Goal: Task Accomplishment & Management: Contribute content

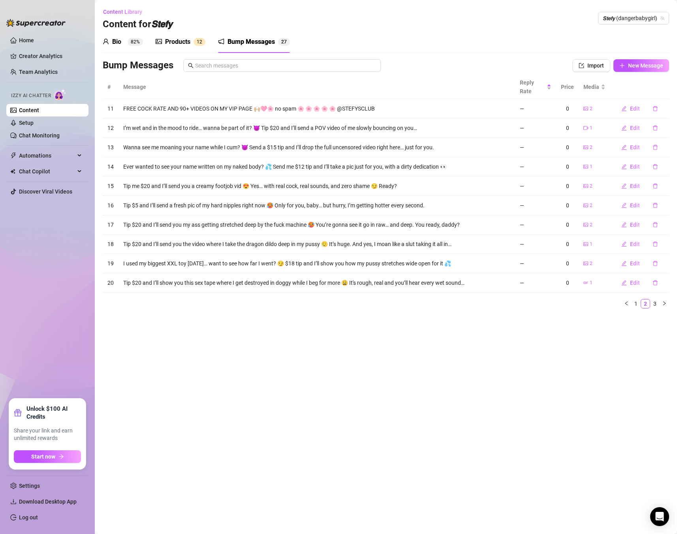
click at [174, 50] on div "Products 1 2" at bounding box center [181, 42] width 50 height 22
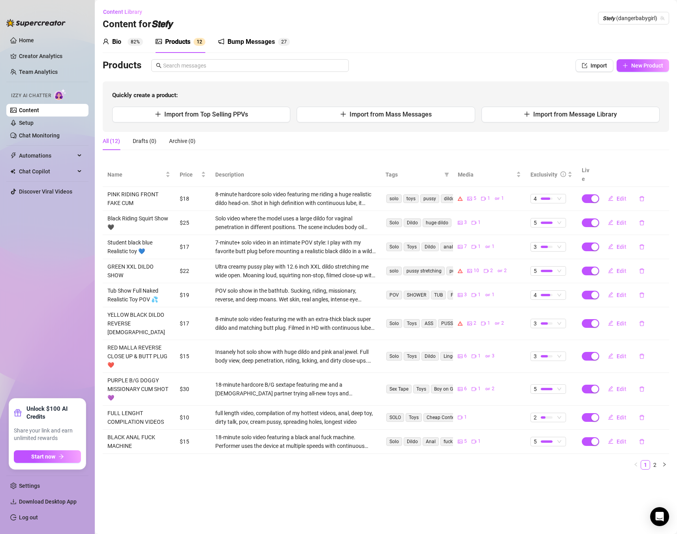
click at [180, 40] on div "Products" at bounding box center [177, 41] width 25 height 9
click at [644, 63] on span "New Product" at bounding box center [647, 65] width 32 height 6
type textarea "Type your message here..."
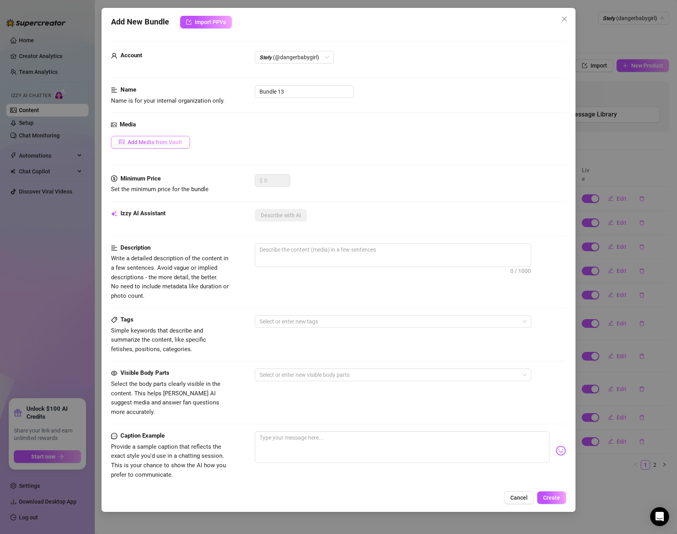
click at [156, 139] on span "Add Media from Vault" at bounding box center [155, 142] width 55 height 6
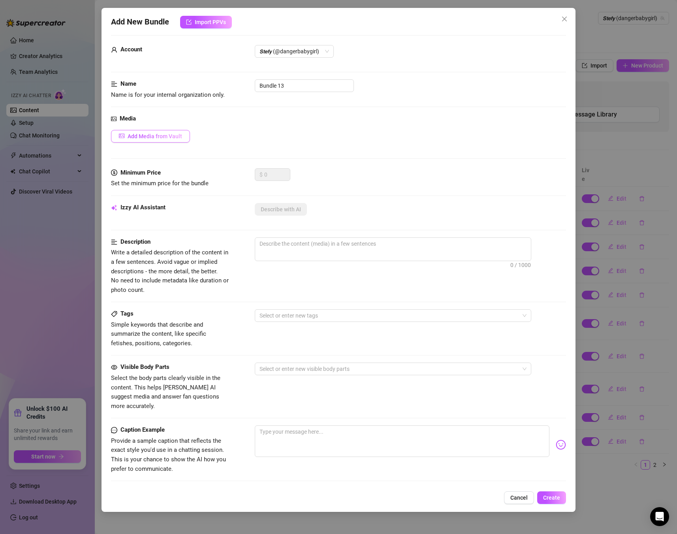
click at [156, 139] on button "Add Media from Vault" at bounding box center [150, 136] width 79 height 13
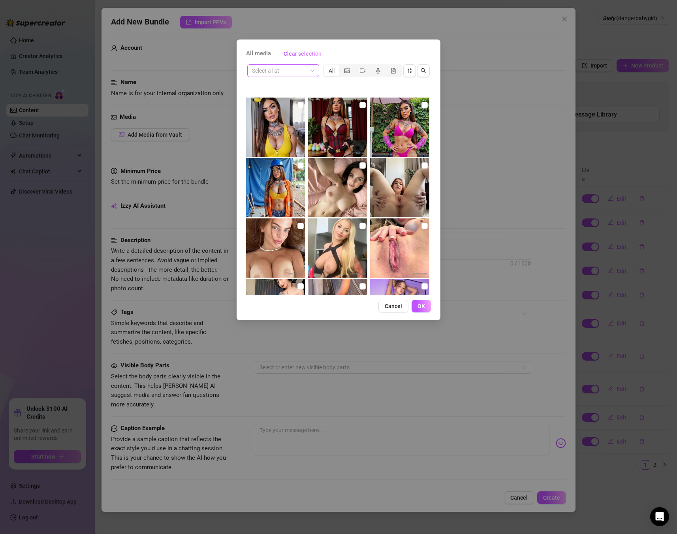
click at [276, 74] on input "search" at bounding box center [279, 71] width 55 height 12
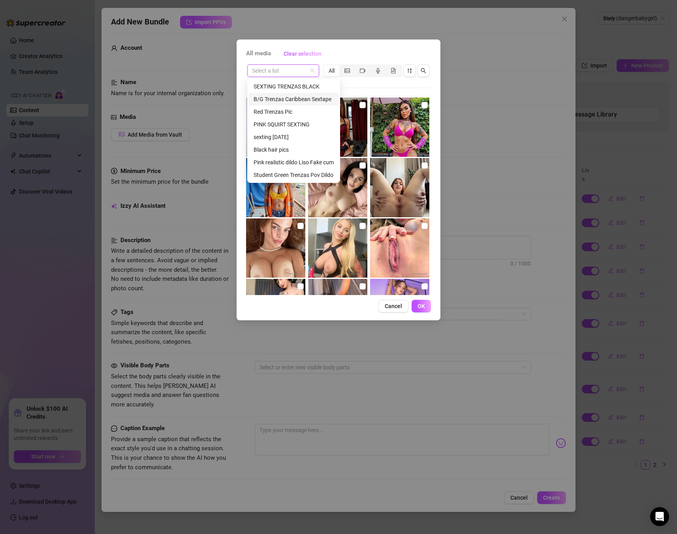
click at [314, 100] on div "B/G Trenzas Caribbean Sextape" at bounding box center [294, 99] width 80 height 9
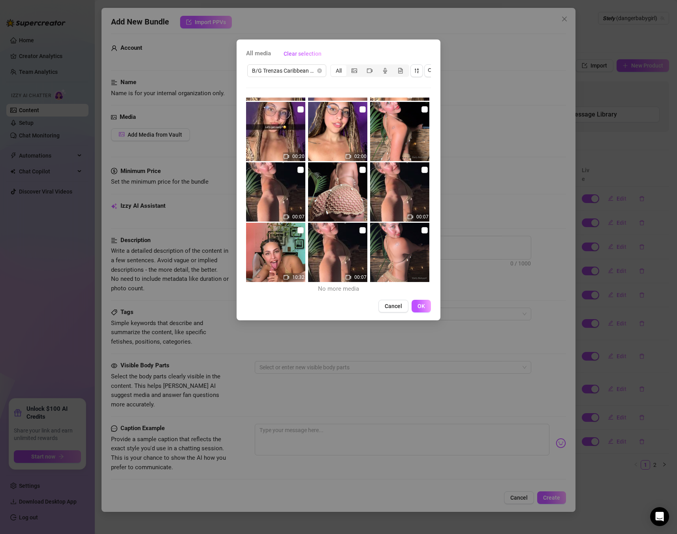
scroll to position [0, 3]
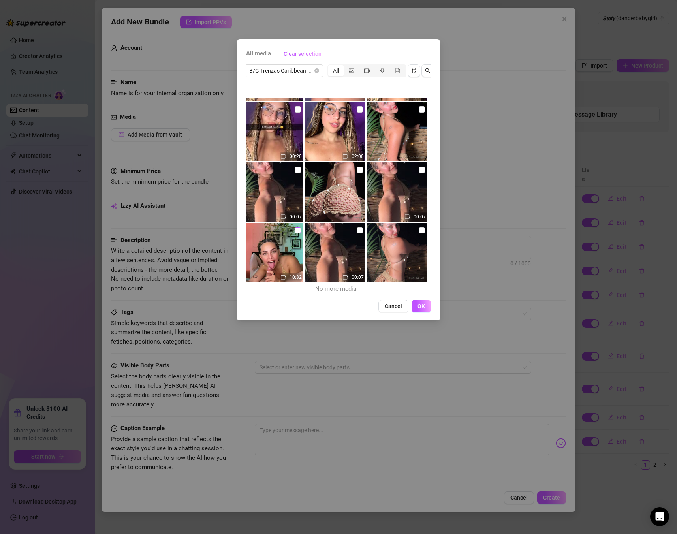
click at [297, 231] on input "checkbox" at bounding box center [298, 230] width 6 height 6
checkbox input "true"
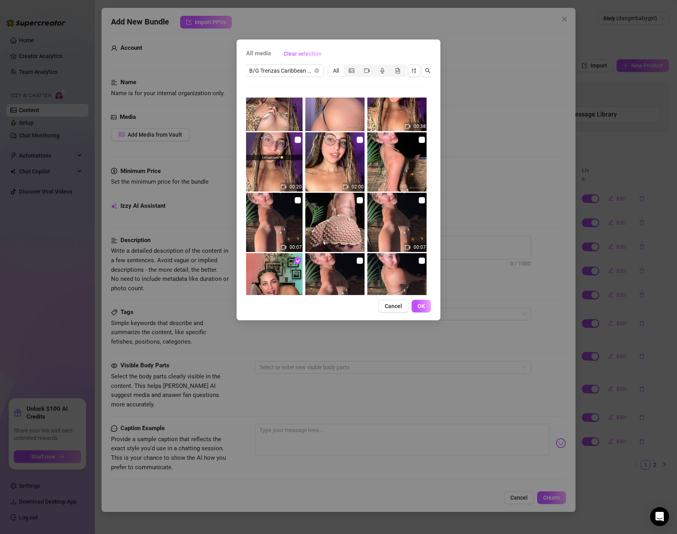
scroll to position [87, 0]
click at [359, 200] on input "checkbox" at bounding box center [360, 199] width 6 height 6
checkbox input "false"
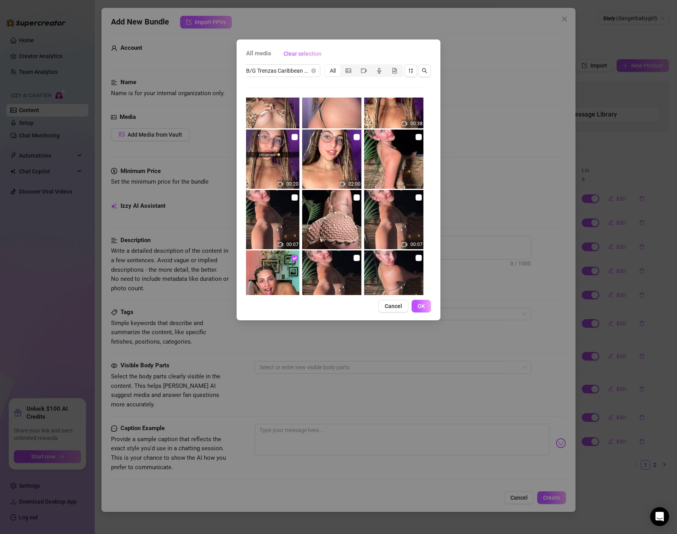
scroll to position [92, 0]
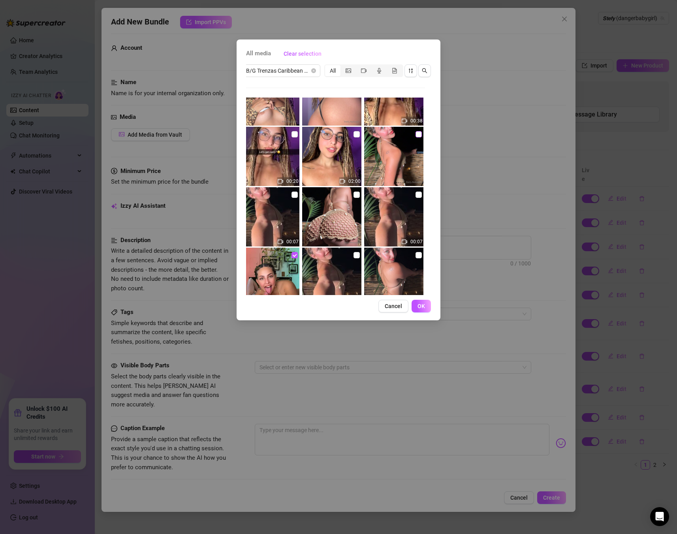
click at [418, 135] on input "checkbox" at bounding box center [419, 134] width 6 height 6
checkbox input "true"
click at [355, 195] on input "checkbox" at bounding box center [357, 195] width 6 height 6
checkbox input "true"
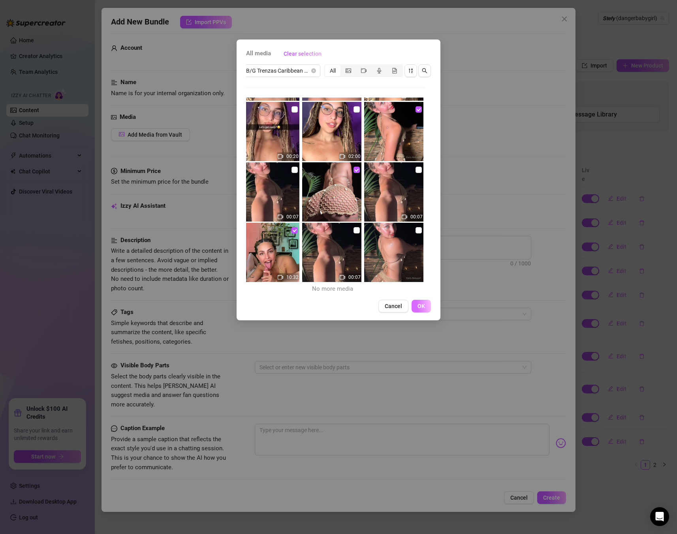
click at [425, 306] on button "OK" at bounding box center [421, 306] width 19 height 13
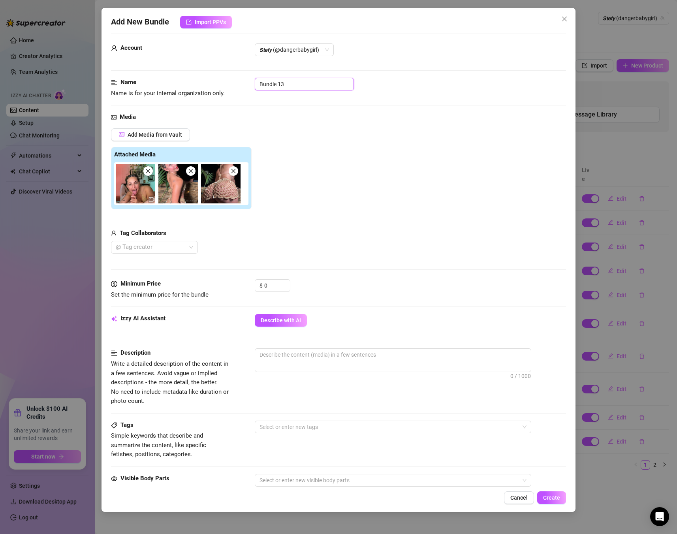
drag, startPoint x: 301, startPoint y: 85, endPoint x: 250, endPoint y: 80, distance: 51.1
click at [250, 80] on div "Name Name is for your internal organization only. Bundle 13" at bounding box center [338, 88] width 455 height 20
paste input "POV Sextape – Creamy Paradise 🌴🍑"
type input "POV Sextape – Creamy Paradise 🌴🍑"
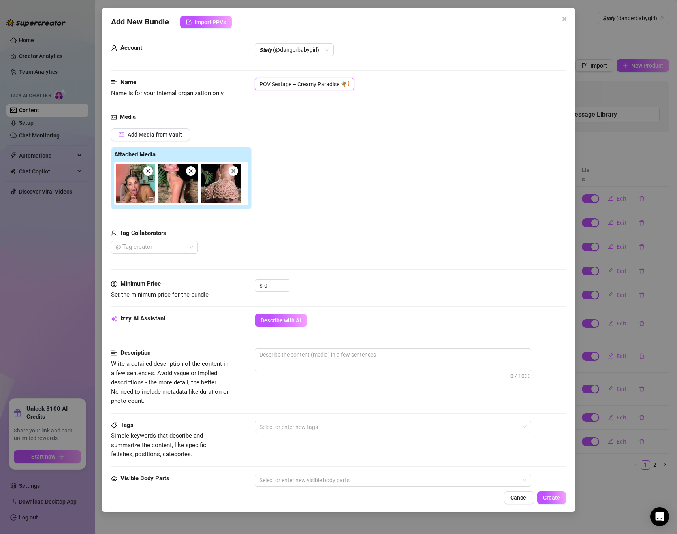
scroll to position [8, 0]
click at [327, 345] on div "Izzy AI Assistant Describe with AI" at bounding box center [338, 331] width 455 height 34
click at [326, 352] on textarea at bounding box center [393, 355] width 276 height 12
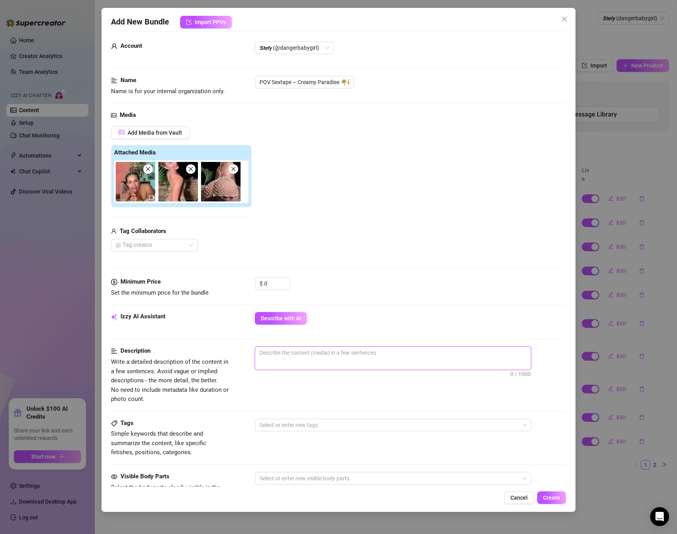
paste textarea "POV filmed in a beach cabana, Stefy, completely tanned and oiled up, starts wit…"
type textarea "POV filmed in a beach cabana, Stefy, completely tanned and oiled up, starts wit…"
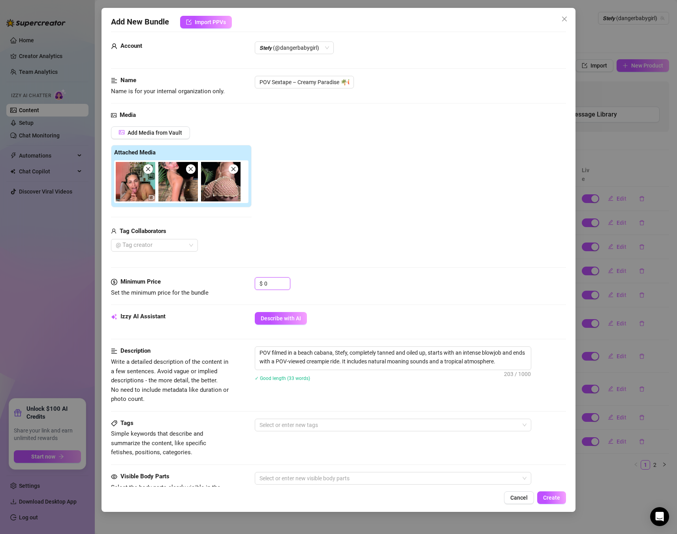
drag, startPoint x: 269, startPoint y: 284, endPoint x: 233, endPoint y: 281, distance: 36.9
click at [233, 281] on div "Minimum Price Set the minimum price for the bundle $ 0" at bounding box center [338, 287] width 455 height 20
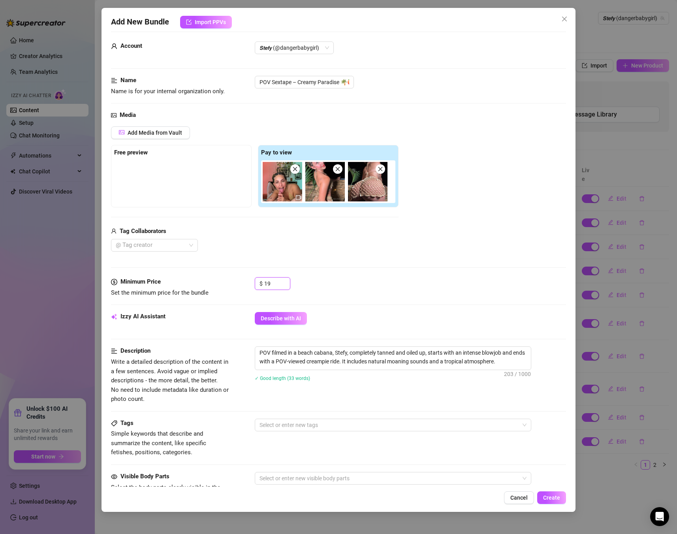
type input "19"
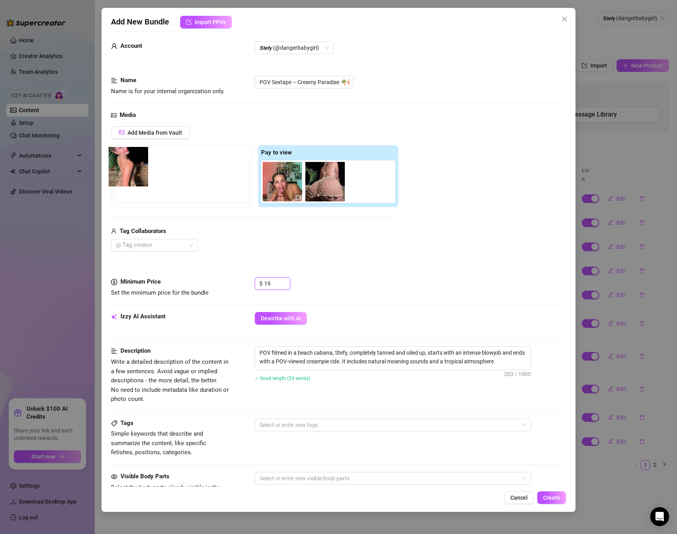
drag, startPoint x: 331, startPoint y: 190, endPoint x: 131, endPoint y: 174, distance: 201.3
click at [131, 174] on div "Free preview Pay to view" at bounding box center [255, 176] width 288 height 62
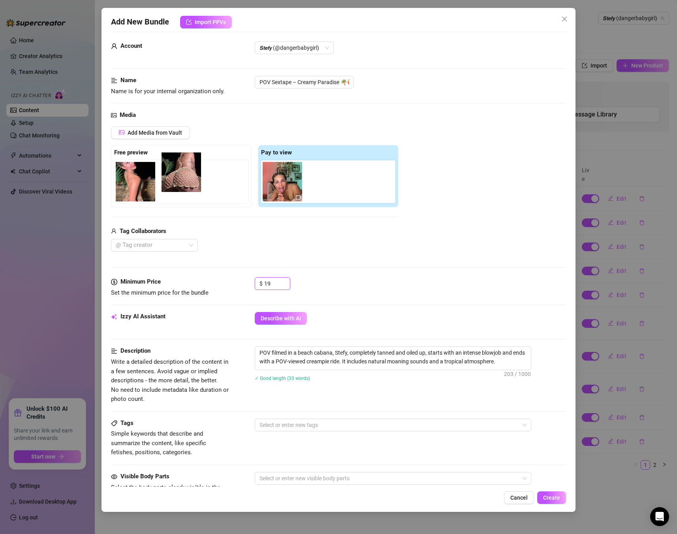
drag, startPoint x: 318, startPoint y: 186, endPoint x: 168, endPoint y: 177, distance: 150.0
click at [168, 177] on div "Free preview Pay to view" at bounding box center [255, 176] width 288 height 62
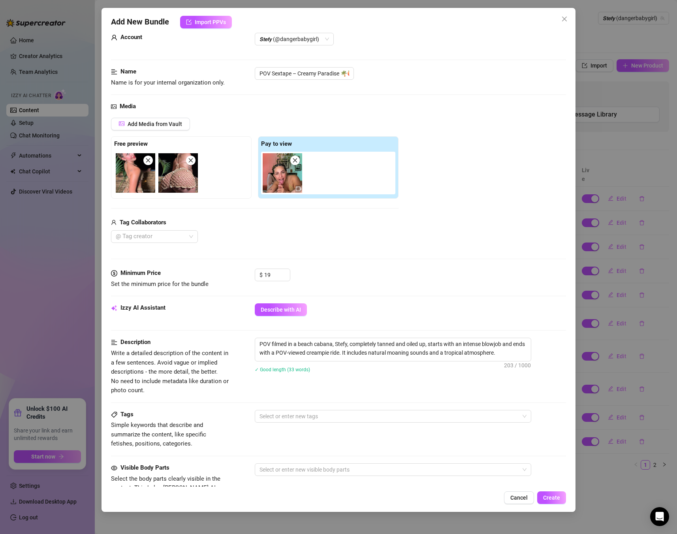
click at [309, 423] on div "Tags Simple keywords that describe and summarize the content, like specific fet…" at bounding box center [338, 429] width 455 height 39
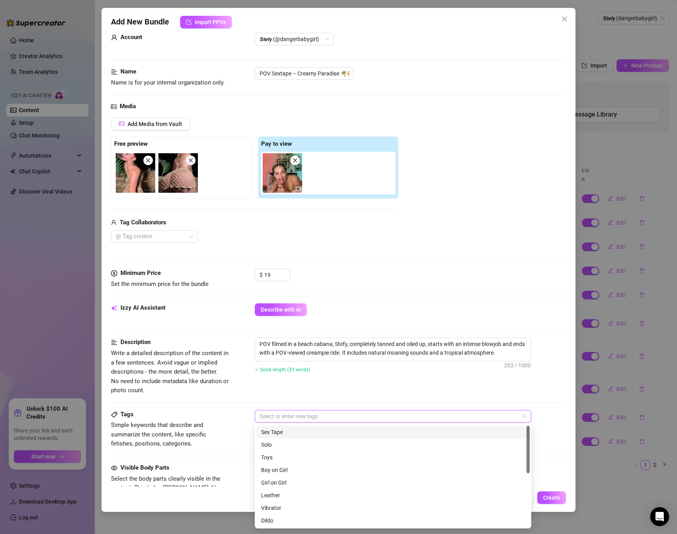
click at [310, 419] on div at bounding box center [388, 416] width 265 height 11
click at [302, 435] on div "Sex Tape" at bounding box center [393, 432] width 264 height 9
click at [279, 469] on div "Boy on Girl" at bounding box center [393, 470] width 264 height 9
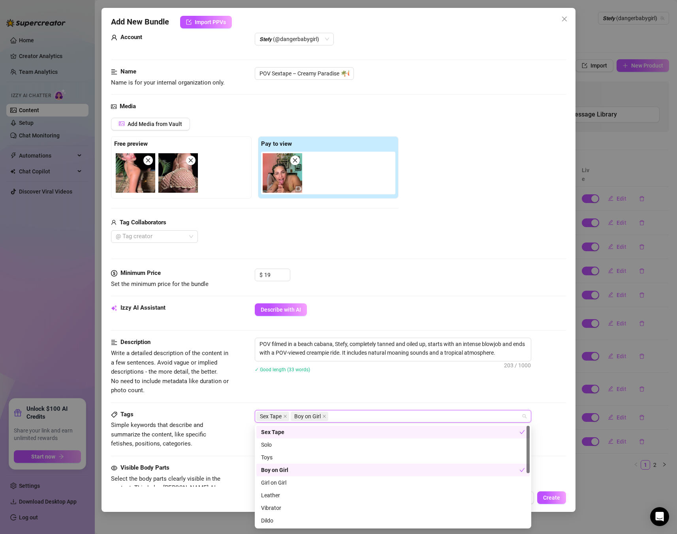
click at [410, 391] on div "Description Write a detailed description of the content in a few sentences. Avo…" at bounding box center [338, 366] width 455 height 57
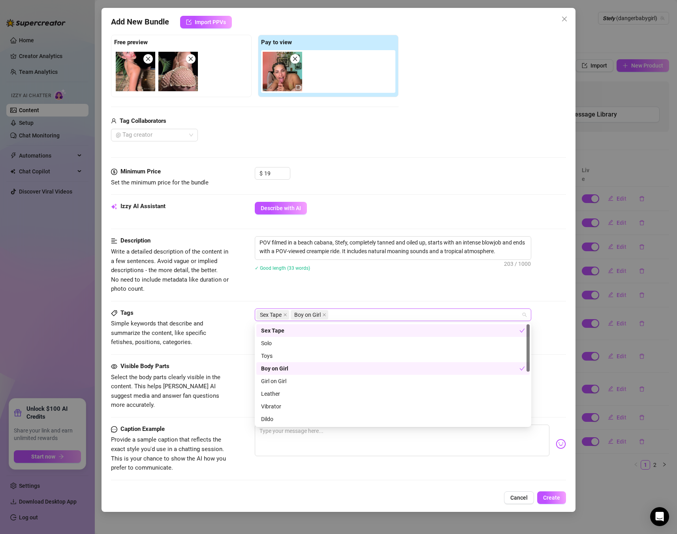
click at [388, 313] on div "Sex Tape Boy on Girl" at bounding box center [388, 314] width 265 height 11
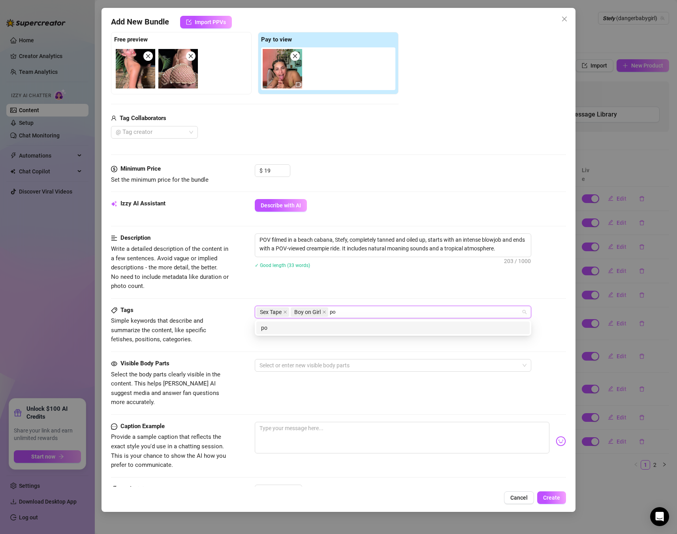
type input "pov"
type input "sextape"
type input "creampie"
type input "beach"
type input "oiled"
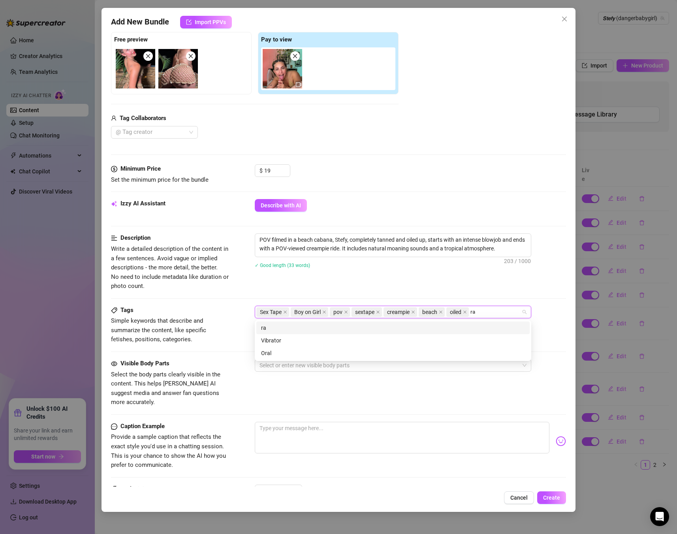
type input "raw"
type input "messy"
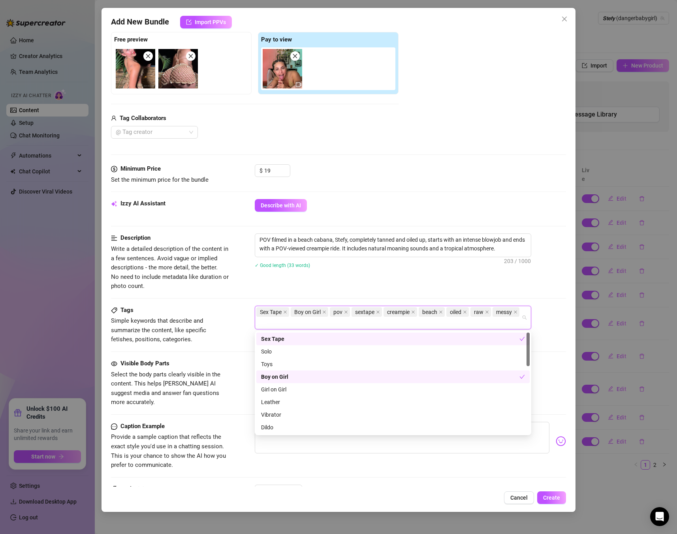
click at [360, 183] on div "$ 19" at bounding box center [410, 174] width 311 height 20
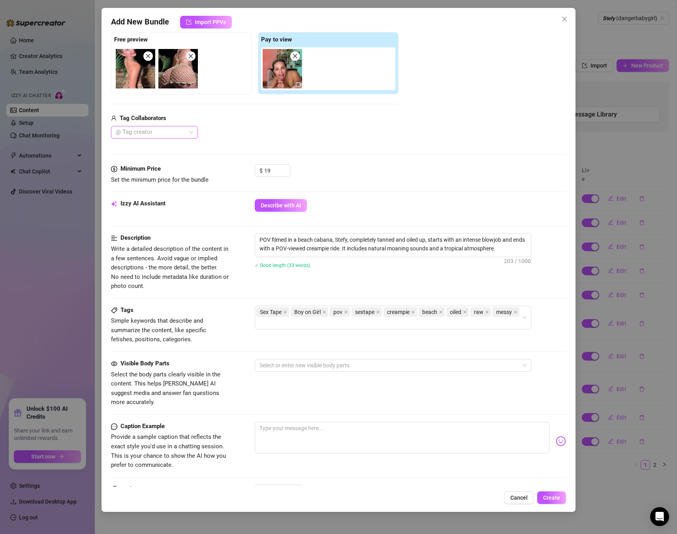
drag, startPoint x: 162, startPoint y: 123, endPoint x: 165, endPoint y: 131, distance: 8.6
click at [162, 123] on div "Tag Collaborators @ Tag creator" at bounding box center [255, 126] width 288 height 25
click at [165, 131] on div at bounding box center [150, 132] width 75 height 11
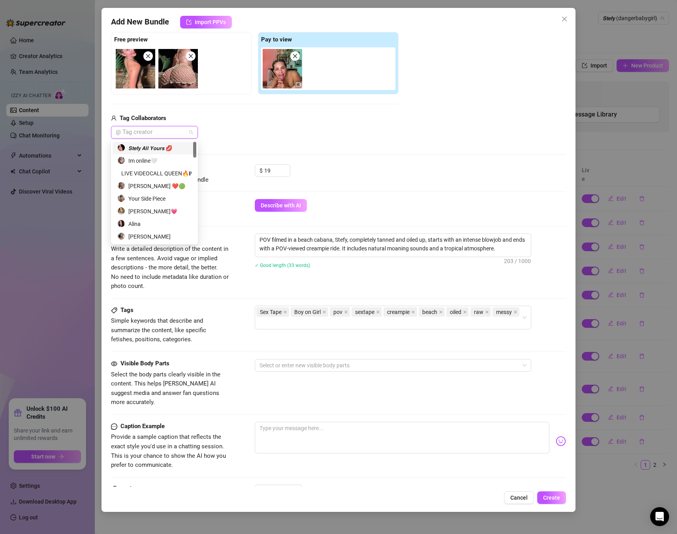
click at [157, 149] on div "𝙎𝙩𝙚𝙛𝙮 𝘼𝙡𝙡 𝙔𝙤𝙪𝙧𝙨 💋" at bounding box center [154, 148] width 74 height 9
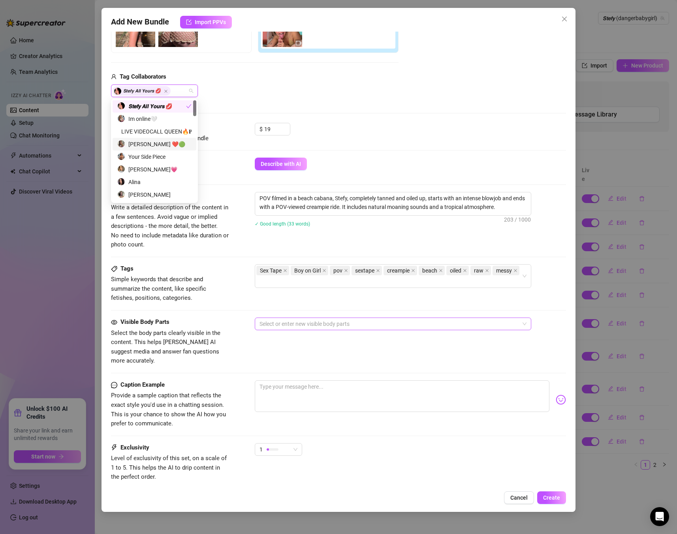
click at [331, 320] on div at bounding box center [388, 323] width 265 height 11
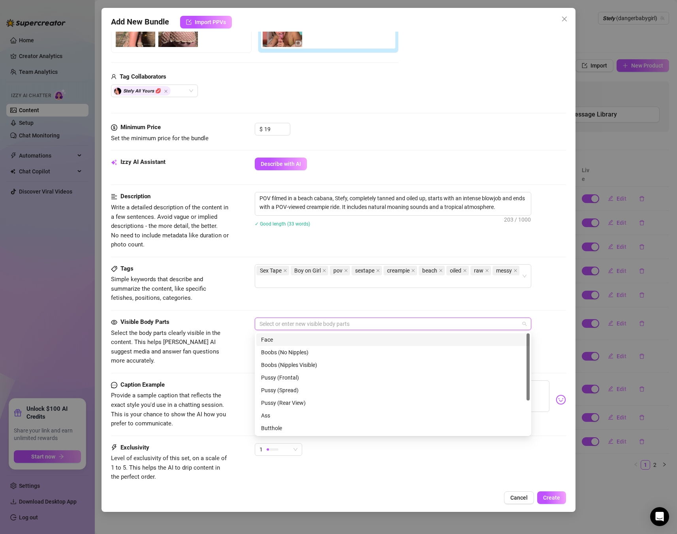
scroll to position [164, 0]
click at [311, 342] on div "Face" at bounding box center [393, 339] width 264 height 9
click at [295, 365] on div "Boobs (Nipples Visible)" at bounding box center [393, 364] width 264 height 9
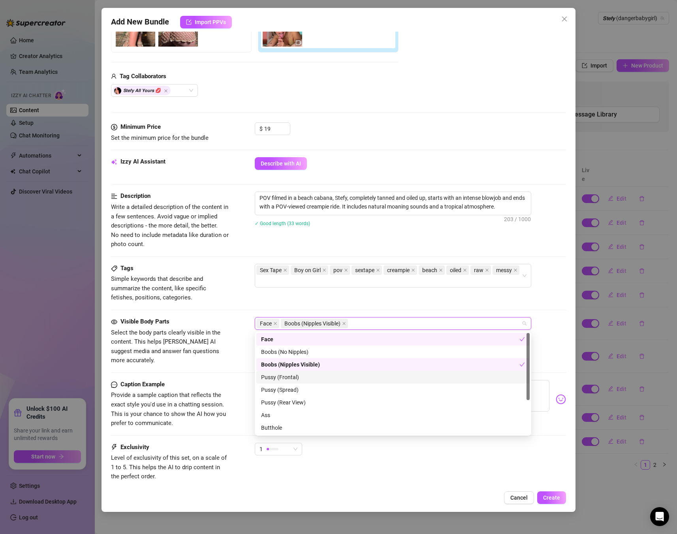
click at [293, 384] on div "Pussy (Spread)" at bounding box center [392, 390] width 273 height 13
click at [294, 379] on div "Pussy (Frontal)" at bounding box center [393, 377] width 264 height 9
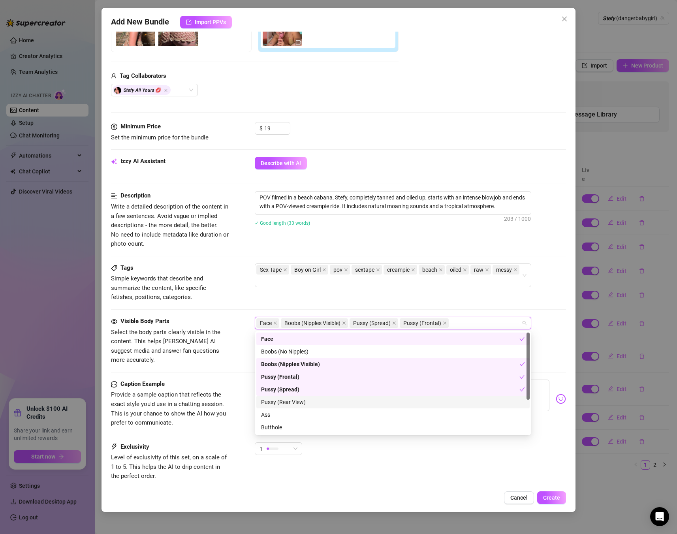
click at [291, 403] on div "Pussy (Rear View)" at bounding box center [393, 402] width 264 height 9
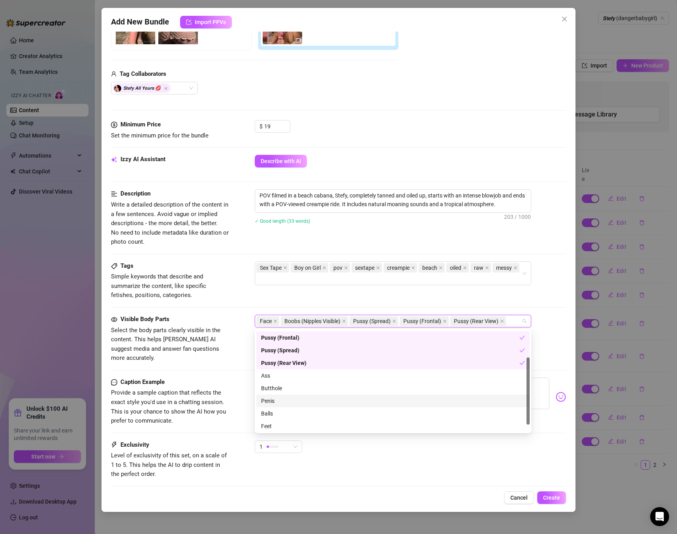
scroll to position [40, 0]
click at [282, 381] on div "Butthole" at bounding box center [393, 385] width 264 height 9
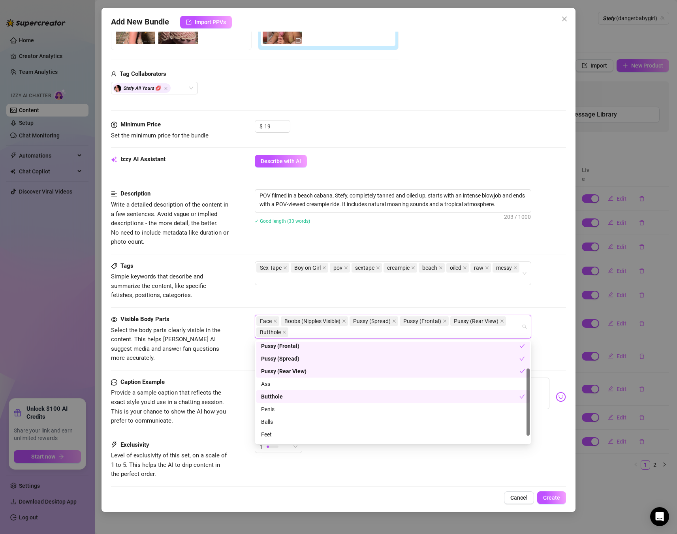
click at [281, 375] on div "Pussy (Rear View)" at bounding box center [390, 371] width 258 height 9
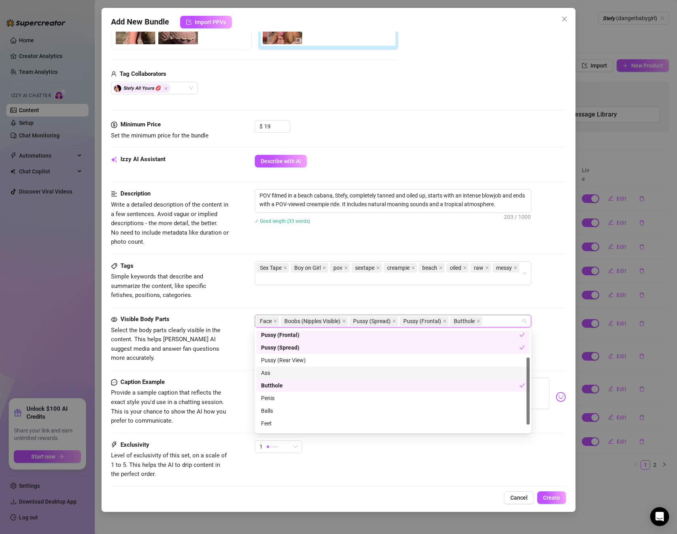
click at [272, 374] on div "Ass" at bounding box center [393, 373] width 264 height 9
click at [276, 364] on div "Pussy (Rear View)" at bounding box center [393, 360] width 264 height 9
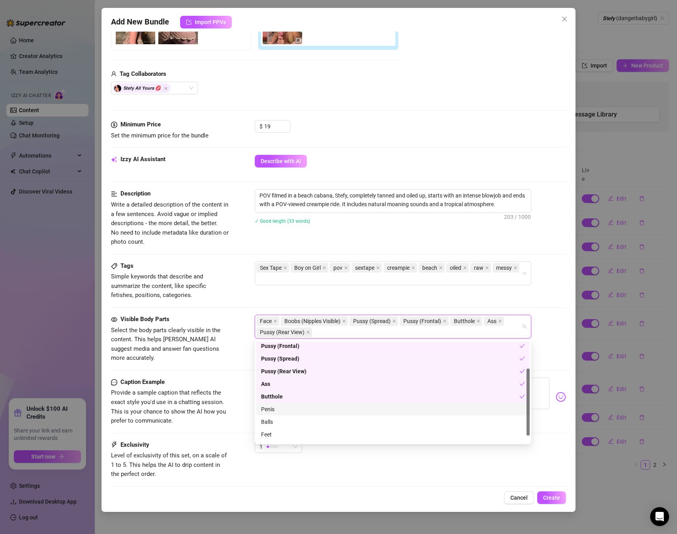
click at [269, 411] on div "Penis" at bounding box center [393, 409] width 264 height 9
click at [277, 406] on div "Balls" at bounding box center [392, 411] width 273 height 13
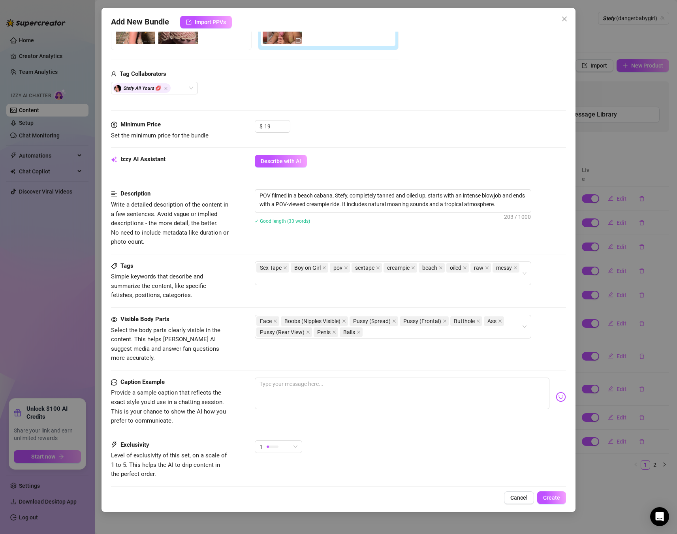
click at [540, 277] on div "Sex Tape Boy on Girl pov sextape creampie beach oiled raw messy" at bounding box center [410, 274] width 311 height 24
click at [275, 388] on textarea at bounding box center [402, 394] width 295 height 32
paste textarea "Tanned, wet, oiled and nasty in paradise 🌴… your Caribbean girl taking your coc…"
type textarea "Tanned, wet, oiled and nasty in paradise 🌴… your Caribbean girl taking your coc…"
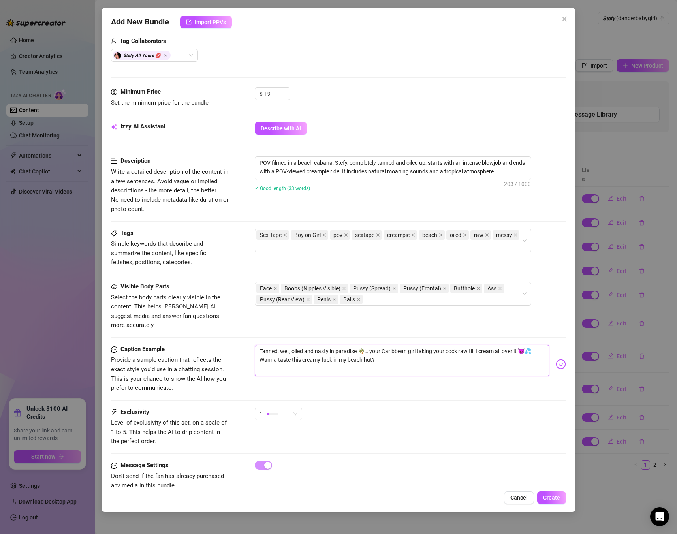
scroll to position [209, 0]
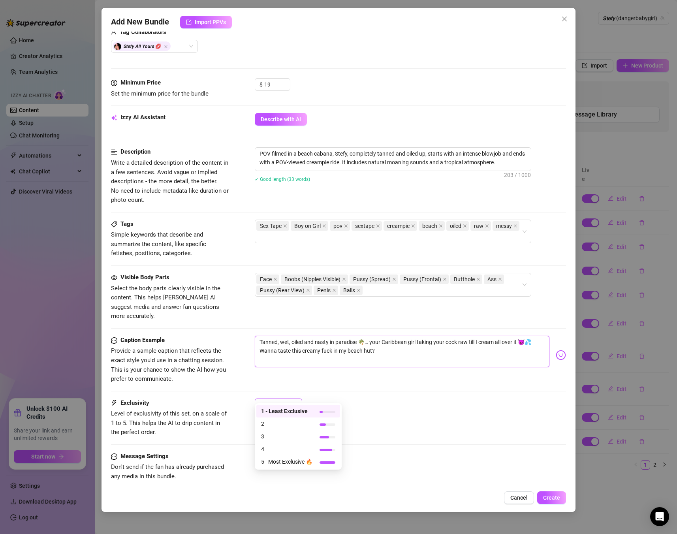
click at [276, 404] on div at bounding box center [273, 405] width 12 height 2
type textarea "Tanned, wet, oiled and nasty in paradise 🌴… your Caribbean girl taking your coc…"
click at [302, 464] on span "5 - Most Exclusive 🔥" at bounding box center [286, 461] width 51 height 9
click at [563, 497] on button "Create" at bounding box center [551, 497] width 29 height 13
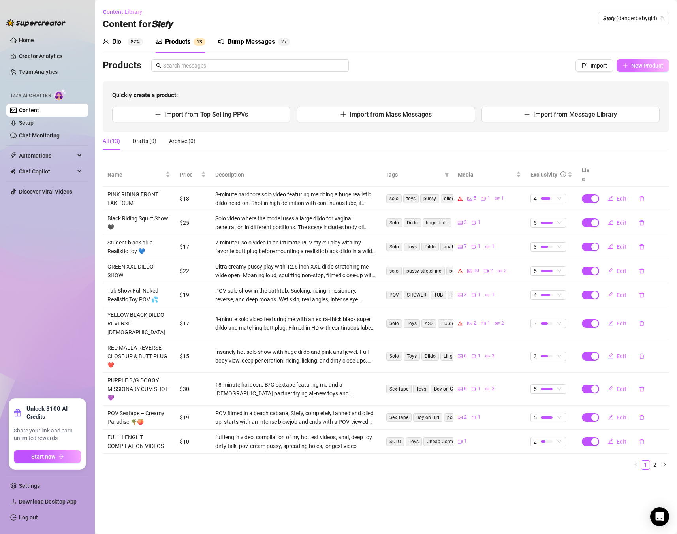
click at [627, 70] on button "New Product" at bounding box center [643, 65] width 53 height 13
type textarea "Type your message here..."
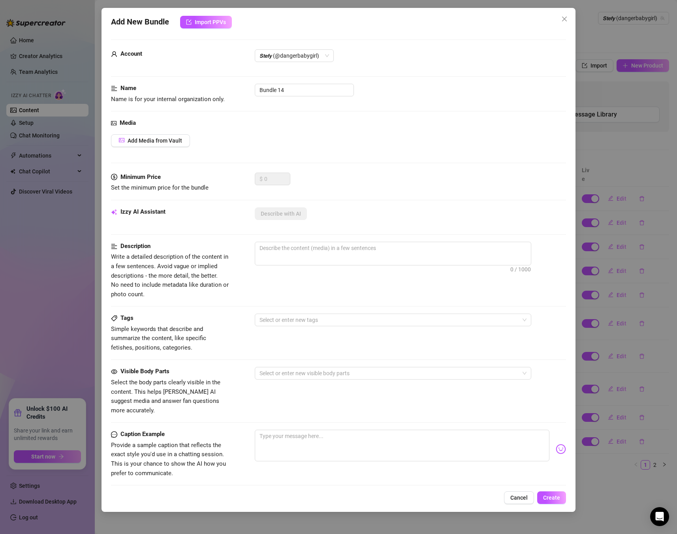
scroll to position [0, 0]
drag, startPoint x: 307, startPoint y: 92, endPoint x: 218, endPoint y: 85, distance: 89.6
click at [218, 85] on div "Name Name is for your internal organization only. Bundle 14" at bounding box center [338, 95] width 455 height 20
paste input "After Gym Creamy Ride 🏋️‍♀️💦 TRENZAS (yellow and blue)"
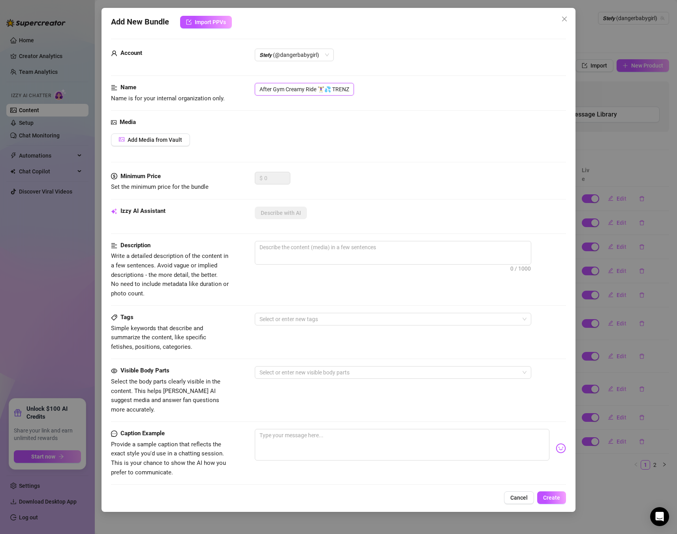
scroll to position [0, 51]
type input "After Gym Creamy Ride 🏋️‍♀️💦 TRENZAS (yellow and blue)"
click at [160, 138] on span "Add Media from Vault" at bounding box center [155, 140] width 55 height 6
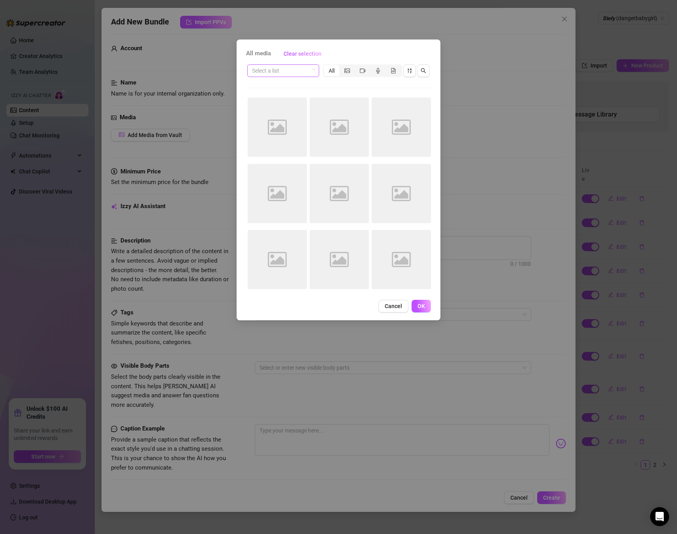
click at [282, 75] on input "search" at bounding box center [279, 71] width 55 height 12
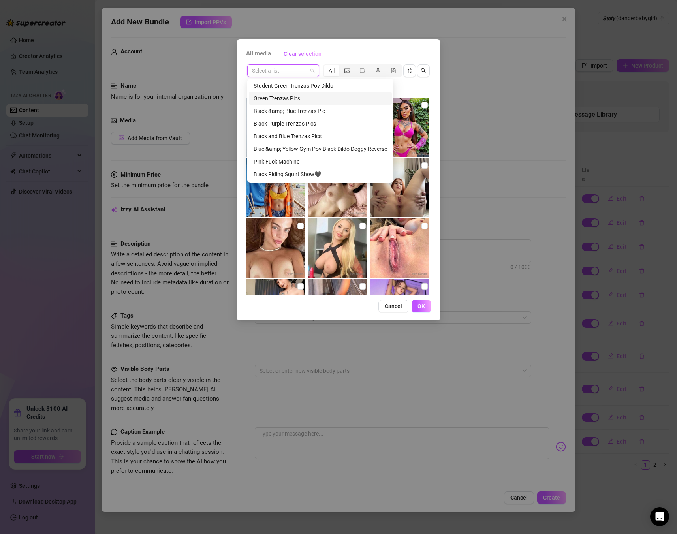
scroll to position [92, 0]
click at [305, 143] on div "Blue &amp; Yellow Gym Pov Black Dildo Doggy Reverse" at bounding box center [321, 146] width 134 height 9
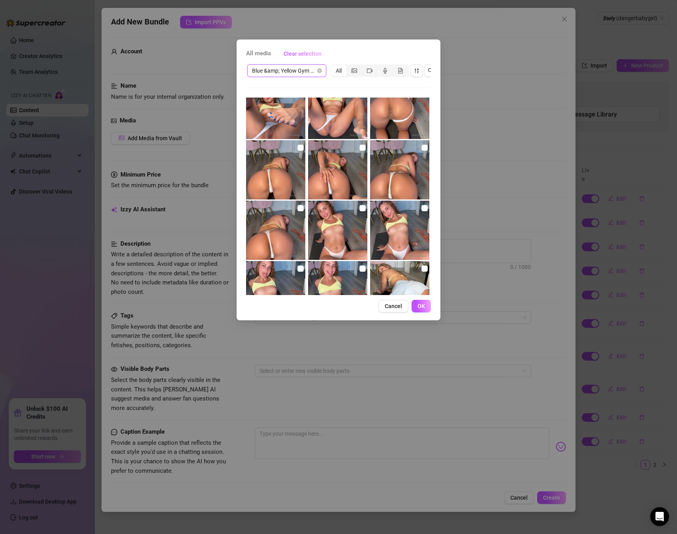
scroll to position [0, 0]
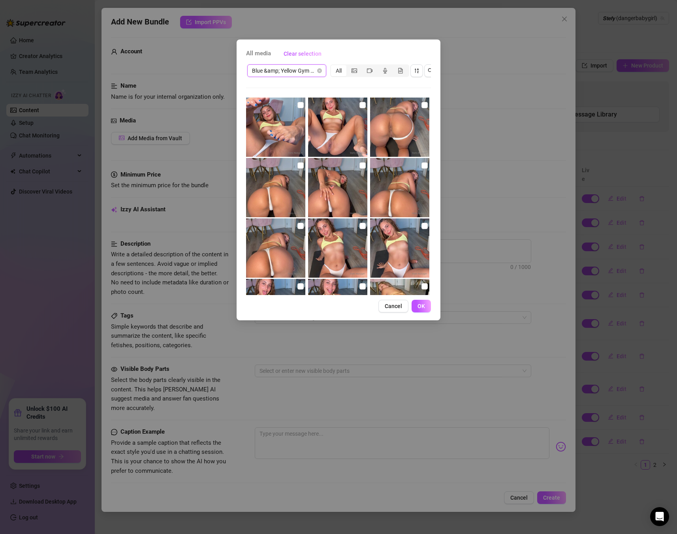
click at [366, 104] on img at bounding box center [337, 127] width 59 height 59
click at [362, 105] on input "checkbox" at bounding box center [362, 105] width 6 height 6
checkbox input "true"
click at [427, 104] on input "checkbox" at bounding box center [425, 105] width 6 height 6
checkbox input "true"
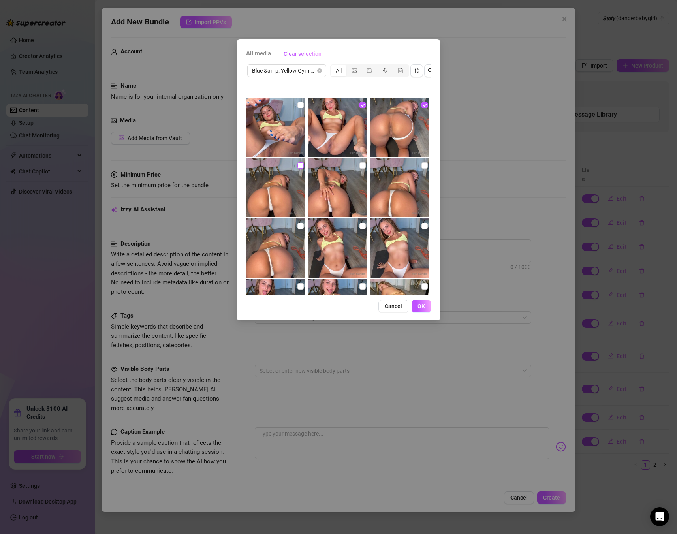
click at [300, 168] on input "checkbox" at bounding box center [300, 165] width 6 height 6
checkbox input "true"
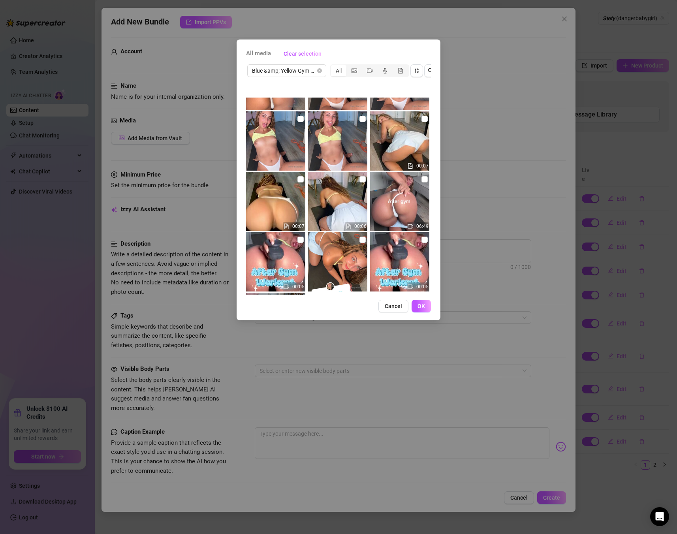
scroll to position [170, 0]
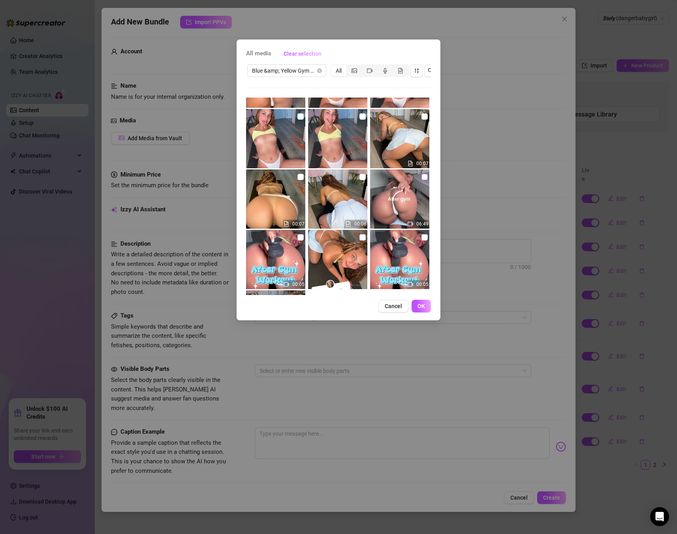
click at [423, 179] on input "checkbox" at bounding box center [425, 177] width 6 height 6
checkbox input "true"
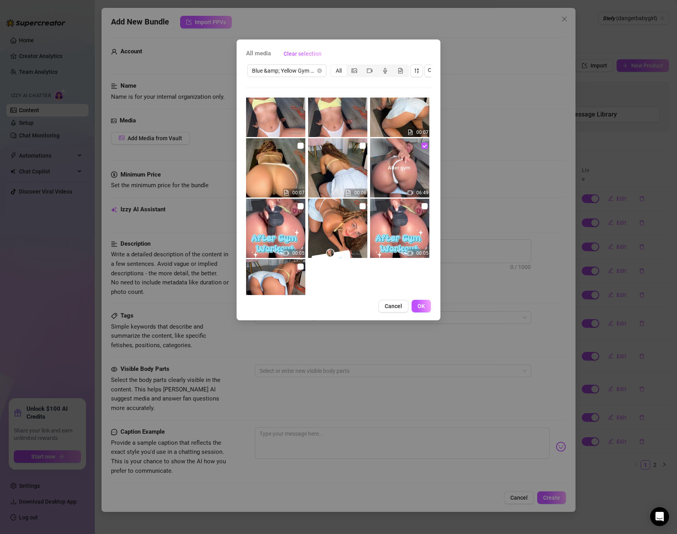
scroll to position [204, 0]
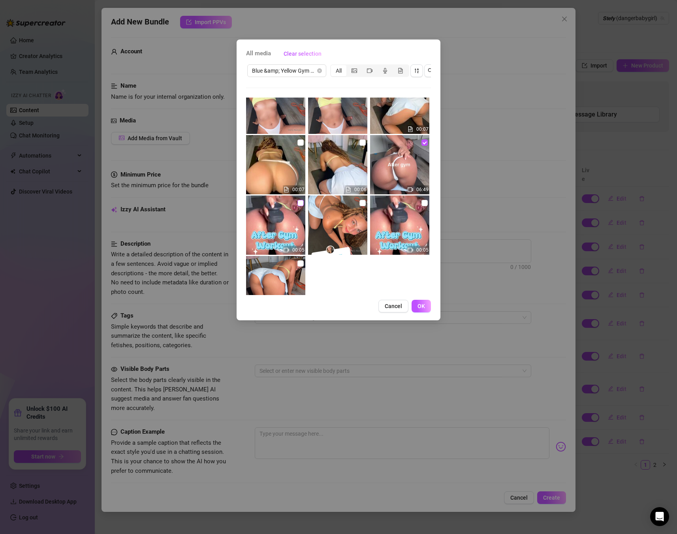
click at [298, 200] on input "checkbox" at bounding box center [300, 203] width 6 height 6
checkbox input "true"
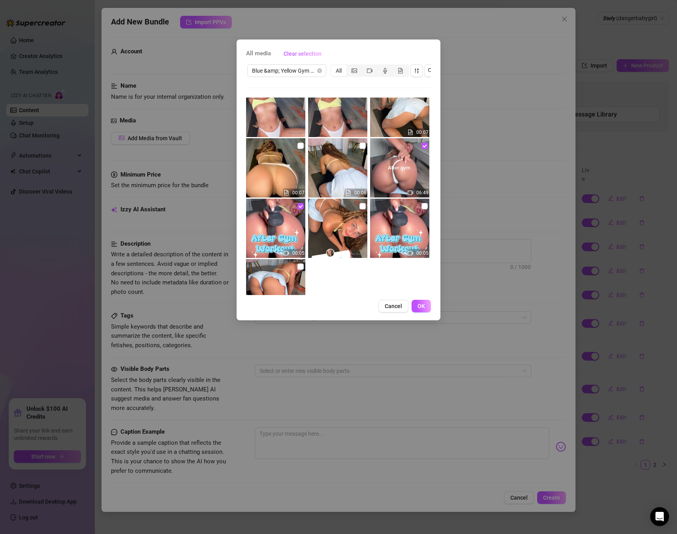
click at [301, 262] on img at bounding box center [275, 288] width 59 height 59
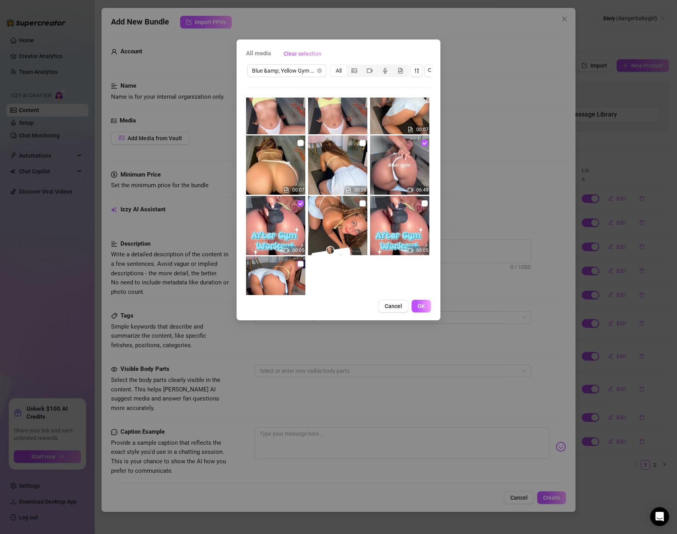
click at [302, 263] on input "checkbox" at bounding box center [300, 264] width 6 height 6
checkbox input "true"
click at [425, 303] on span "OK" at bounding box center [422, 306] width 8 height 6
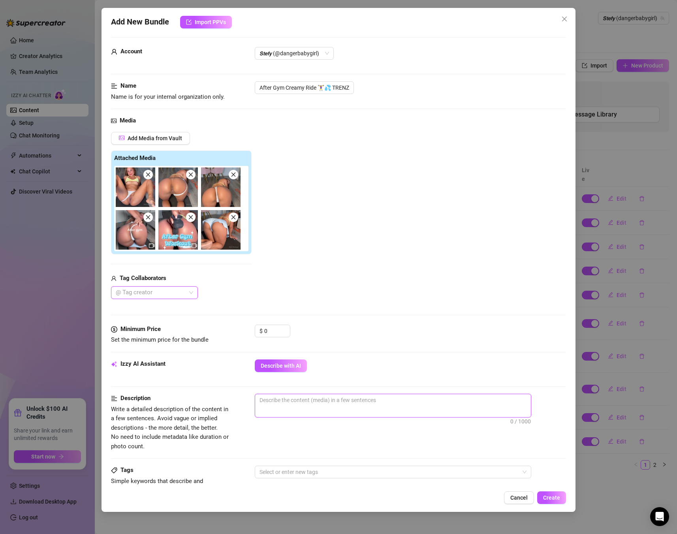
click at [333, 397] on textarea at bounding box center [393, 400] width 276 height 12
click at [294, 407] on span "0 / 1000" at bounding box center [393, 406] width 277 height 24
click at [297, 403] on textarea at bounding box center [393, 400] width 276 height 12
paste textarea "Filmed after the gym, a sweaty Stefy uses an XXL black dildo in various positio…"
type textarea "Filmed after the gym, a sweaty Stefy uses an XXL black dildo in various positio…"
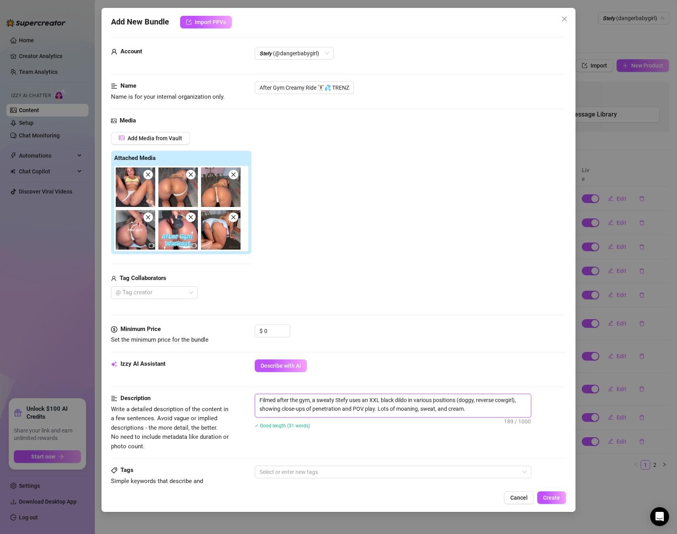
scroll to position [0, 0]
type textarea "Filmed after the gym, a sweaty Stefy uses an XXL black dildo in various positio…"
click at [272, 330] on input "0" at bounding box center [277, 331] width 26 height 12
drag, startPoint x: 272, startPoint y: 330, endPoint x: 224, endPoint y: 324, distance: 48.9
click at [224, 325] on div "Minimum Price Set the minimum price for the bundle $ 0" at bounding box center [338, 335] width 455 height 20
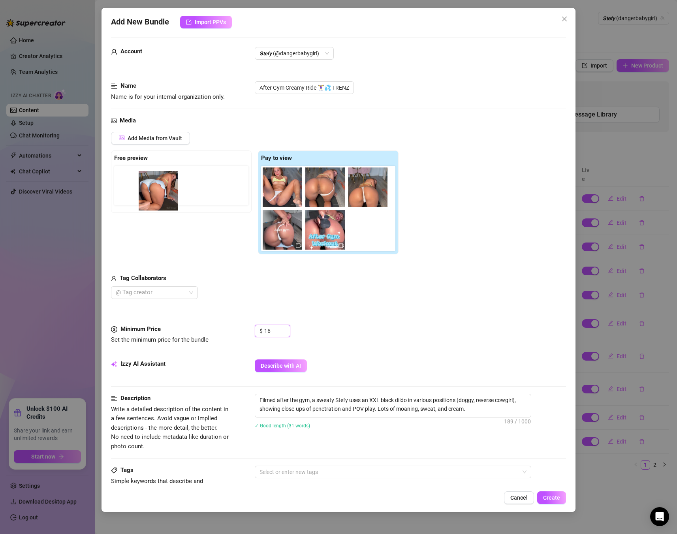
drag, startPoint x: 366, startPoint y: 240, endPoint x: 138, endPoint y: 200, distance: 231.3
click at [138, 200] on div "Free preview Pay to view" at bounding box center [255, 203] width 288 height 104
drag, startPoint x: 365, startPoint y: 234, endPoint x: 117, endPoint y: 181, distance: 253.4
click at [113, 180] on div "Free preview Pay to view" at bounding box center [255, 203] width 288 height 104
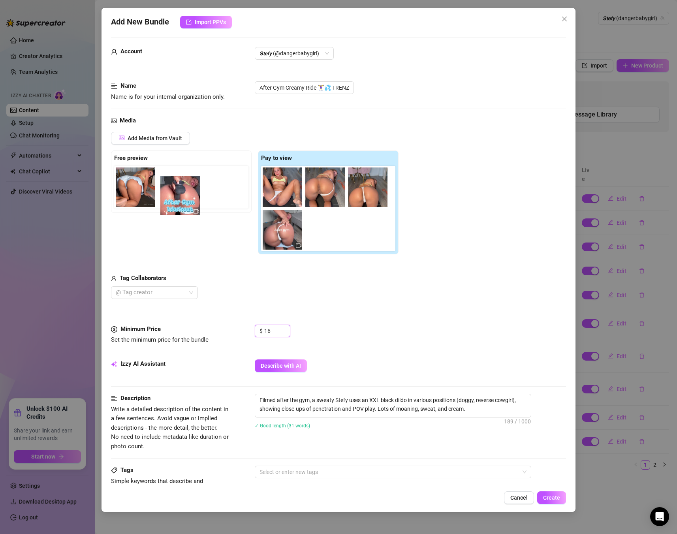
drag, startPoint x: 325, startPoint y: 237, endPoint x: 177, endPoint y: 202, distance: 152.2
click at [177, 202] on div "Free preview Pay to view" at bounding box center [255, 203] width 288 height 104
type input "16"
click at [230, 274] on div "Tag Collaborators" at bounding box center [255, 277] width 288 height 9
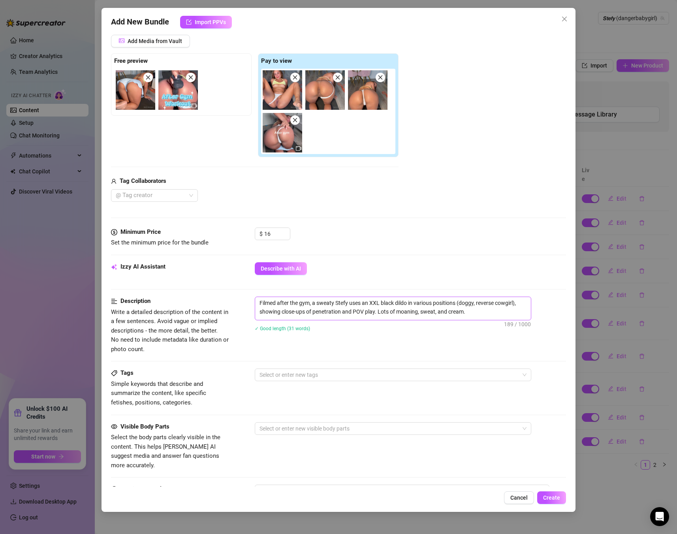
scroll to position [103, 0]
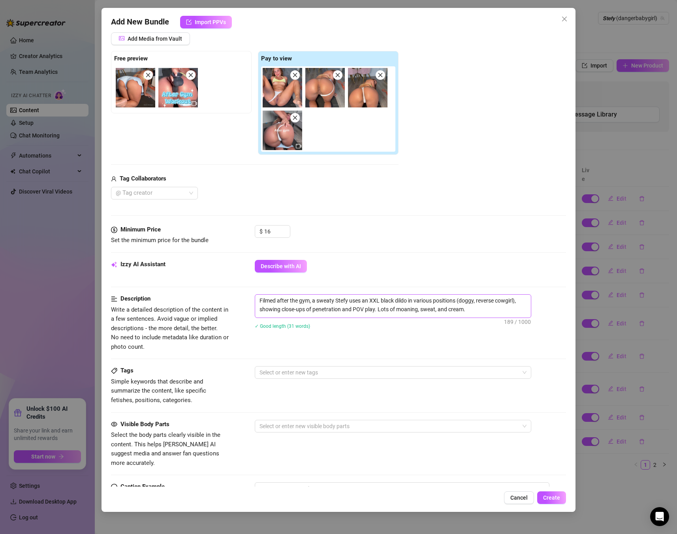
click at [299, 390] on div "Tags Simple keywords that describe and summarize the content, like specific fet…" at bounding box center [338, 385] width 455 height 39
click at [301, 384] on div "Tags Simple keywords that describe and summarize the content, like specific fet…" at bounding box center [338, 385] width 455 height 39
click at [303, 378] on div at bounding box center [388, 372] width 265 height 11
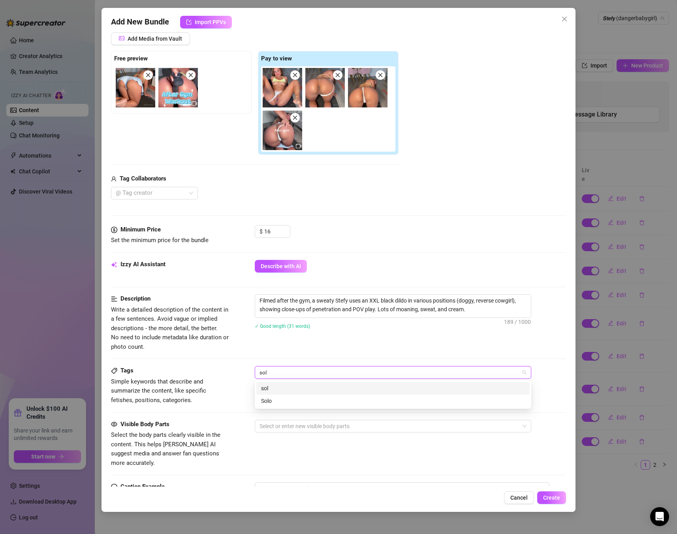
type input "solo"
type input "dildo"
type input "after gym"
type input "sweaty"
type input "pov"
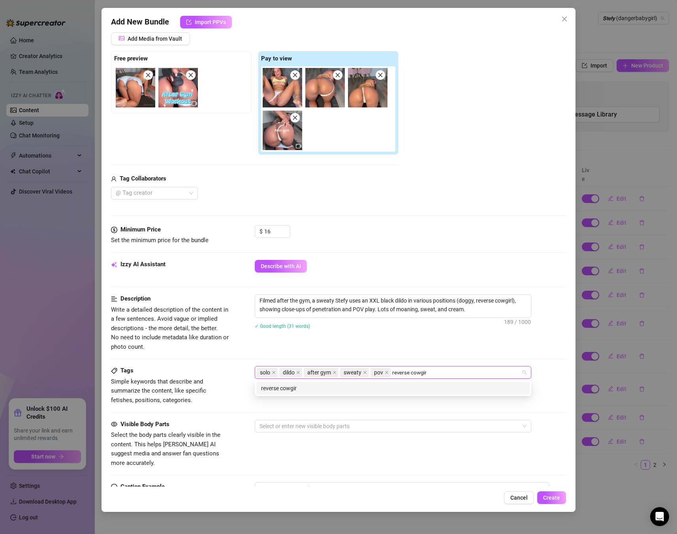
type input "reverse cowgirl"
type input "black dildo"
type input "creamy"
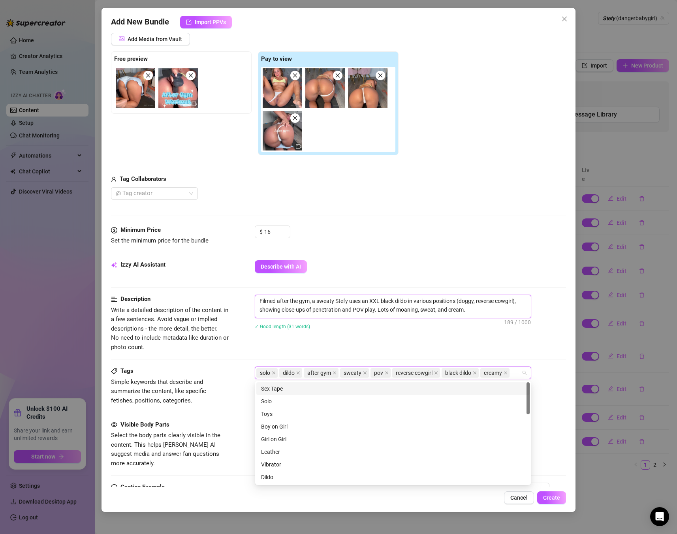
click at [326, 297] on textarea "Filmed after the gym, a sweaty Stefy uses an XXL black dildo in various positio…" at bounding box center [393, 305] width 276 height 21
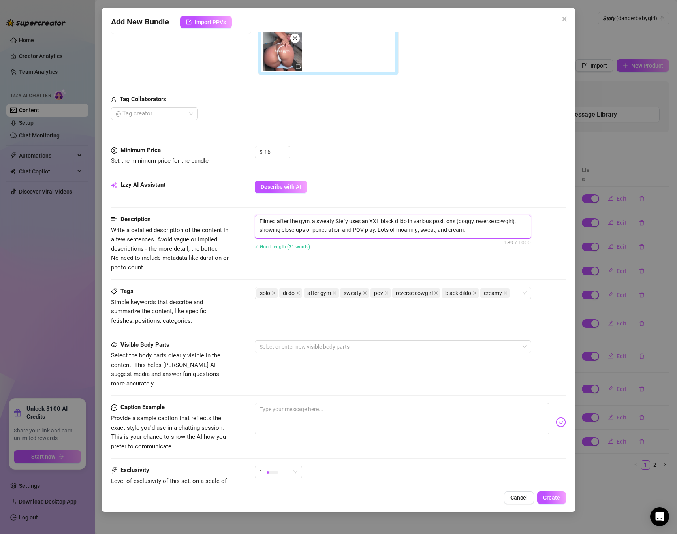
scroll to position [190, 0]
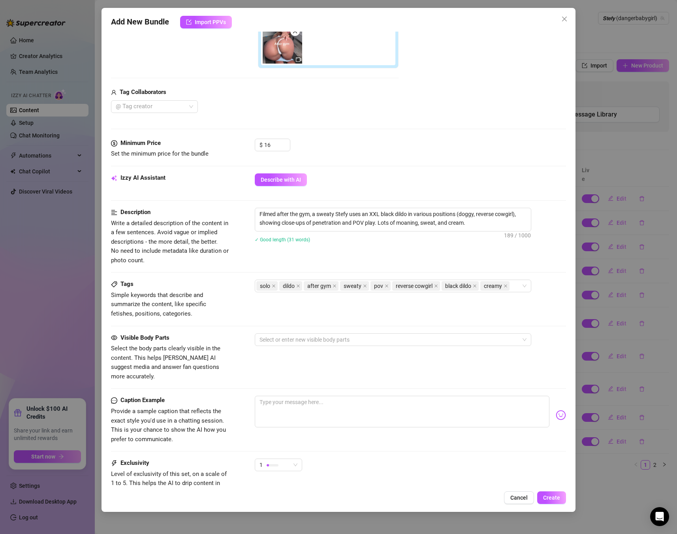
click at [311, 346] on div "Visible Body Parts Select the body parts clearly visible in the content. This h…" at bounding box center [338, 357] width 455 height 48
click at [312, 342] on div at bounding box center [388, 339] width 265 height 11
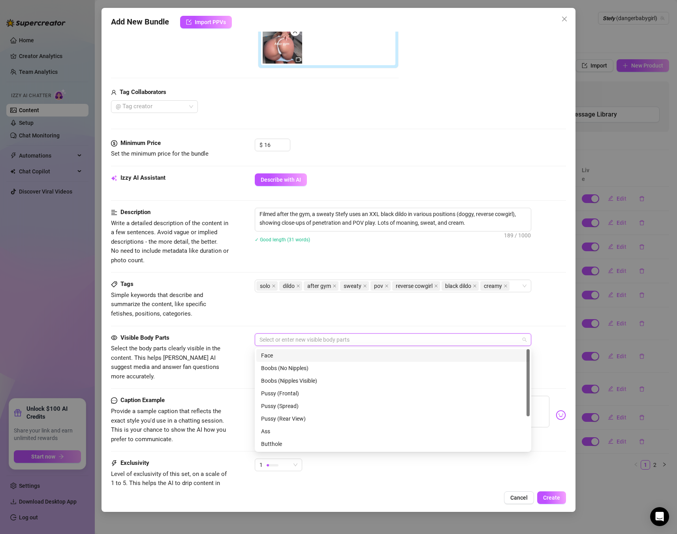
click at [306, 360] on div "Face" at bounding box center [392, 355] width 273 height 13
click at [294, 382] on div "Boobs (Nipples Visible)" at bounding box center [393, 380] width 264 height 9
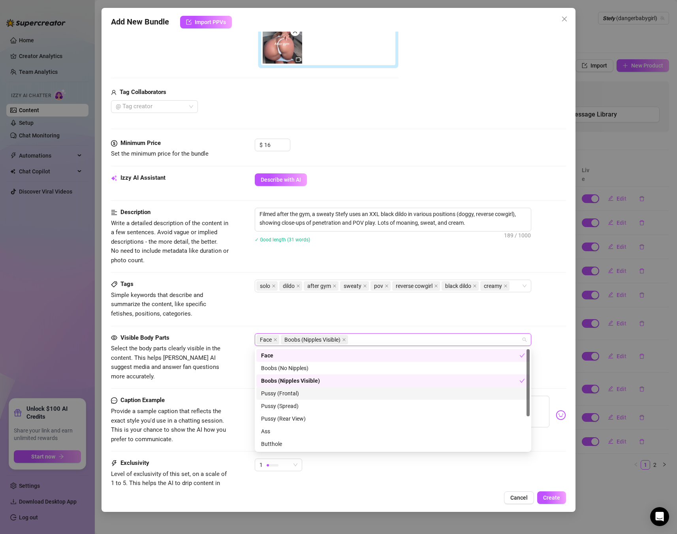
drag, startPoint x: 290, startPoint y: 395, endPoint x: 285, endPoint y: 407, distance: 13.5
click at [290, 395] on div "Pussy (Frontal)" at bounding box center [393, 393] width 264 height 9
click at [284, 409] on div "Pussy (Spread)" at bounding box center [393, 406] width 264 height 9
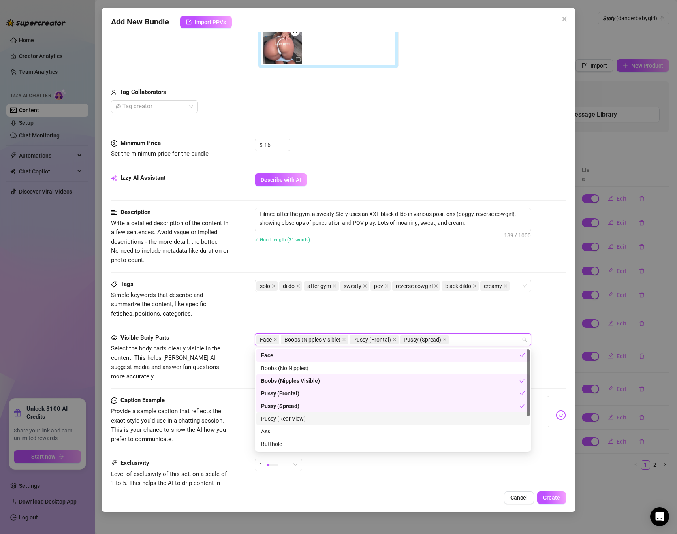
click at [284, 418] on div "Pussy (Rear View)" at bounding box center [393, 418] width 264 height 9
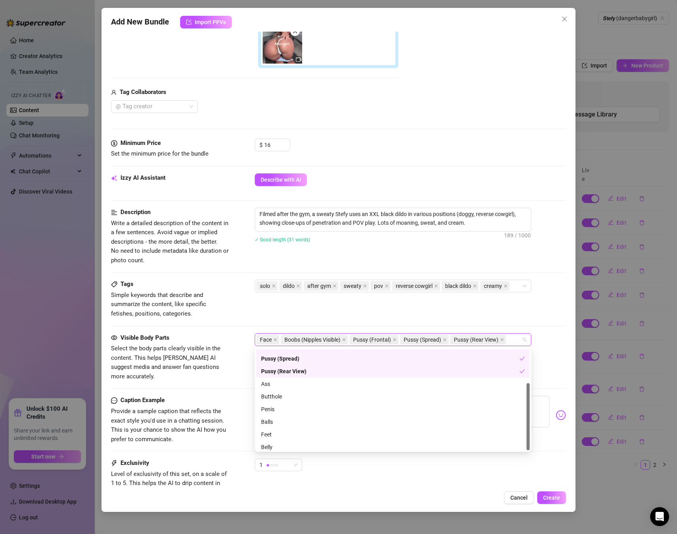
scroll to position [51, 0]
click at [276, 383] on div "Ass" at bounding box center [393, 380] width 264 height 9
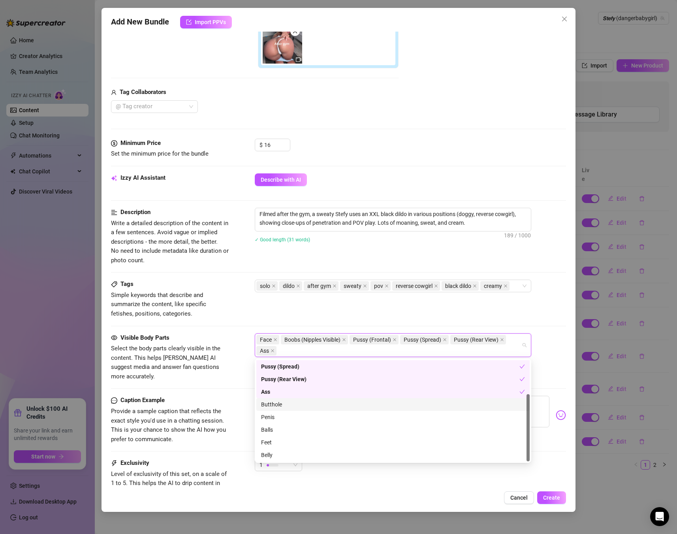
click at [267, 405] on div "Butthole" at bounding box center [393, 404] width 264 height 9
click at [278, 446] on div "Feet" at bounding box center [393, 442] width 264 height 9
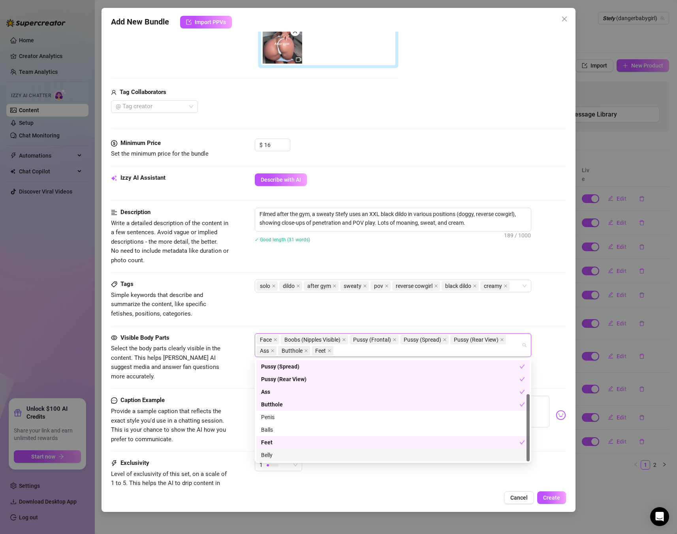
click at [276, 455] on div "Belly" at bounding box center [393, 455] width 264 height 9
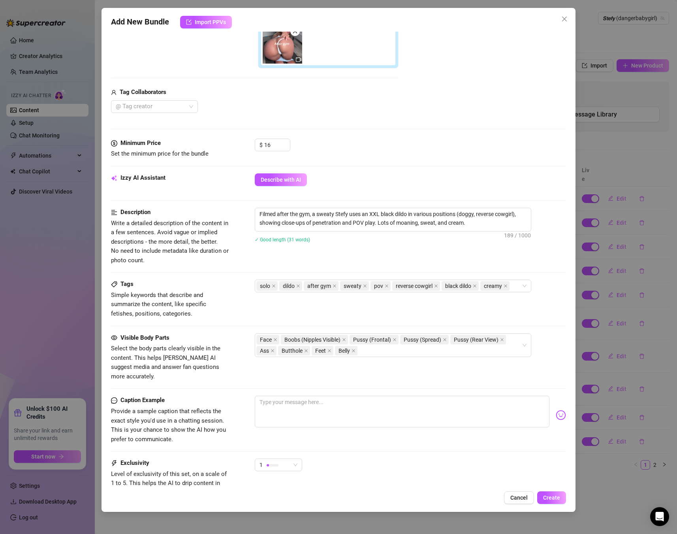
click at [378, 317] on div "Tags Simple keywords that describe and summarize the content, like specific fet…" at bounding box center [338, 299] width 455 height 39
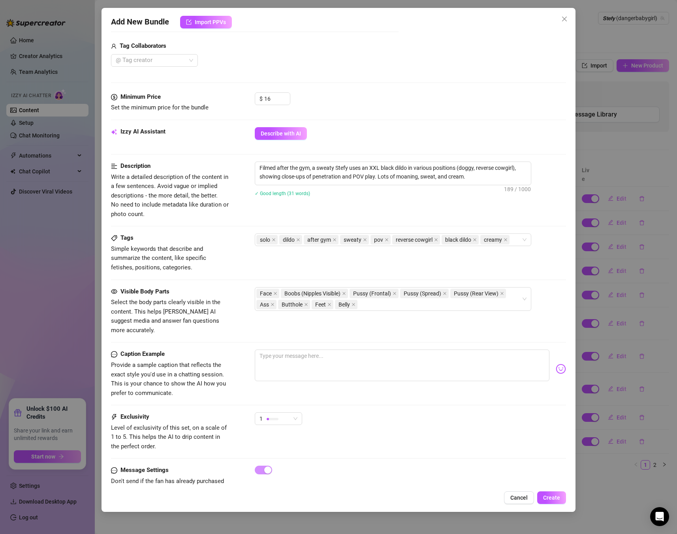
scroll to position [241, 0]
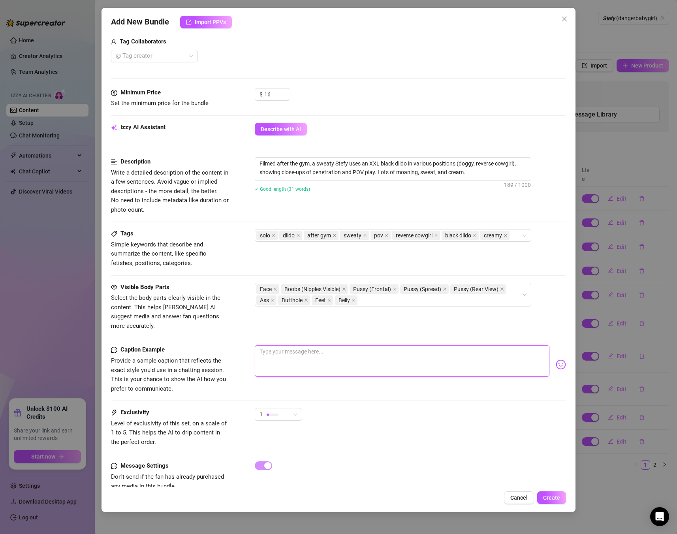
click at [318, 367] on textarea at bounding box center [402, 361] width 295 height 32
paste textarea "Still dripping from my sweaty workout… and dripping even harder all over this h…"
type textarea "Still dripping from my sweaty workout… and dripping even harder all over this h…"
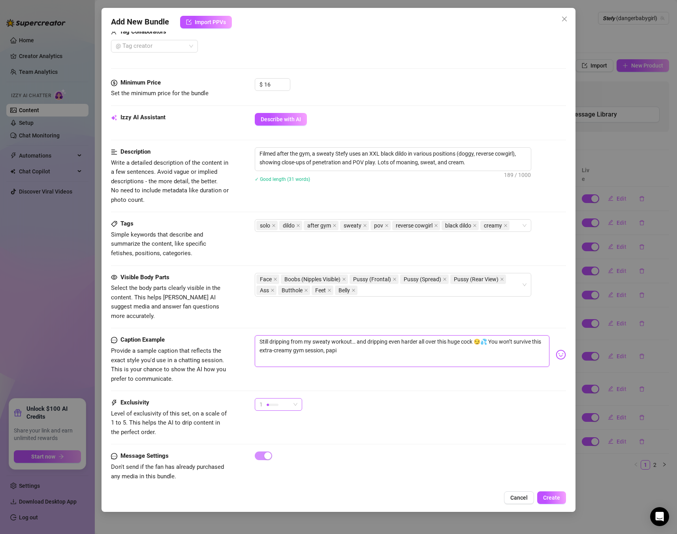
click at [275, 401] on div at bounding box center [273, 405] width 12 height 8
type textarea "Still dripping from my sweaty workout… and dripping even harder all over this h…"
click at [265, 449] on span "4" at bounding box center [286, 449] width 51 height 9
click at [559, 500] on span "Create" at bounding box center [551, 498] width 17 height 6
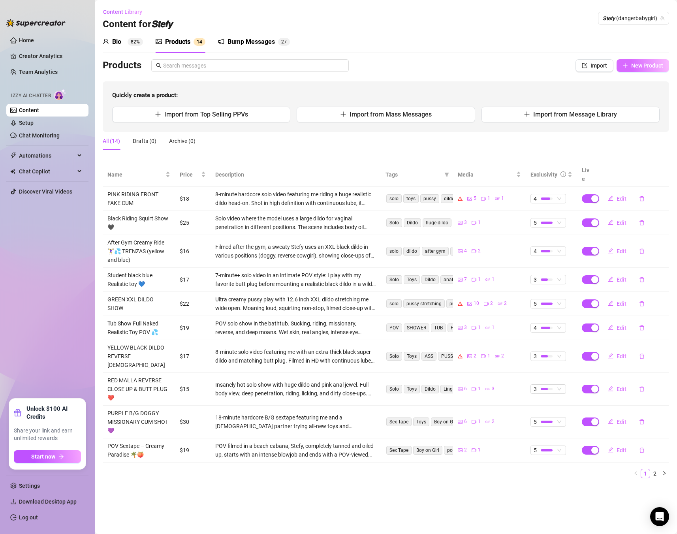
click at [649, 68] on span "New Product" at bounding box center [647, 65] width 32 height 6
type textarea "Type your message here..."
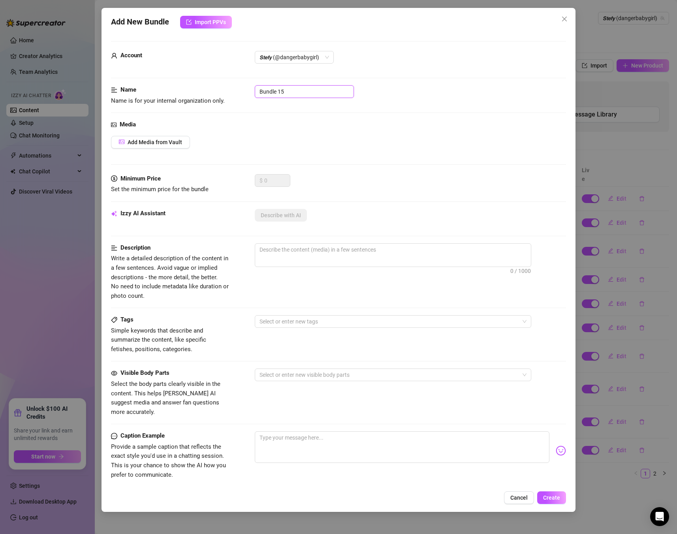
drag, startPoint x: 292, startPoint y: 91, endPoint x: 239, endPoint y: 90, distance: 52.6
click at [239, 90] on div "Name Name is for your internal organization only. Bundle 15" at bounding box center [338, 95] width 455 height 20
paste input "Student Green Trenzas Pov Dildo"
type input "Student Green Trenzas Pov Dildo"
click at [154, 138] on button "Add Media from Vault" at bounding box center [150, 142] width 79 height 13
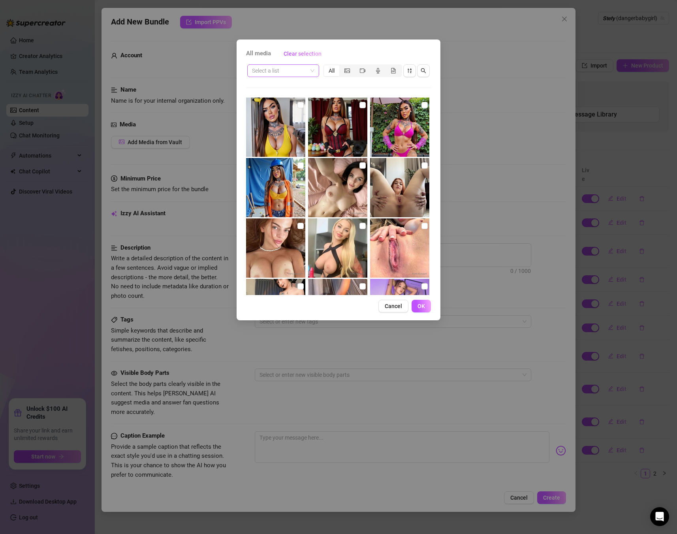
click at [297, 70] on input "search" at bounding box center [279, 71] width 55 height 12
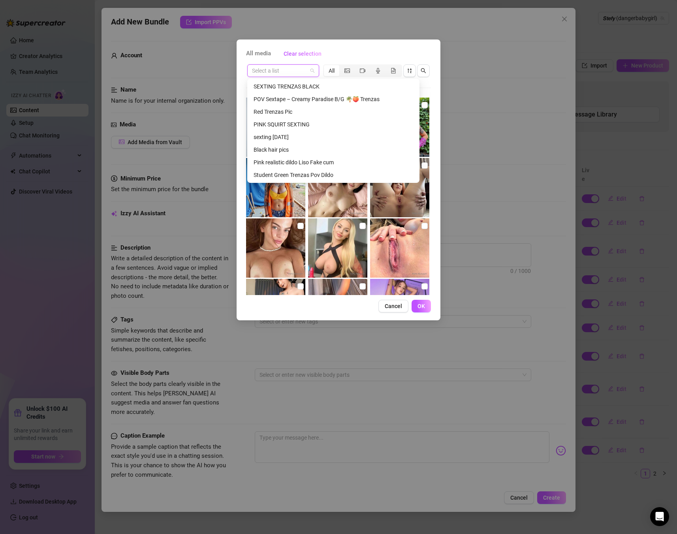
scroll to position [3, 0]
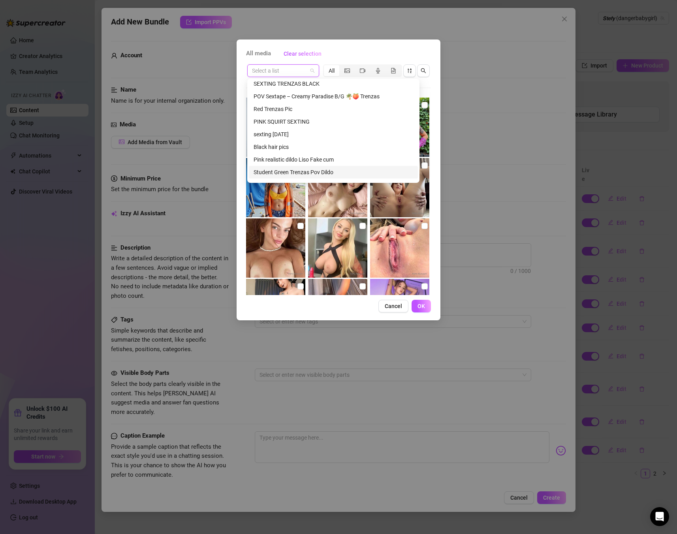
click at [297, 173] on div "Student Green Trenzas Pov Dildo" at bounding box center [334, 172] width 160 height 9
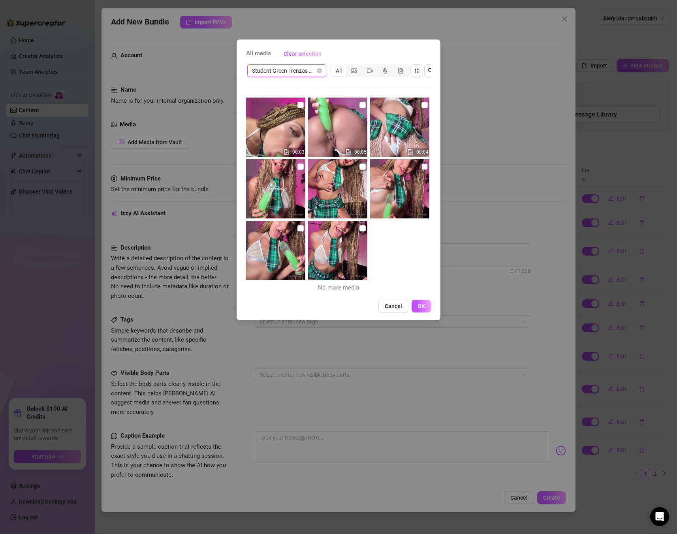
click at [426, 169] on input "checkbox" at bounding box center [425, 167] width 6 height 6
checkbox input "true"
click at [364, 168] on input "checkbox" at bounding box center [362, 167] width 6 height 6
checkbox input "true"
click at [427, 166] on input "checkbox" at bounding box center [425, 167] width 6 height 6
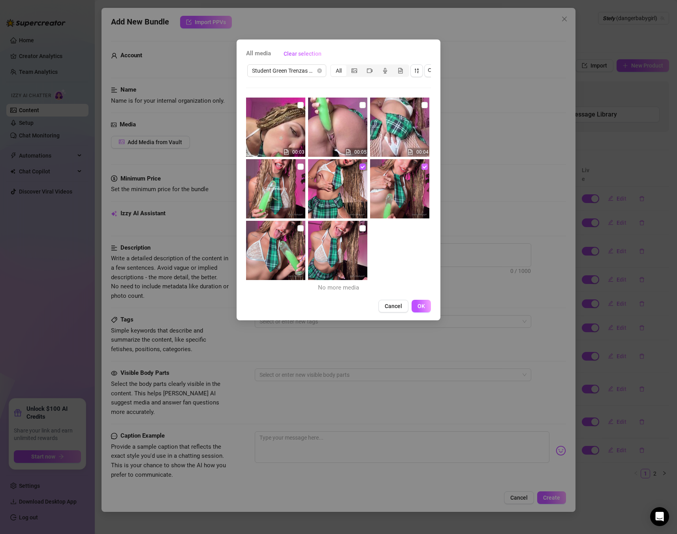
checkbox input "false"
click at [425, 102] on input "checkbox" at bounding box center [425, 105] width 6 height 6
checkbox input "true"
click at [414, 306] on button "OK" at bounding box center [421, 306] width 19 height 13
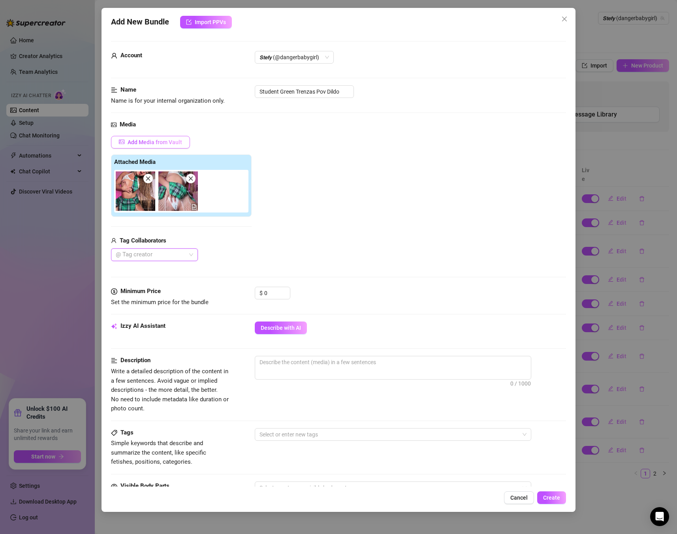
click at [164, 144] on span "Add Media from Vault" at bounding box center [155, 142] width 55 height 6
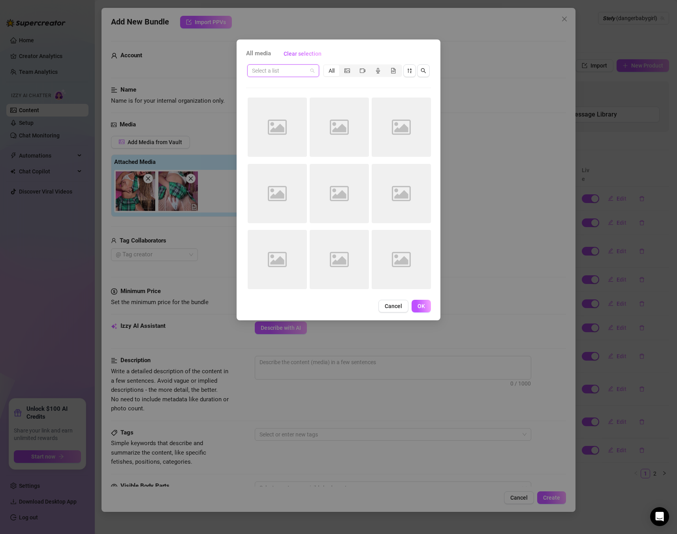
click at [278, 72] on input "search" at bounding box center [279, 71] width 55 height 12
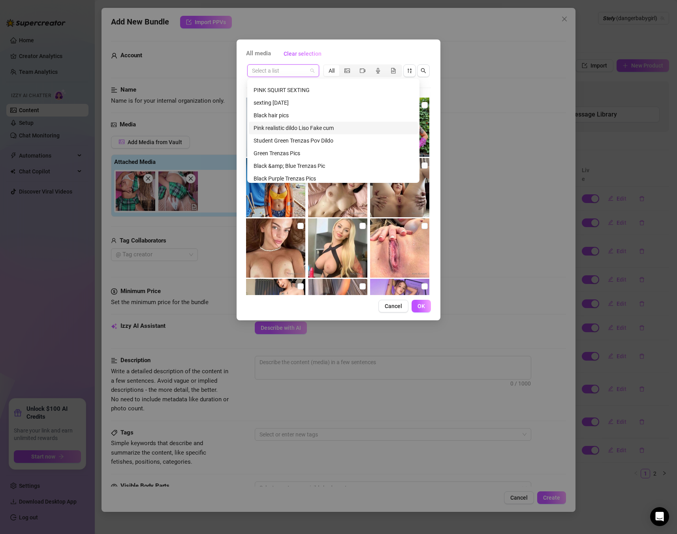
scroll to position [34, 0]
click at [324, 140] on div "Student Green Trenzas Pov Dildo" at bounding box center [334, 141] width 160 height 9
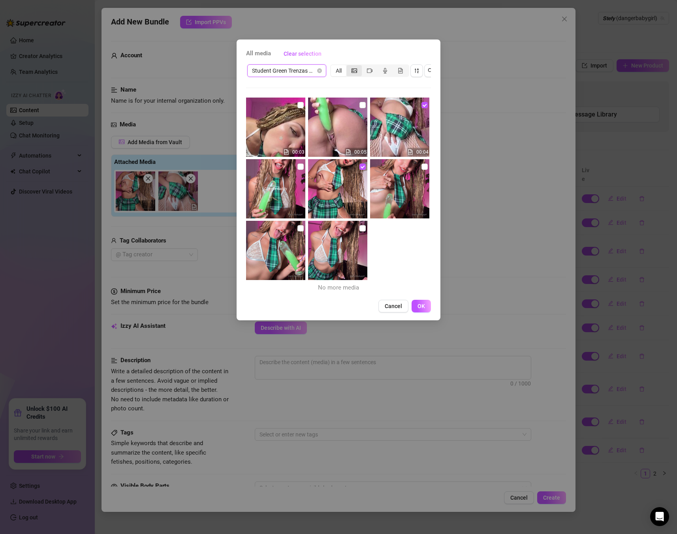
click at [361, 67] on div "segmented control" at bounding box center [353, 70] width 15 height 11
click at [348, 66] on input "segmented control" at bounding box center [348, 66] width 0 height 0
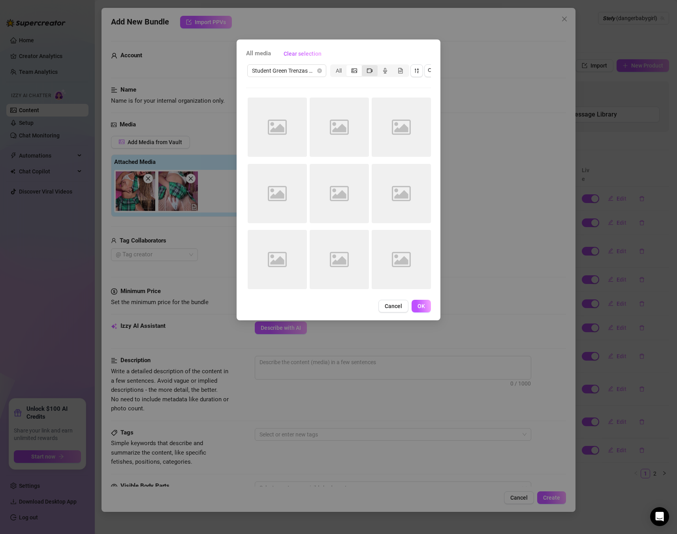
click at [372, 68] on span "segmented control" at bounding box center [370, 71] width 6 height 6
click at [364, 66] on input "segmented control" at bounding box center [364, 66] width 0 height 0
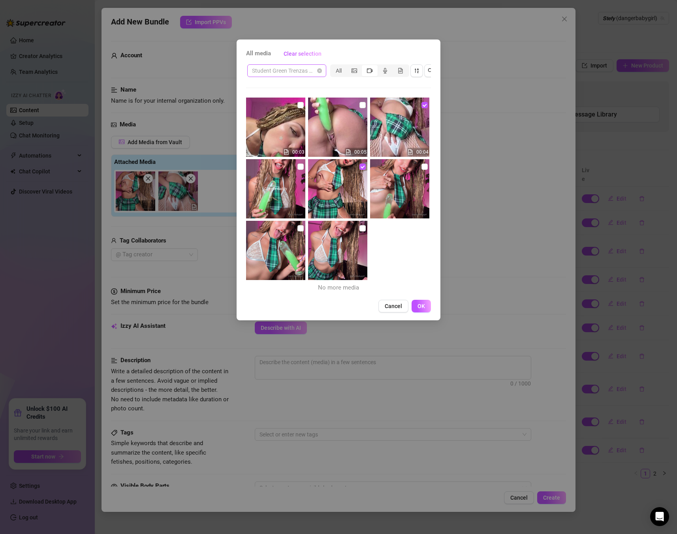
click at [276, 66] on span "Student Green Trenzas Pov Dildo" at bounding box center [287, 71] width 70 height 12
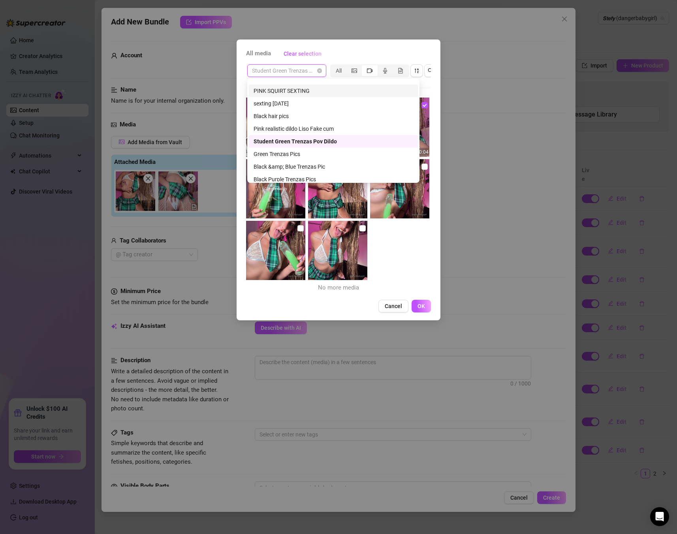
scroll to position [0, 0]
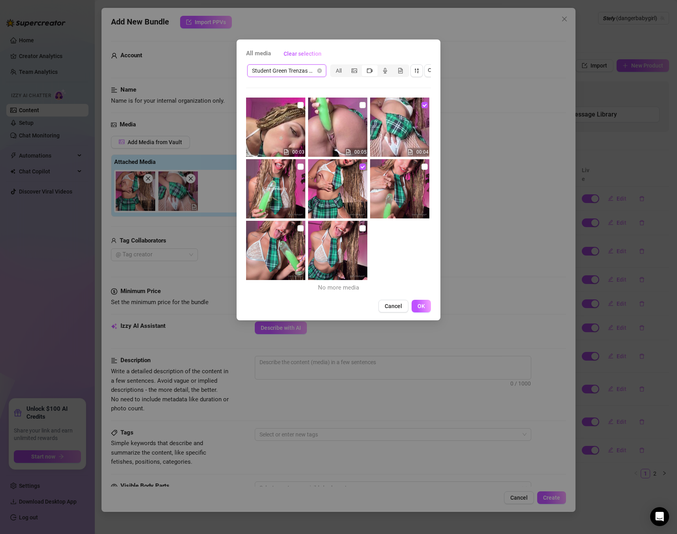
click at [293, 76] on span "Student Green Trenzas Pov Dildo" at bounding box center [287, 71] width 70 height 12
click at [311, 56] on span "Clear selection" at bounding box center [303, 54] width 38 height 6
checkbox input "false"
click at [311, 62] on div "All media Clear selection Student Green Trenzas Pov Dildo All 00:03 00:05 00:04…" at bounding box center [339, 180] width 204 height 281
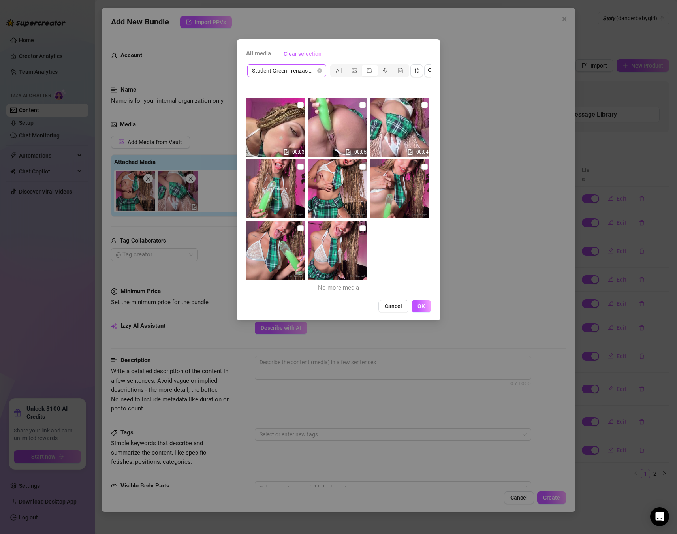
click at [310, 69] on span "Student Green Trenzas Pov Dildo" at bounding box center [287, 71] width 70 height 12
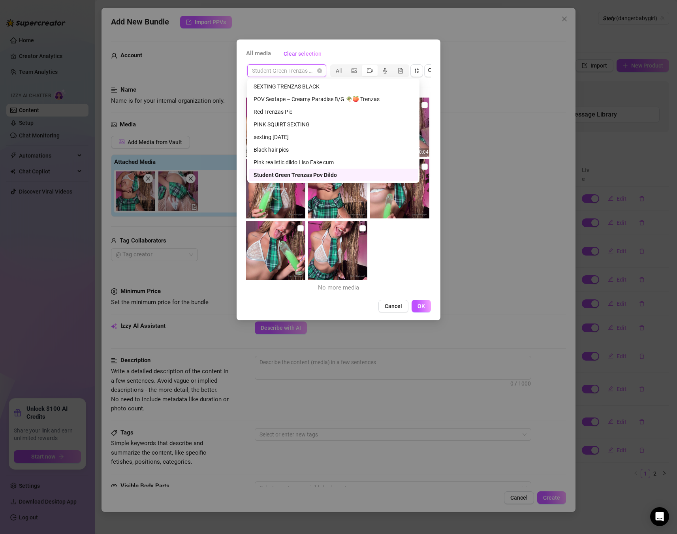
click at [386, 250] on div "00:03 00:05 00:04 No more media" at bounding box center [338, 197] width 185 height 198
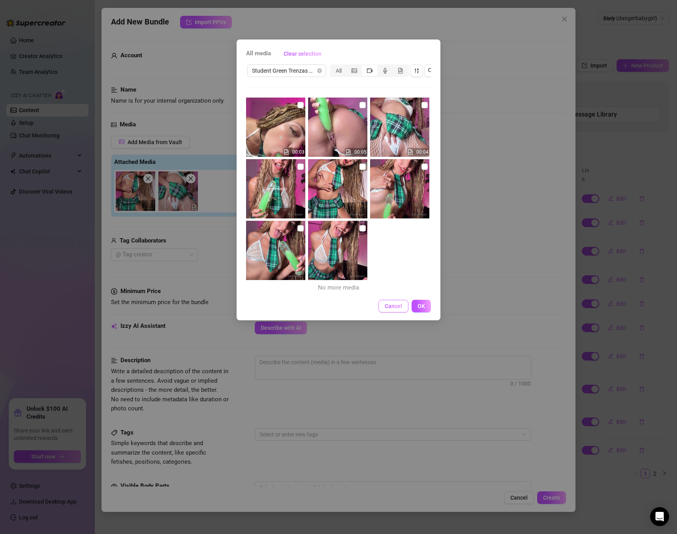
click at [397, 307] on span "Cancel" at bounding box center [393, 306] width 17 height 6
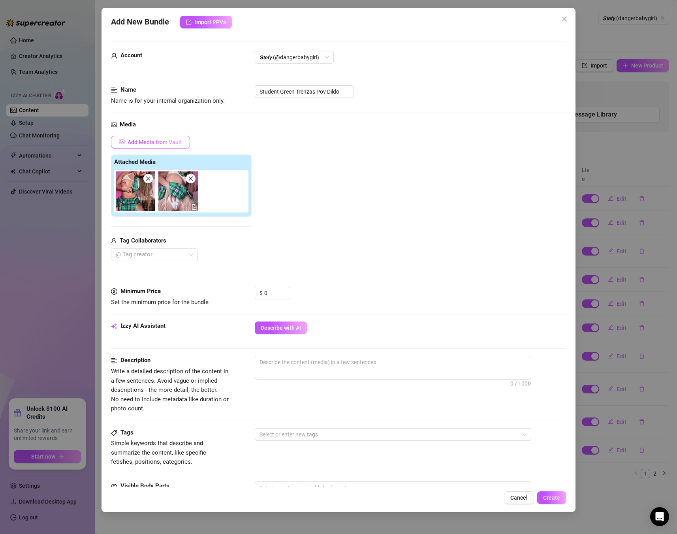
click at [183, 146] on button "Add Media from Vault" at bounding box center [150, 142] width 79 height 13
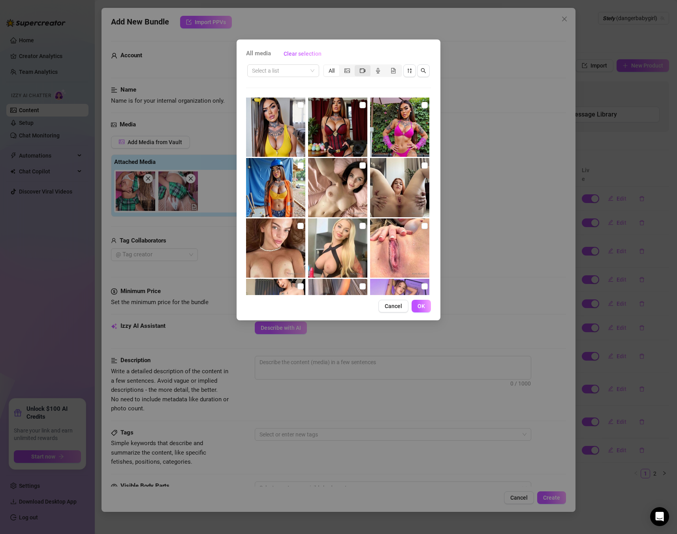
click at [367, 72] on div "segmented control" at bounding box center [362, 70] width 15 height 11
click at [357, 66] on input "segmented control" at bounding box center [357, 66] width 0 height 0
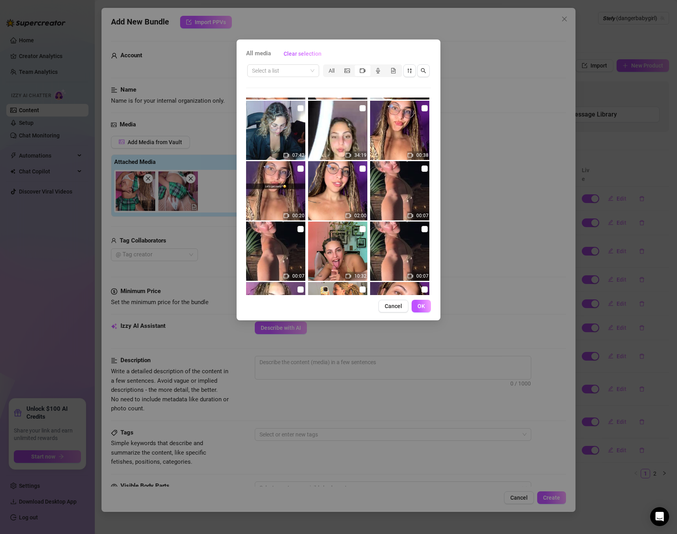
scroll to position [602, 0]
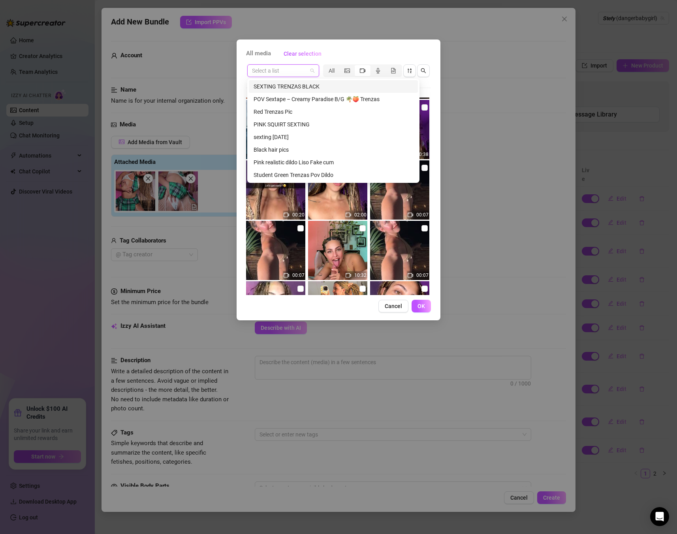
click at [264, 71] on input "search" at bounding box center [279, 71] width 55 height 12
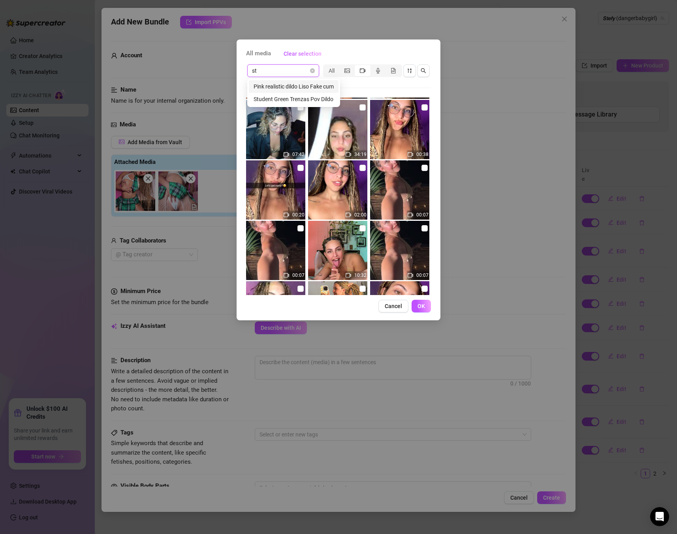
type input "st"
click at [296, 72] on input "search" at bounding box center [279, 71] width 55 height 12
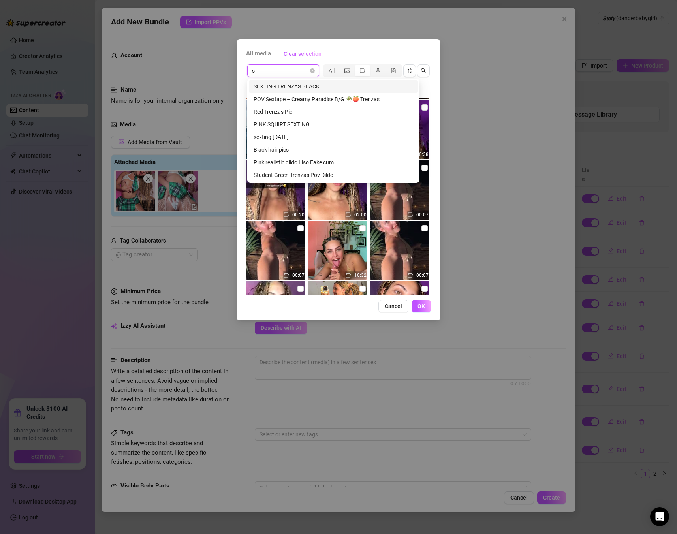
type input "st"
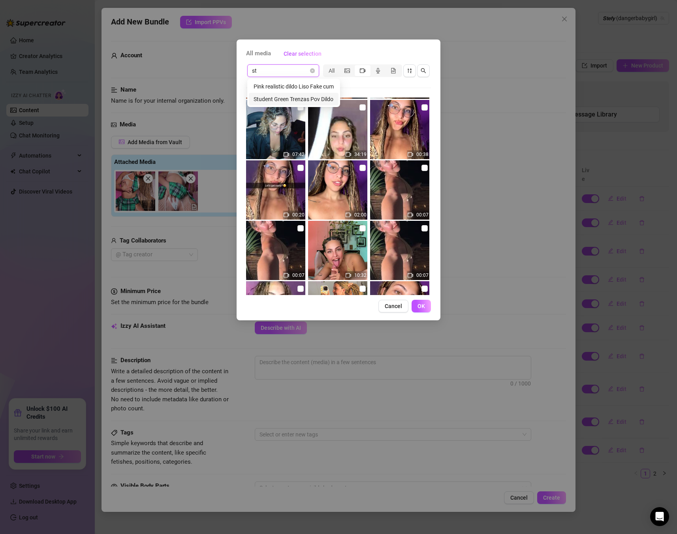
click at [278, 100] on div "Student Green Trenzas Pov Dildo" at bounding box center [294, 99] width 80 height 9
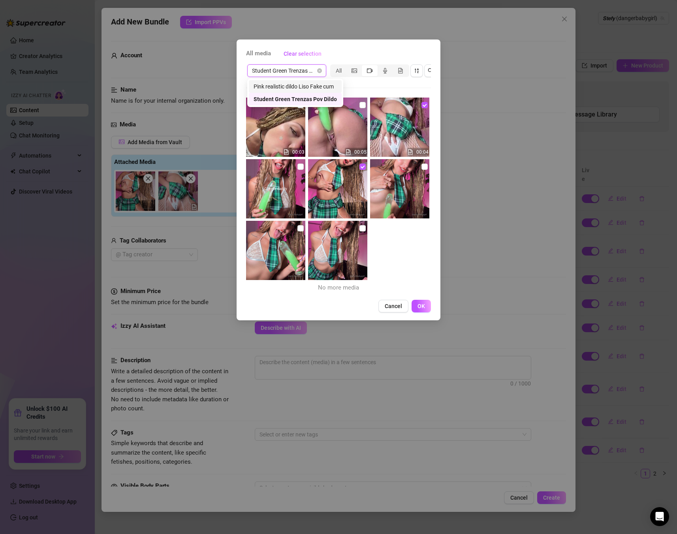
scroll to position [0, 0]
click at [371, 72] on icon "video-camera" at bounding box center [370, 71] width 6 height 6
click at [364, 66] on input "segmented control" at bounding box center [364, 66] width 0 height 0
click at [371, 68] on icon "video-camera" at bounding box center [370, 71] width 6 height 6
click at [364, 66] on input "segmented control" at bounding box center [364, 66] width 0 height 0
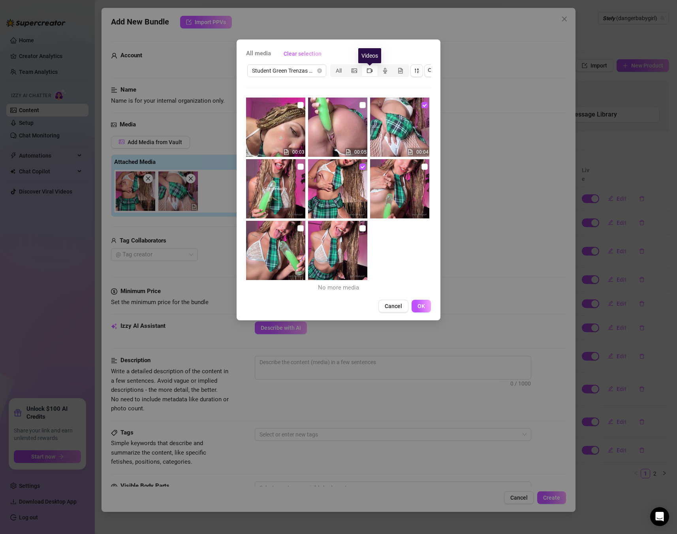
click at [371, 68] on icon "video-camera" at bounding box center [370, 71] width 6 height 6
click at [364, 66] on input "segmented control" at bounding box center [364, 66] width 0 height 0
click at [371, 68] on icon "video-camera" at bounding box center [370, 71] width 6 height 6
click at [364, 66] on input "segmented control" at bounding box center [364, 66] width 0 height 0
click at [371, 68] on icon "video-camera" at bounding box center [370, 71] width 6 height 6
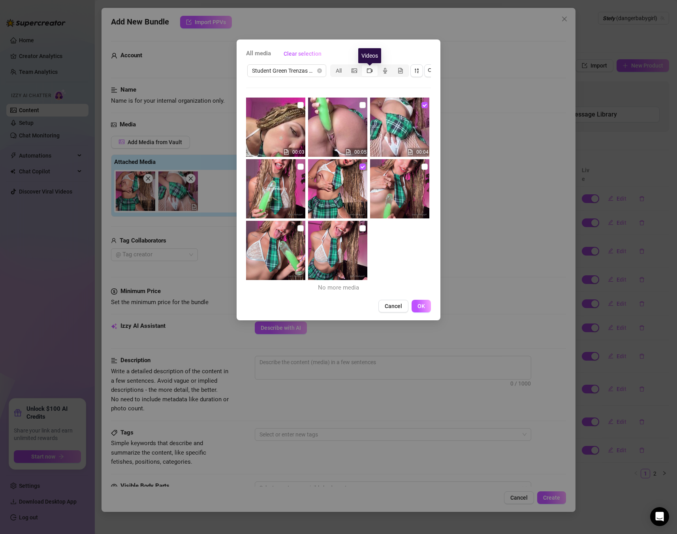
click at [364, 66] on input "segmented control" at bounding box center [364, 66] width 0 height 0
click at [394, 308] on span "Cancel" at bounding box center [393, 306] width 17 height 6
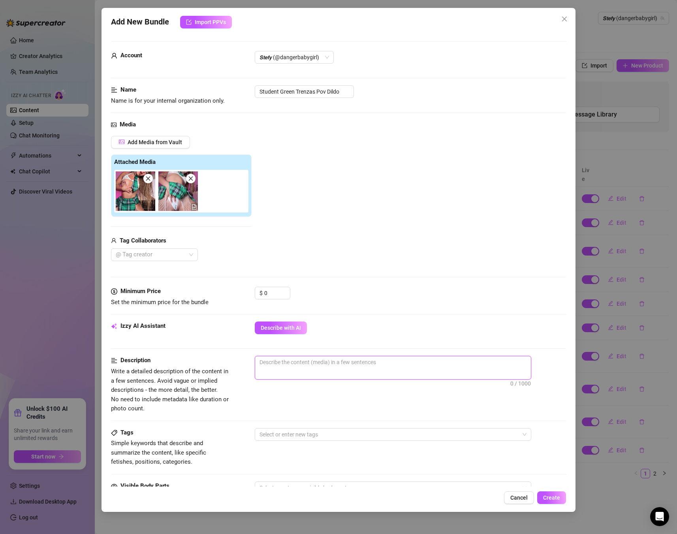
click at [302, 365] on textarea at bounding box center [393, 362] width 276 height 12
paste textarea "POV show with Stefy in a tight green outfit with no underwear, using a large to…"
type textarea "POV show with Stefy in a tight green outfit with no underwear, using a large to…"
drag, startPoint x: 274, startPoint y: 290, endPoint x: 230, endPoint y: 296, distance: 44.3
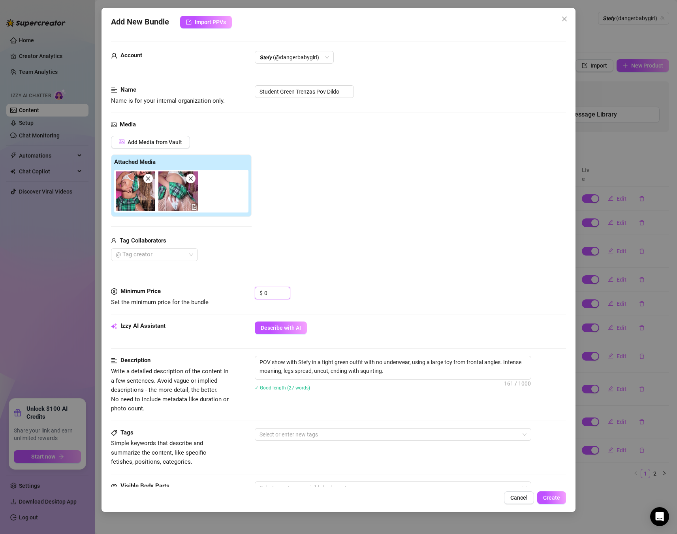
click at [230, 296] on div "Minimum Price Set the minimum price for the bundle $ 0" at bounding box center [338, 297] width 455 height 20
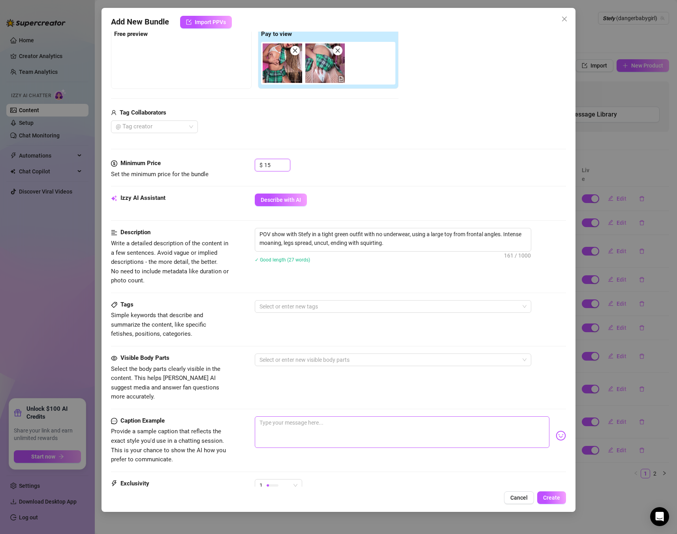
type input "15"
click at [279, 431] on textarea at bounding box center [402, 432] width 295 height 32
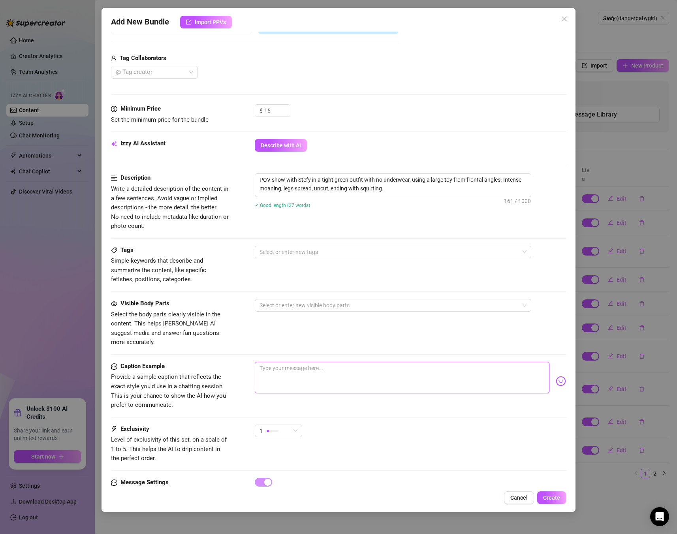
scroll to position [197, 0]
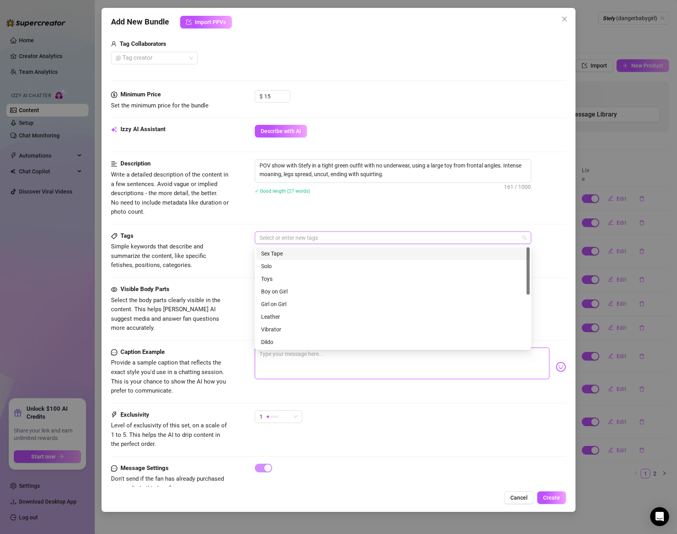
click at [274, 237] on div at bounding box center [388, 237] width 265 height 11
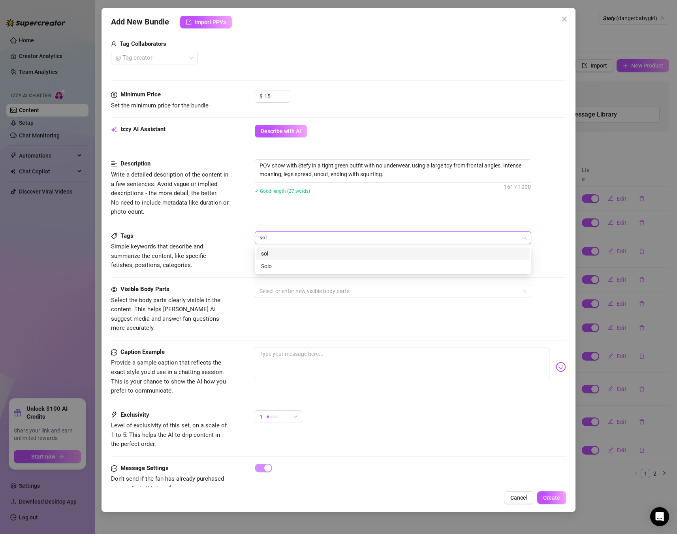
type input "solo"
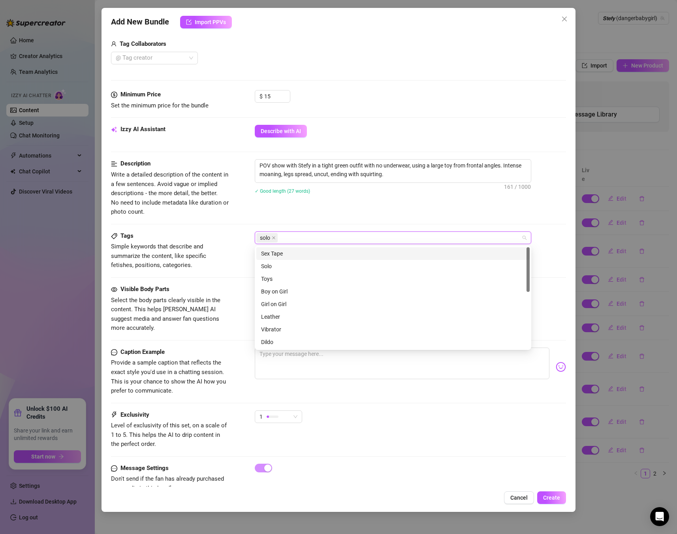
type input "i"
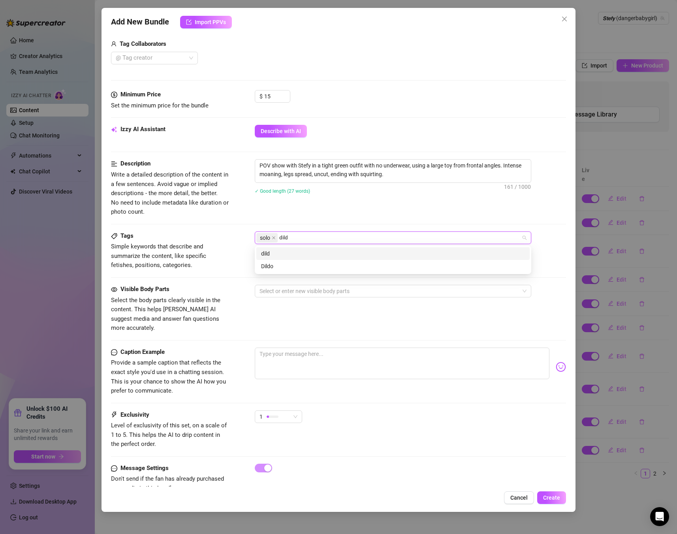
type input "dildo"
type input "student"
type input "skirt"
type input "moaning"
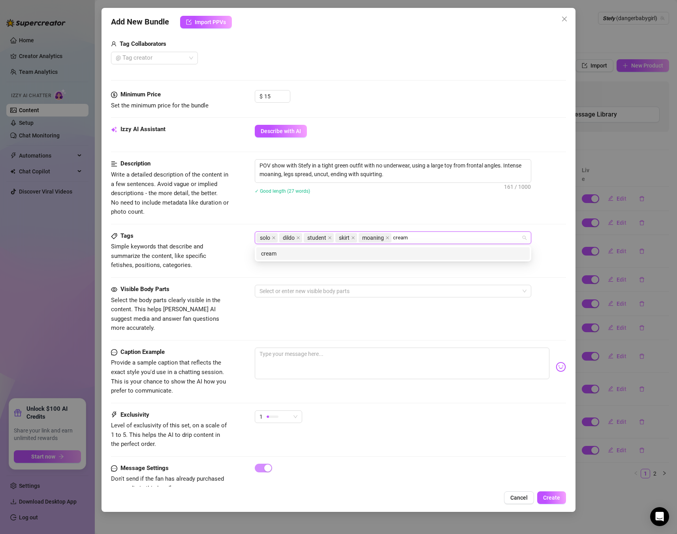
type input "creamy"
type input "green"
type input "green dildo"
click at [344, 289] on div at bounding box center [388, 291] width 265 height 11
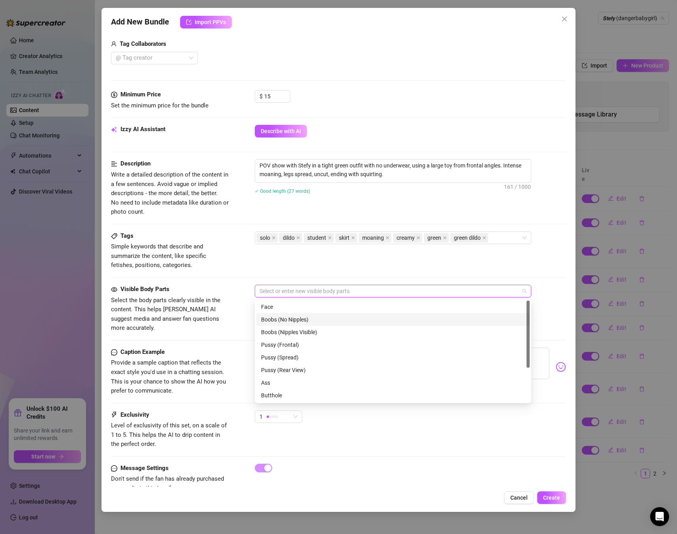
click at [292, 311] on div "Face" at bounding box center [393, 307] width 264 height 9
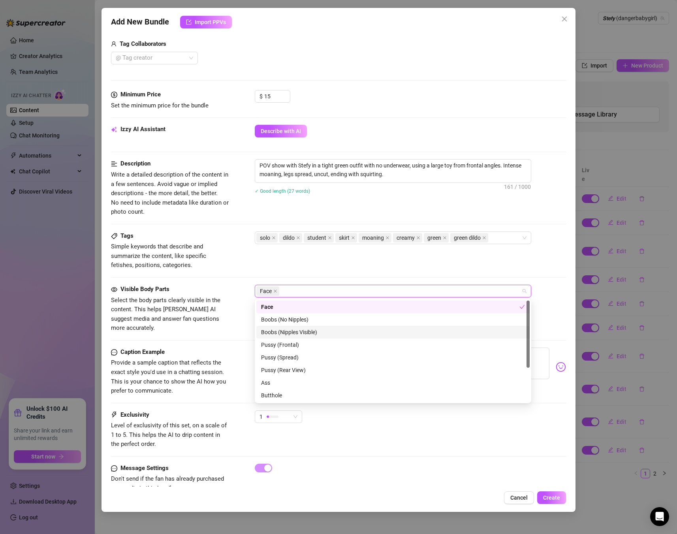
click at [293, 333] on div "Boobs (Nipples Visible)" at bounding box center [393, 332] width 264 height 9
click at [293, 323] on div "Pussy (Spread)" at bounding box center [392, 329] width 273 height 13
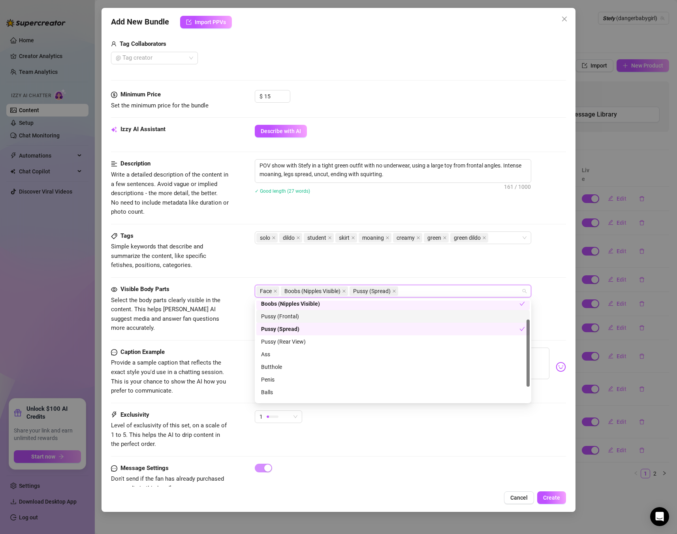
click at [292, 317] on div "Pussy (Frontal)" at bounding box center [393, 316] width 264 height 9
click at [281, 345] on div "Pussy (Rear View)" at bounding box center [393, 341] width 264 height 9
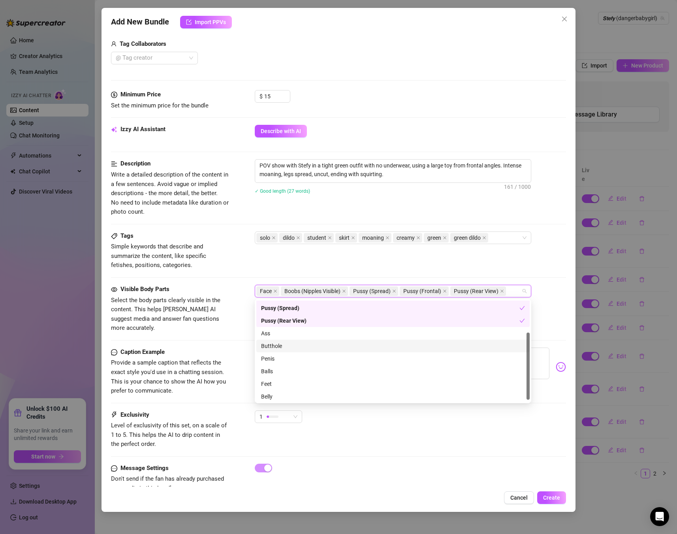
scroll to position [51, 0]
click at [273, 401] on div "Belly" at bounding box center [392, 395] width 273 height 13
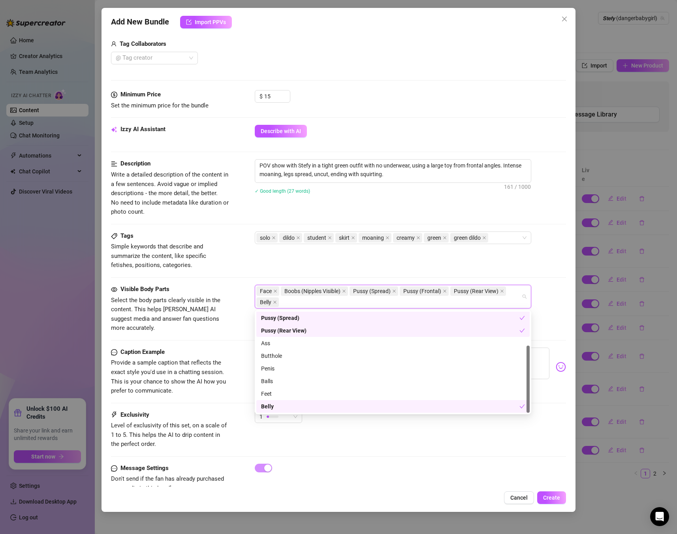
click at [242, 441] on div "Exclusivity Level of exclusivity of this set, on a scale of 1 to 5. This helps …" at bounding box center [338, 436] width 455 height 53
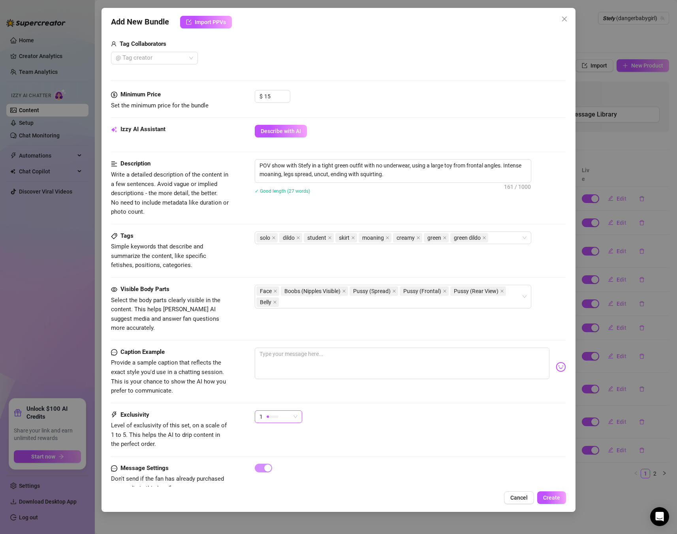
click at [275, 413] on div at bounding box center [273, 417] width 12 height 8
click at [282, 452] on div "3" at bounding box center [298, 448] width 84 height 13
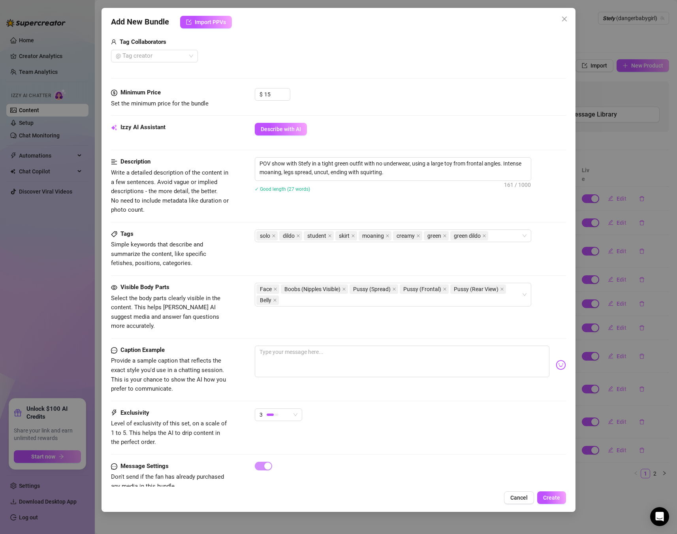
click at [376, 443] on div "Exclusivity Level of exclusivity of this set, on a scale of 1 to 5. This helps …" at bounding box center [338, 434] width 455 height 53
click at [331, 356] on textarea at bounding box center [402, 361] width 295 height 32
paste textarea "No panties, just this tight green fit and my hungry pussy wide open for you 😈💚 …"
type textarea "No panties, just this tight green fit and my hungry pussy wide open for you 😈💚 …"
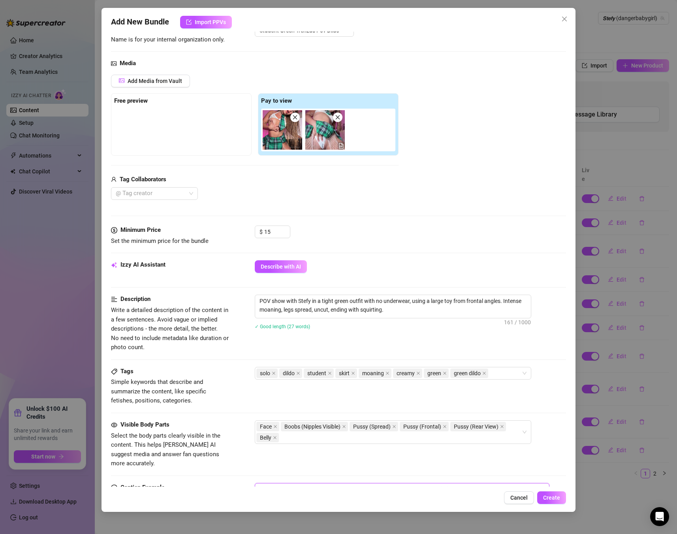
scroll to position [56, 0]
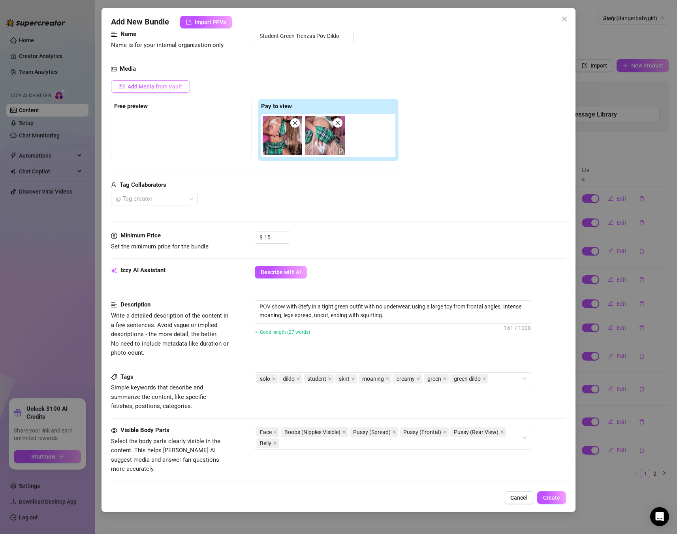
type textarea "No panties, just this tight green fit and my hungry pussy wide open for you 😈💚 …"
click at [163, 86] on span "Add Media from Vault" at bounding box center [155, 86] width 55 height 6
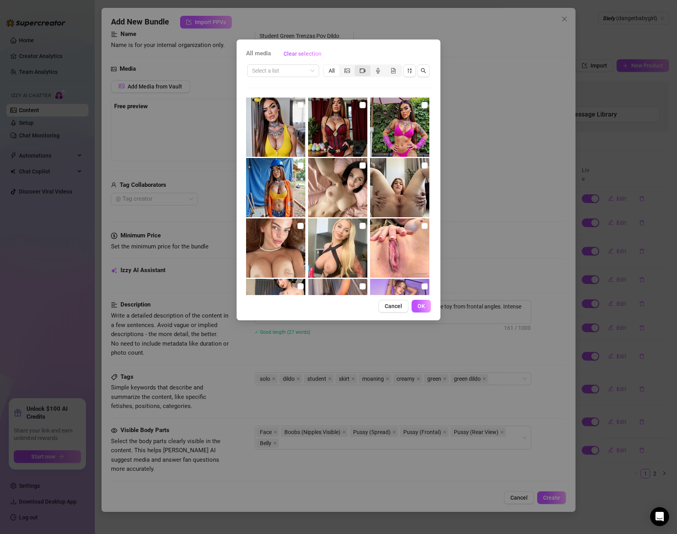
click at [356, 72] on div "segmented control" at bounding box center [362, 70] width 15 height 11
click at [357, 66] on input "segmented control" at bounding box center [357, 66] width 0 height 0
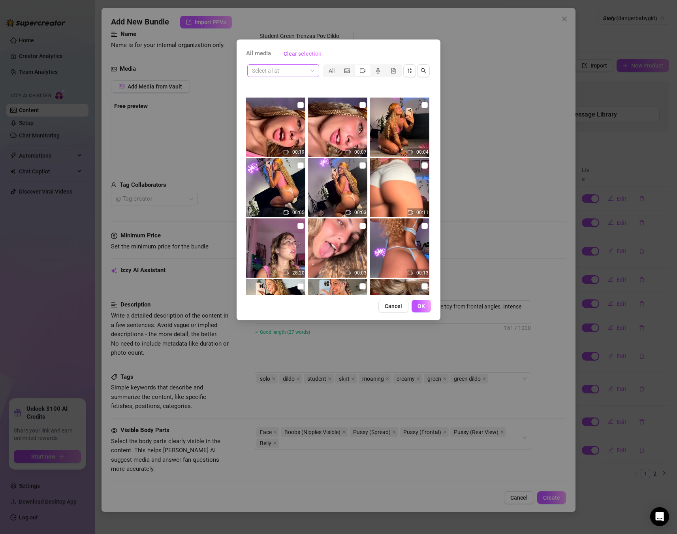
click at [292, 72] on input "search" at bounding box center [279, 71] width 55 height 12
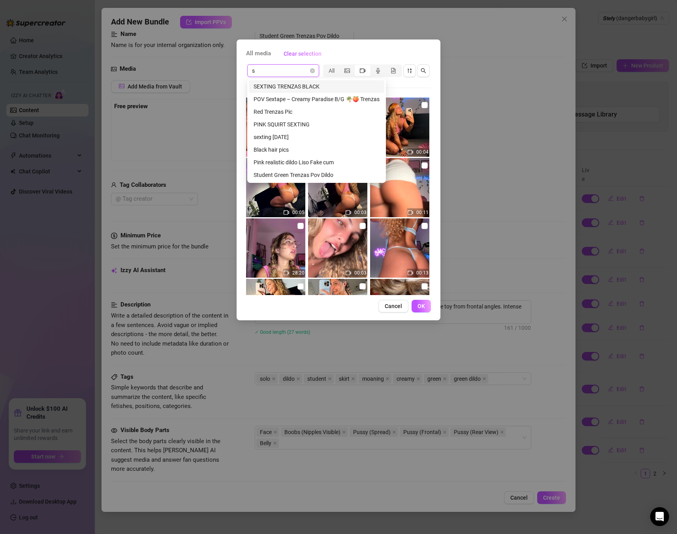
type input "st"
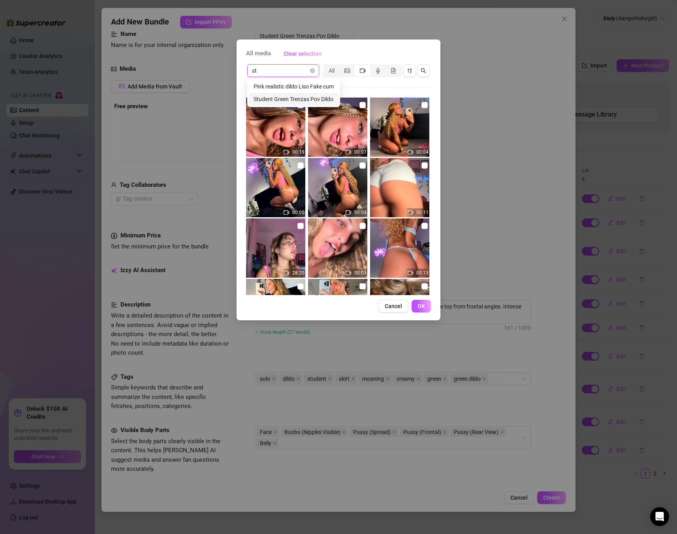
click at [282, 97] on div "Student Green Trenzas Pov Dildo" at bounding box center [294, 99] width 80 height 9
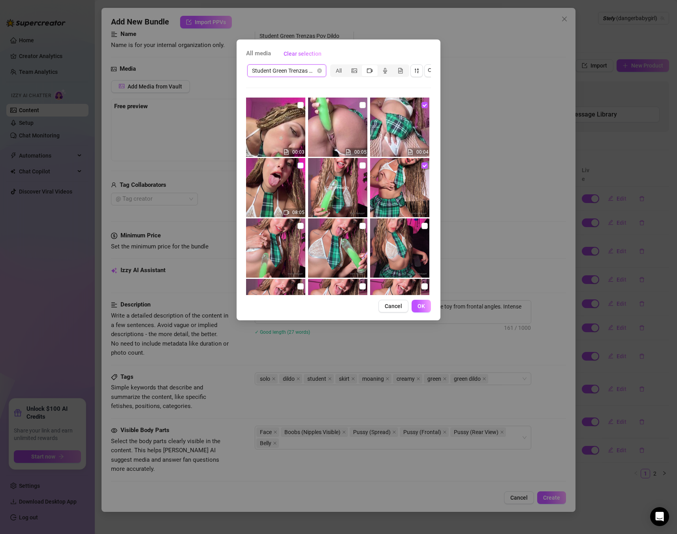
click at [301, 166] on input "checkbox" at bounding box center [300, 165] width 6 height 6
checkbox input "true"
click at [428, 311] on button "OK" at bounding box center [421, 306] width 19 height 13
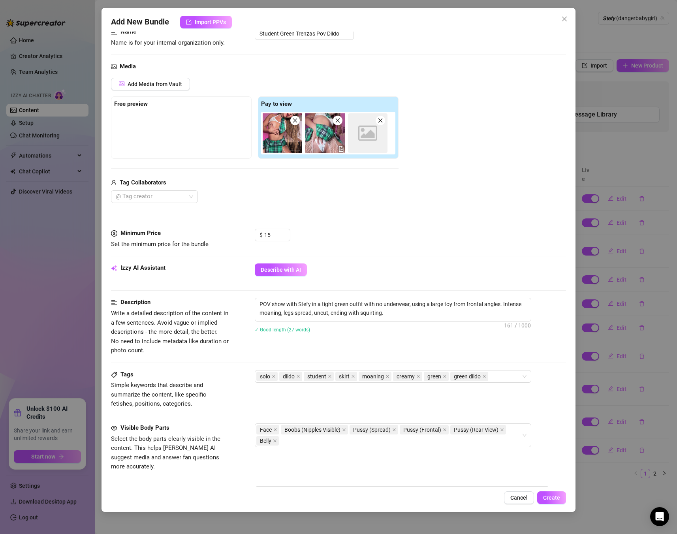
scroll to position [59, 0]
click at [155, 82] on span "Add Media from Vault" at bounding box center [155, 83] width 55 height 6
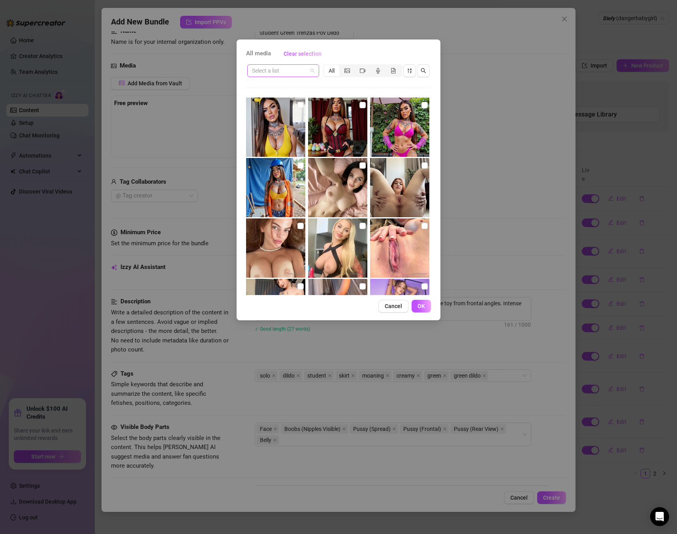
click at [269, 73] on input "search" at bounding box center [279, 71] width 55 height 12
type input "stud"
click at [289, 89] on div "Student Green Trenzas Pov Dildo" at bounding box center [294, 86] width 80 height 9
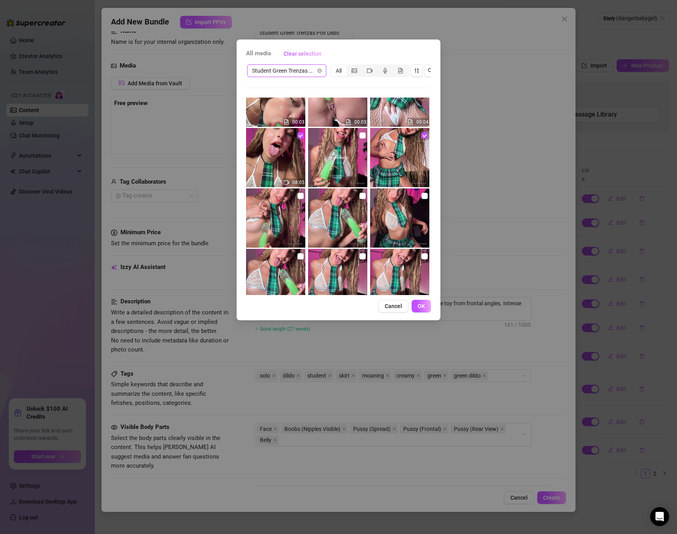
scroll to position [31, 0]
click at [299, 194] on input "checkbox" at bounding box center [300, 195] width 6 height 6
checkbox input "true"
click at [363, 196] on input "checkbox" at bounding box center [362, 195] width 6 height 6
checkbox input "true"
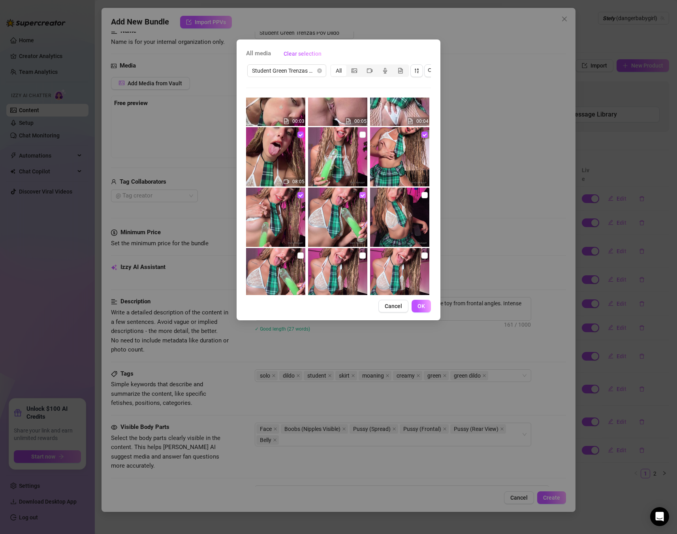
scroll to position [56, 0]
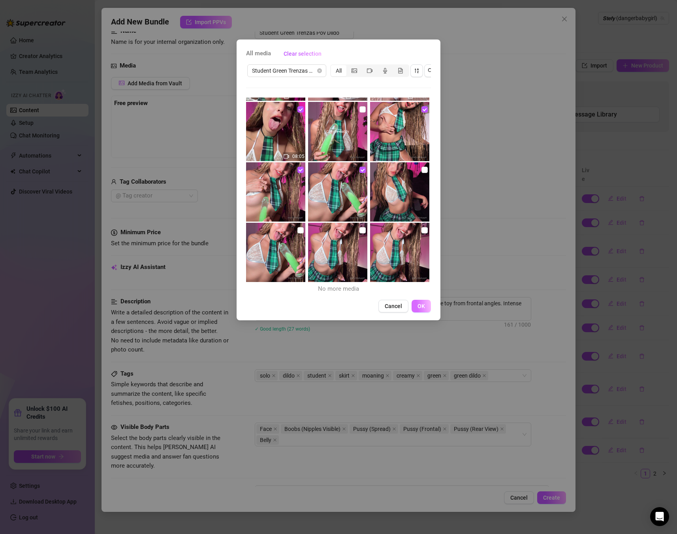
click at [428, 309] on button "OK" at bounding box center [421, 306] width 19 height 13
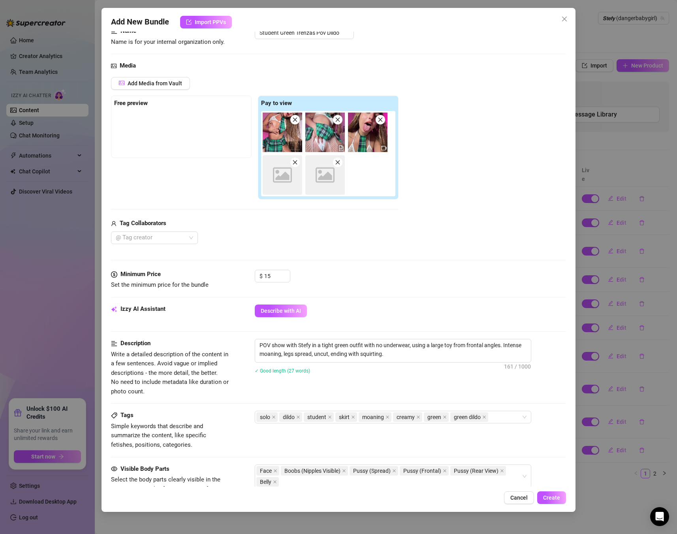
scroll to position [59, 0]
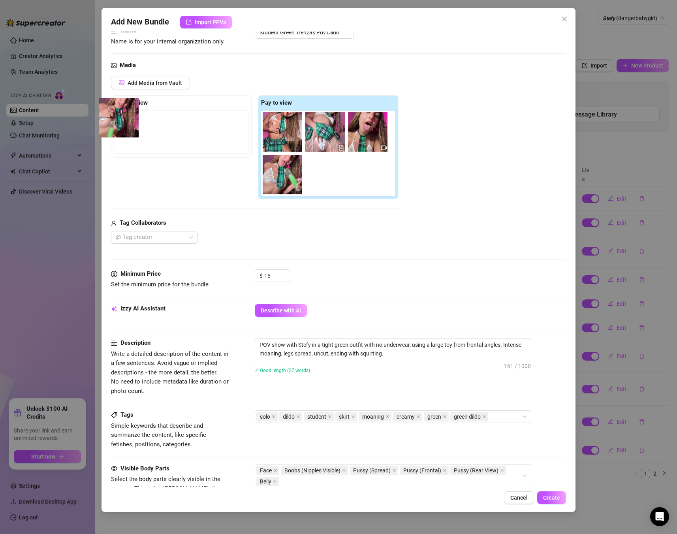
drag, startPoint x: 286, startPoint y: 184, endPoint x: 121, endPoint y: 127, distance: 175.0
click at [121, 127] on div "Free preview Pay to view" at bounding box center [255, 147] width 288 height 104
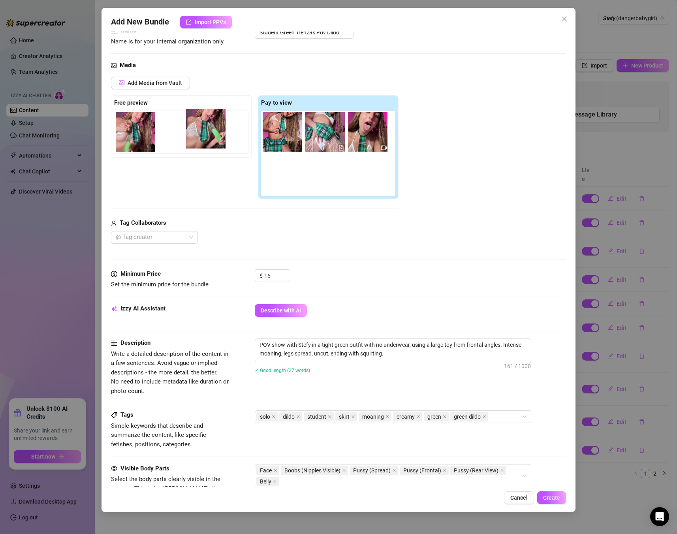
drag, startPoint x: 273, startPoint y: 179, endPoint x: 188, endPoint y: 129, distance: 98.4
click at [188, 129] on div "Free preview Pay to view" at bounding box center [255, 147] width 288 height 104
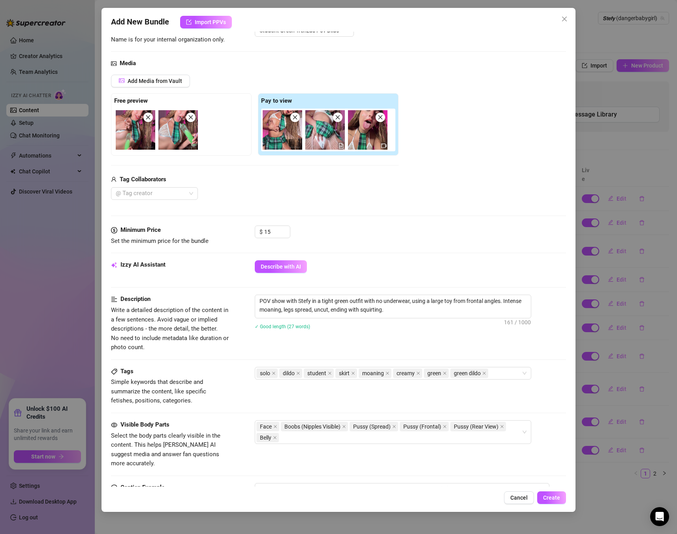
click at [428, 230] on div "$ 15" at bounding box center [410, 236] width 311 height 20
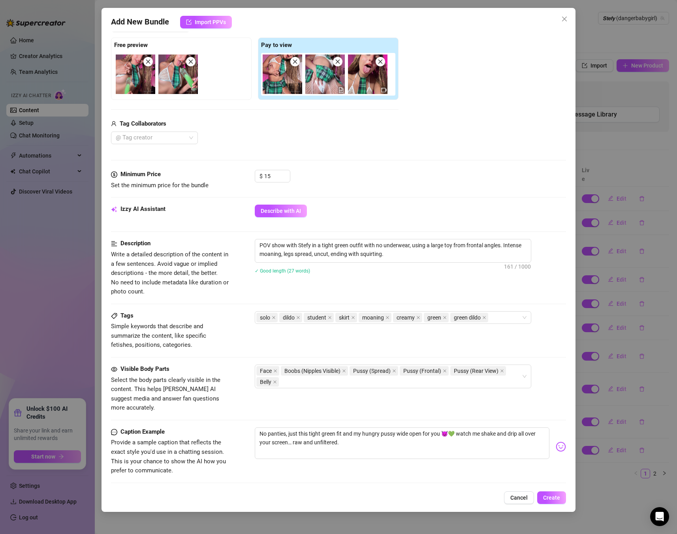
scroll to position [129, 0]
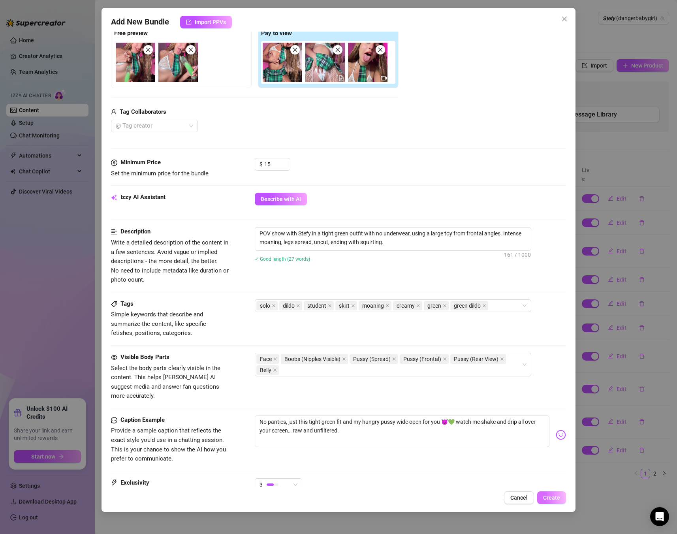
click at [563, 498] on button "Create" at bounding box center [551, 497] width 29 height 13
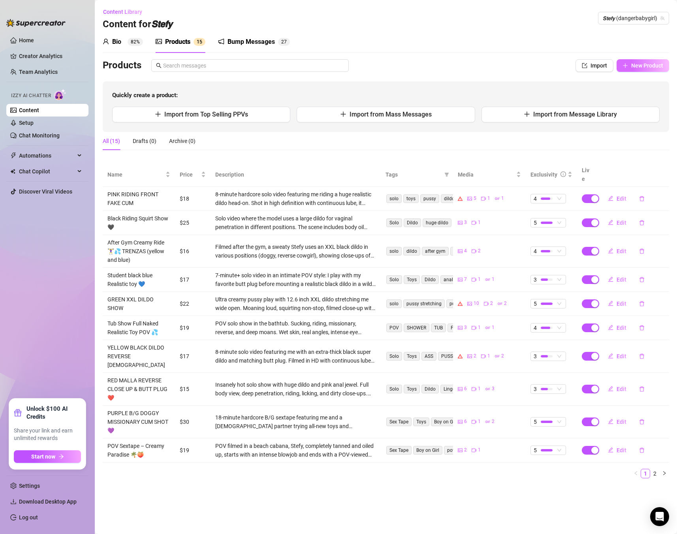
click at [637, 64] on span "New Product" at bounding box center [647, 65] width 32 height 6
type textarea "Type your message here..."
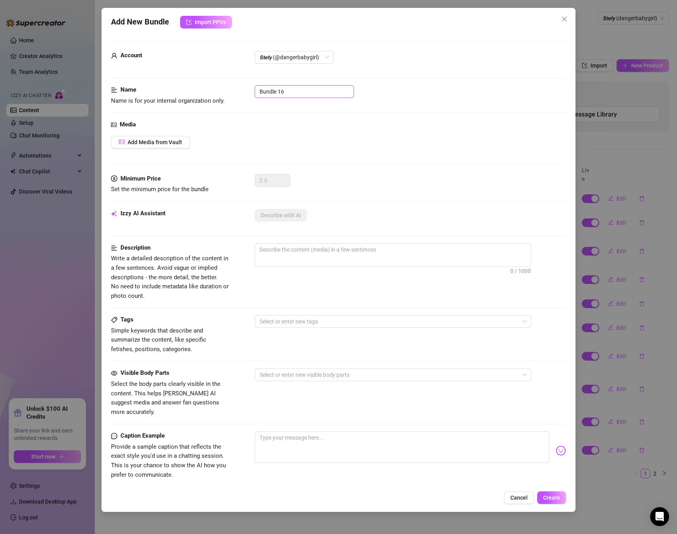
click at [292, 96] on input "Bundle 16" at bounding box center [304, 91] width 99 height 13
drag, startPoint x: 284, startPoint y: 94, endPoint x: 220, endPoint y: 92, distance: 63.6
click at [220, 92] on div "Name Name is for your internal organization only. Bundle 16" at bounding box center [338, 95] width 455 height 20
paste input "Pink realistic dildo Liso Fake cum"
type input "Pink realistic dildo Liso Fake cum"
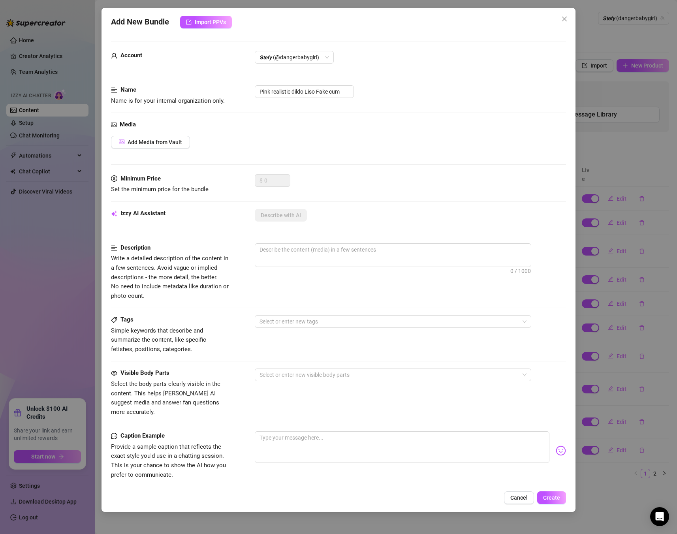
click at [167, 133] on div "Media Add Media from Vault" at bounding box center [338, 147] width 455 height 54
click at [161, 144] on span "Add Media from Vault" at bounding box center [155, 142] width 55 height 6
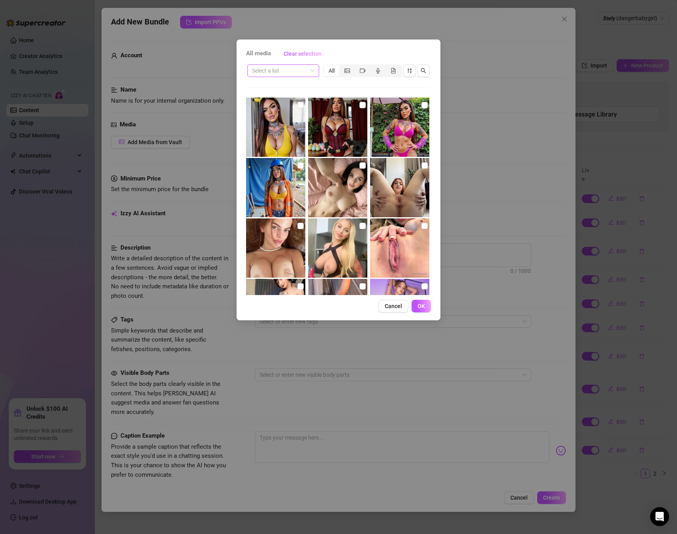
click at [280, 70] on input "search" at bounding box center [279, 71] width 55 height 12
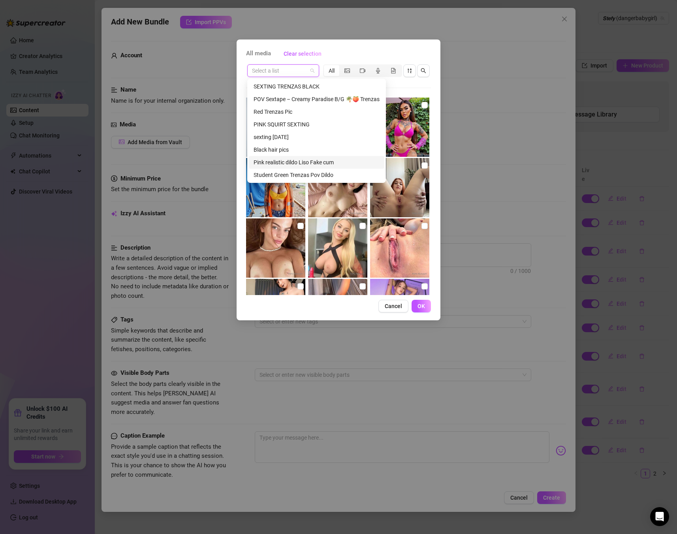
click at [279, 161] on div "Pink realistic dildo Liso Fake cum" at bounding box center [317, 162] width 126 height 9
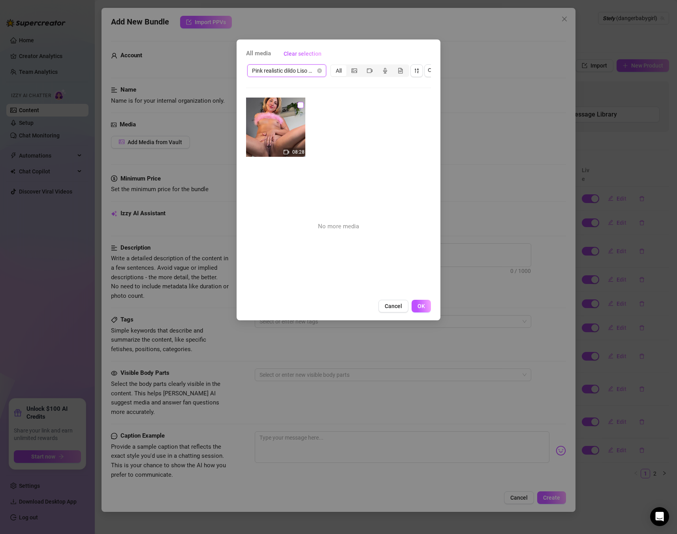
click at [301, 109] on label at bounding box center [300, 105] width 6 height 9
click at [301, 108] on input "checkbox" at bounding box center [300, 105] width 6 height 6
checkbox input "true"
click at [415, 309] on button "OK" at bounding box center [421, 306] width 19 height 13
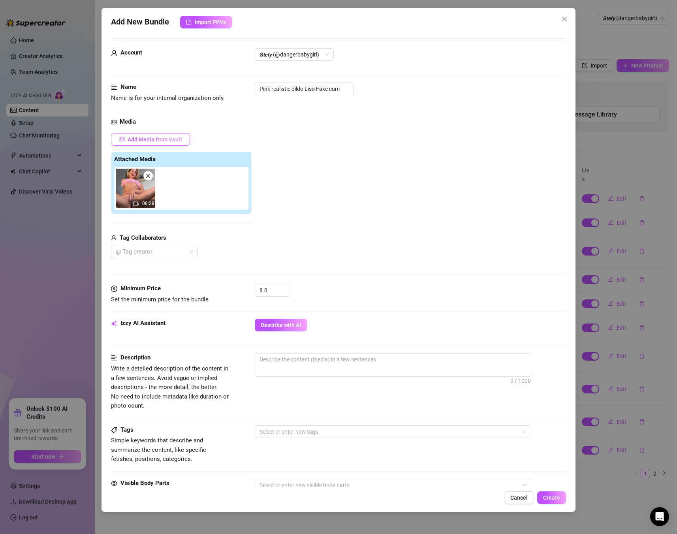
click at [130, 136] on span "Add Media from Vault" at bounding box center [155, 139] width 55 height 6
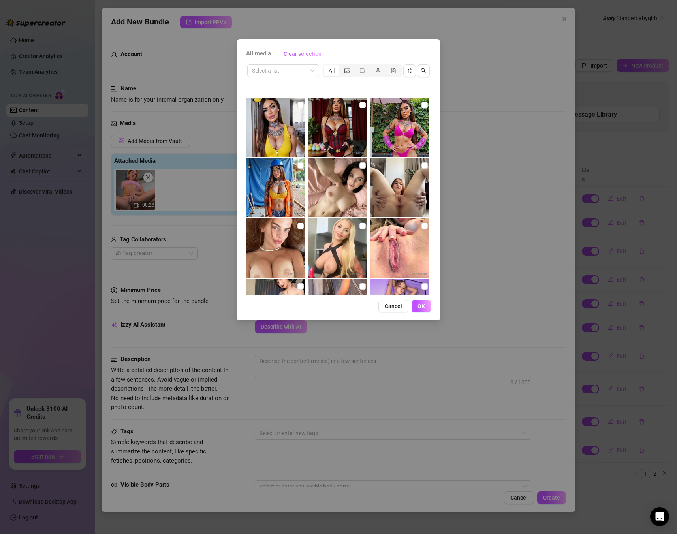
click at [317, 64] on div "Select a list All" at bounding box center [338, 70] width 185 height 15
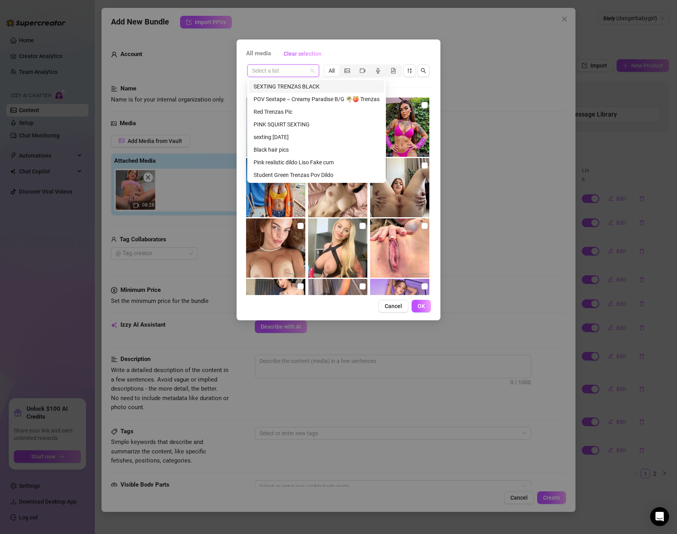
click at [306, 71] on input "search" at bounding box center [279, 71] width 55 height 12
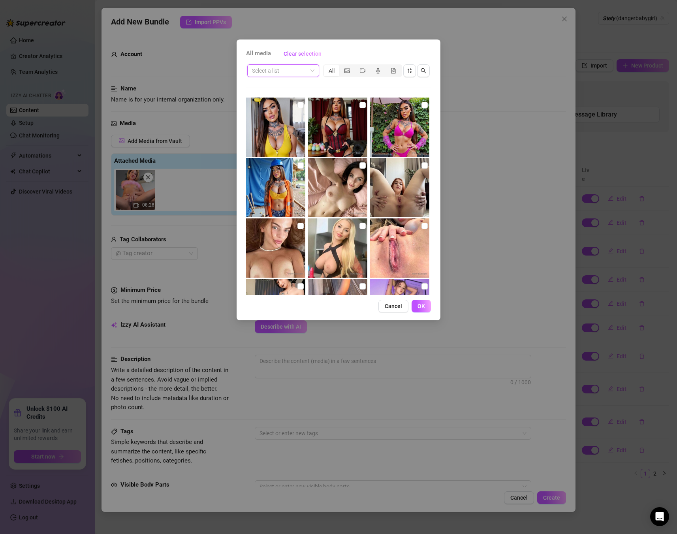
click at [263, 70] on input "search" at bounding box center [279, 71] width 55 height 12
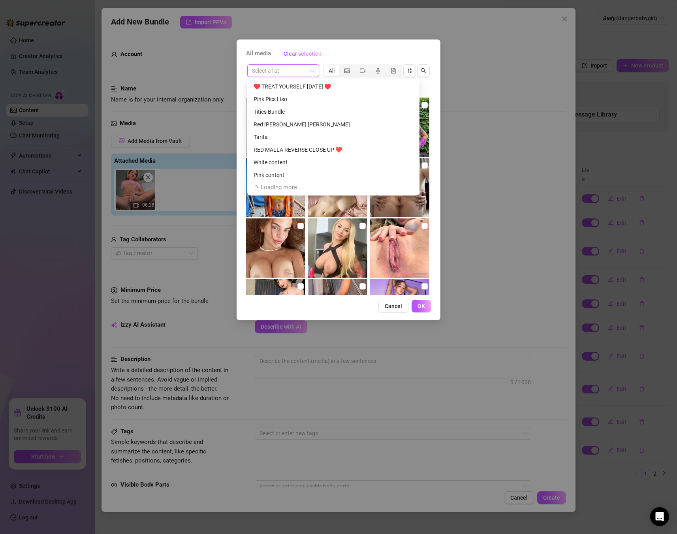
scroll to position [529, 0]
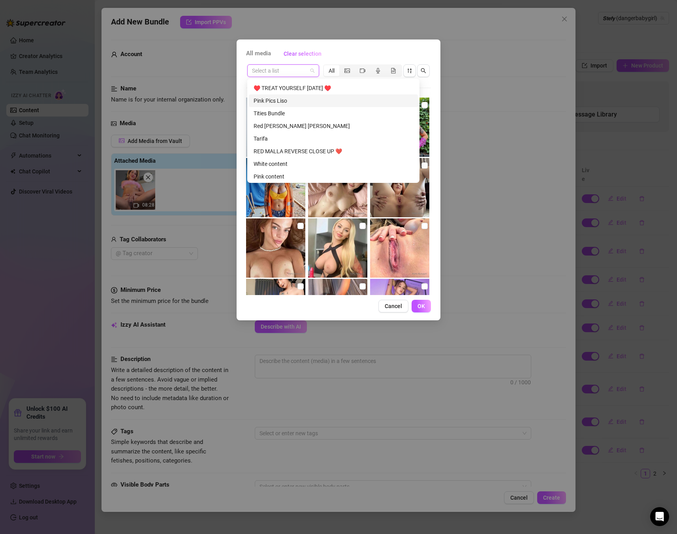
click at [270, 103] on div "Pink Pics Liso" at bounding box center [334, 100] width 160 height 9
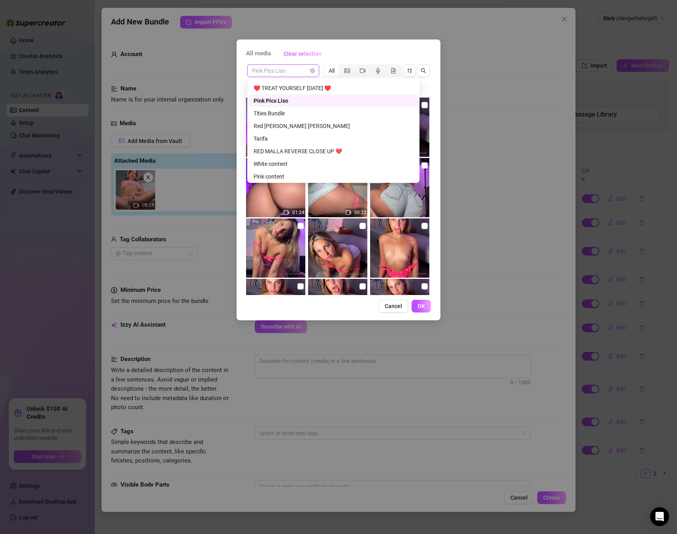
click at [291, 68] on span "Pink Pics Liso" at bounding box center [283, 71] width 62 height 12
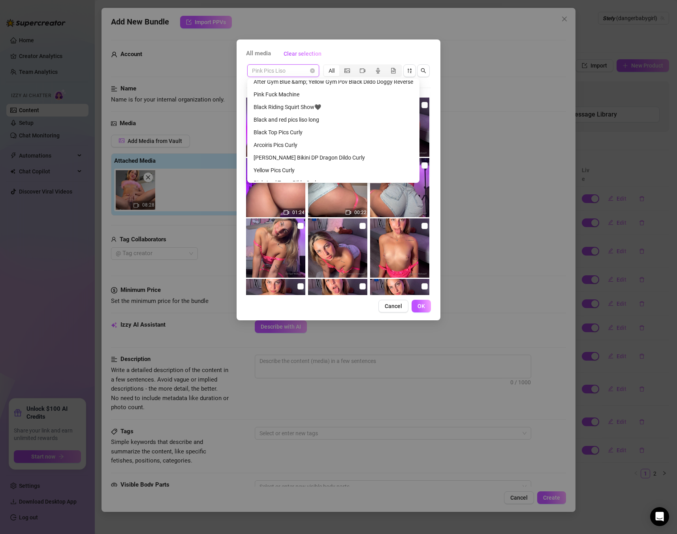
scroll to position [0, 0]
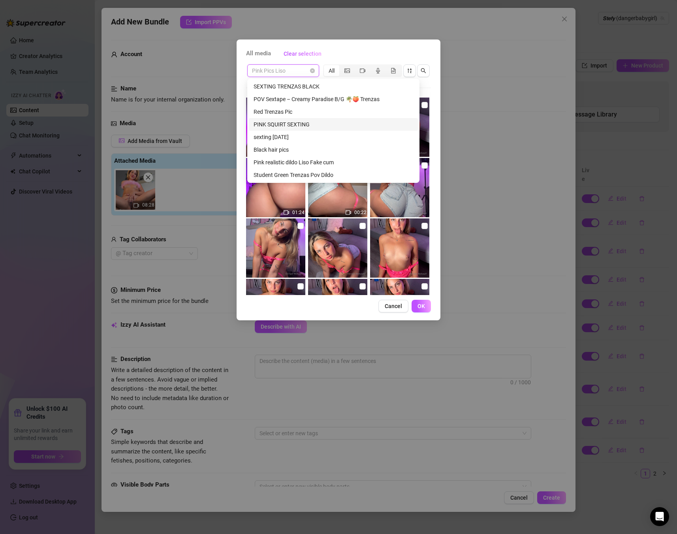
click at [274, 128] on div "PINK SQUIRT SEXTING" at bounding box center [334, 124] width 160 height 9
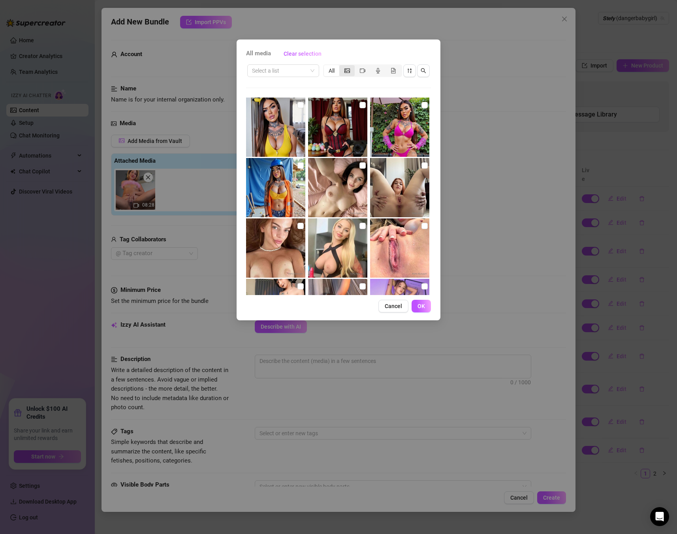
click at [343, 70] on div "segmented control" at bounding box center [346, 70] width 15 height 11
click at [341, 66] on input "segmented control" at bounding box center [341, 66] width 0 height 0
click at [296, 65] on input "search" at bounding box center [279, 71] width 55 height 12
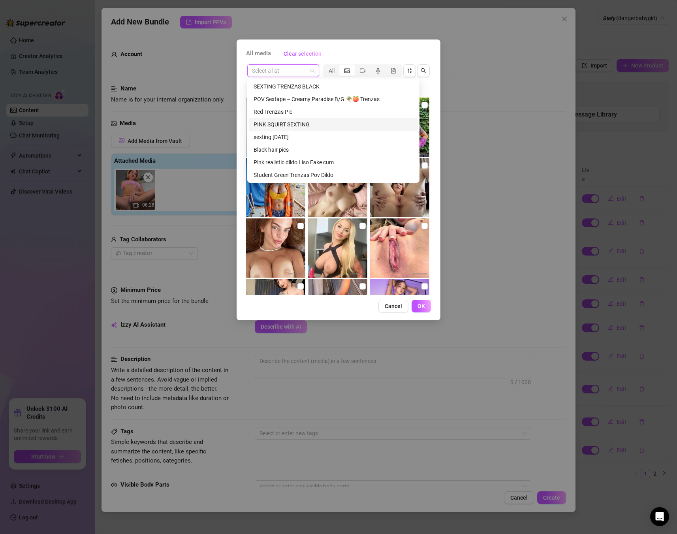
click at [277, 121] on div "PINK SQUIRT SEXTING" at bounding box center [334, 124] width 160 height 9
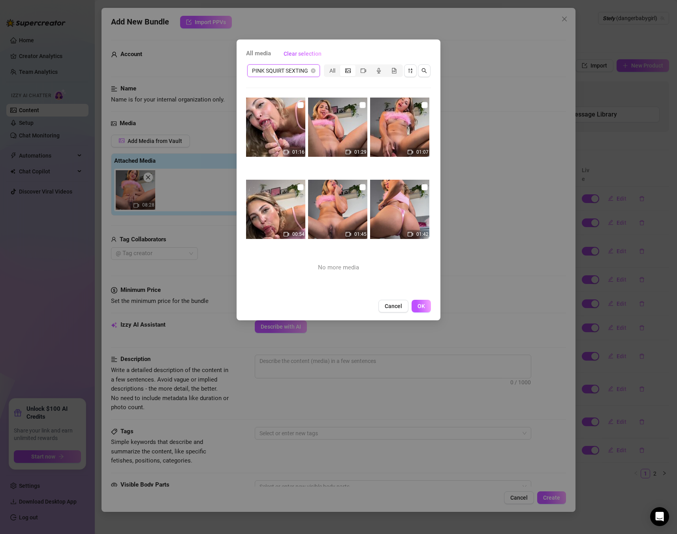
click at [346, 71] on icon "picture" at bounding box center [348, 70] width 6 height 4
click at [342, 66] on input "segmented control" at bounding box center [342, 66] width 0 height 0
click at [422, 305] on span "OK" at bounding box center [422, 306] width 8 height 6
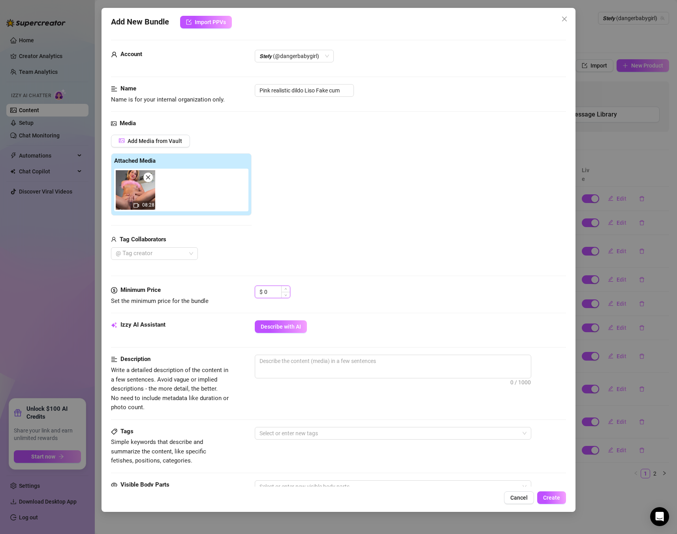
click at [277, 293] on input "0" at bounding box center [277, 292] width 26 height 12
drag, startPoint x: 276, startPoint y: 293, endPoint x: 236, endPoint y: 292, distance: 39.9
click at [236, 292] on div "Minimum Price Set the minimum price for the bundle $ 0" at bounding box center [338, 296] width 455 height 20
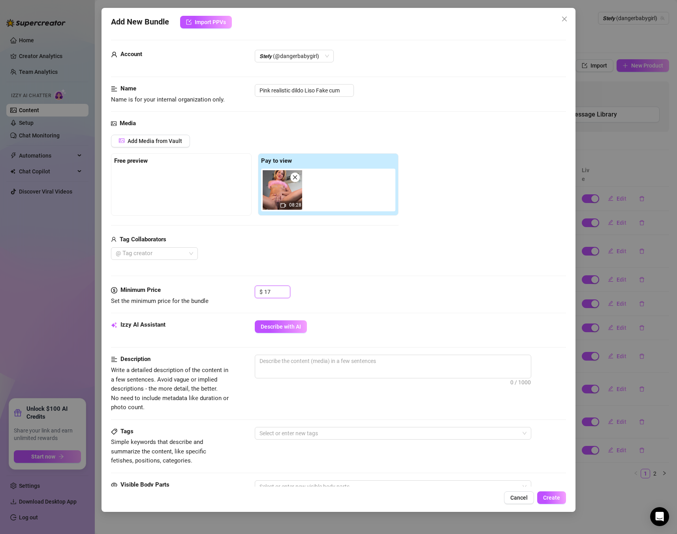
type input "17"
click at [386, 335] on div "Izzy AI Assistant Describe with AI" at bounding box center [338, 330] width 455 height 20
click at [315, 374] on span "0 / 1000" at bounding box center [393, 367] width 277 height 24
click at [314, 363] on textarea at bounding box center [393, 361] width 276 height 12
paste textarea "Hardcore POV with a big dildo, Stefy riding it to climax, ending with a realist…"
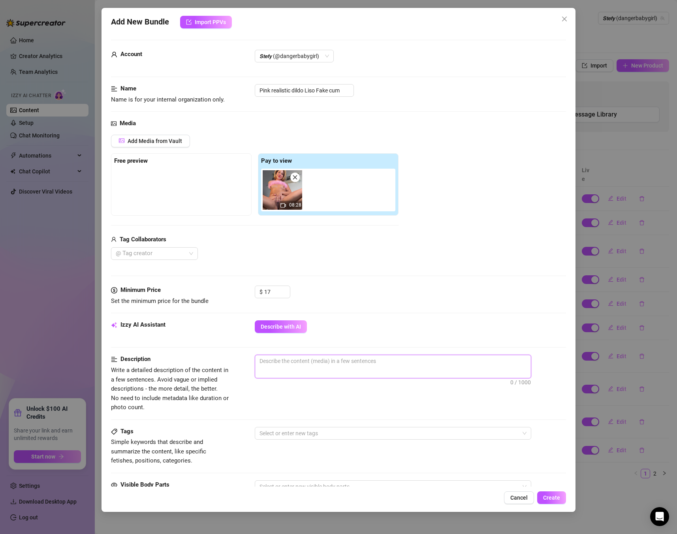
type textarea "Hardcore POV with a big dildo, Stefy riding it to climax, ending with a realist…"
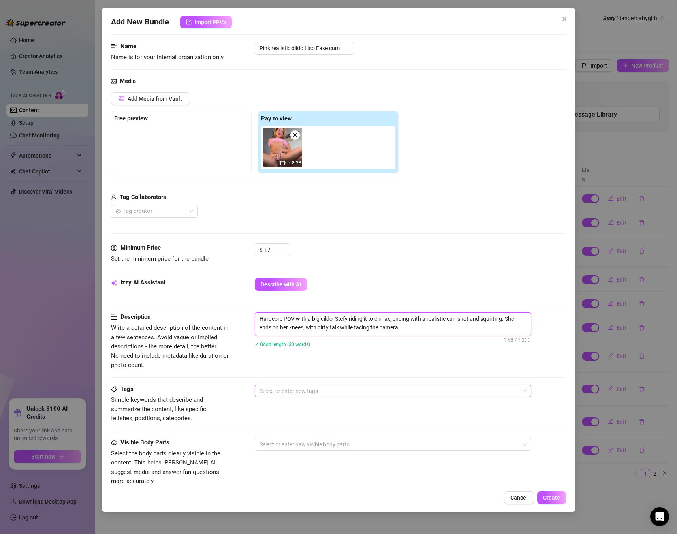
scroll to position [60, 0]
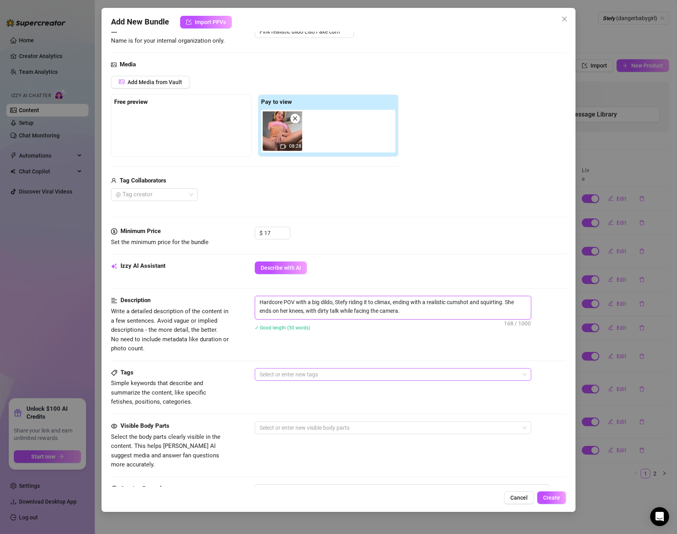
click at [320, 378] on div at bounding box center [388, 374] width 265 height 11
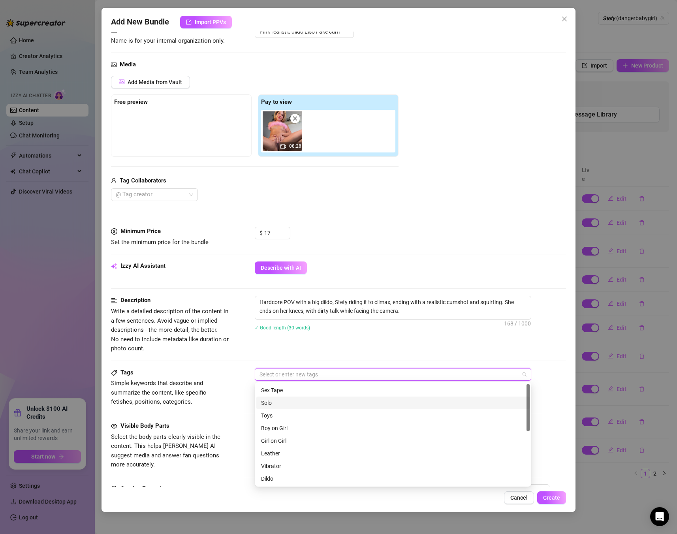
click at [276, 406] on div "Solo" at bounding box center [393, 403] width 264 height 9
click at [279, 479] on div "Dildo" at bounding box center [393, 478] width 264 height 9
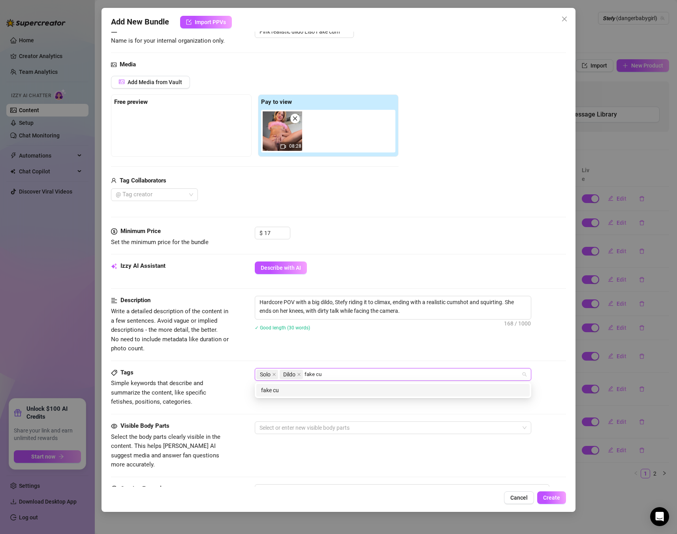
type input "fake cum"
type input "pov"
type input "hardcore"
type input "dirty talk"
type input "toy fuck"
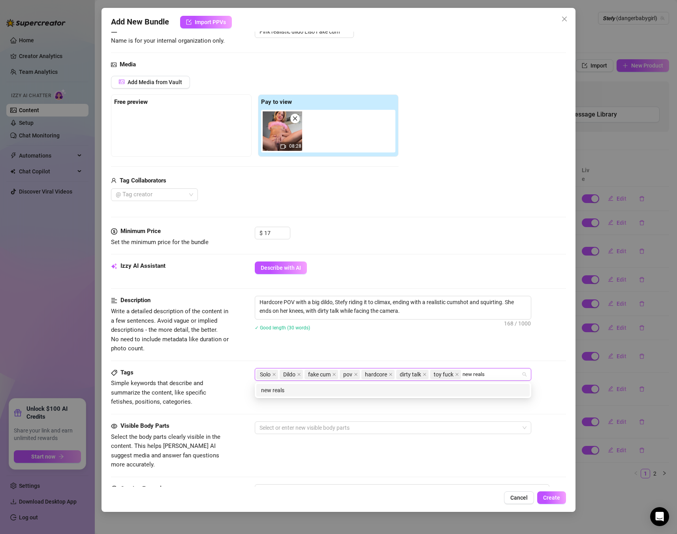
type input "new realse"
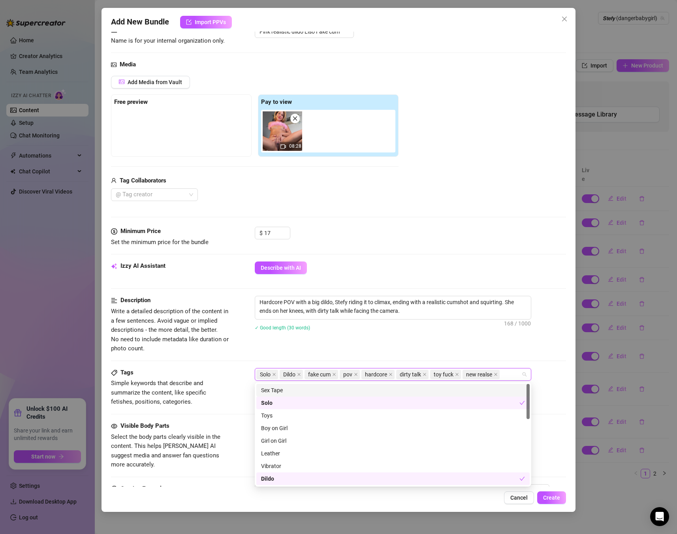
click at [225, 373] on div "Tags" at bounding box center [170, 372] width 119 height 9
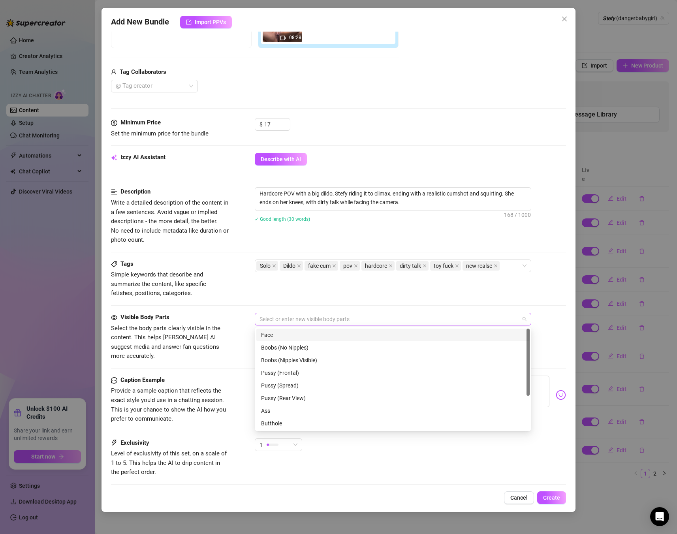
click at [296, 314] on div at bounding box center [388, 319] width 265 height 11
click at [296, 335] on div "Face" at bounding box center [393, 333] width 264 height 9
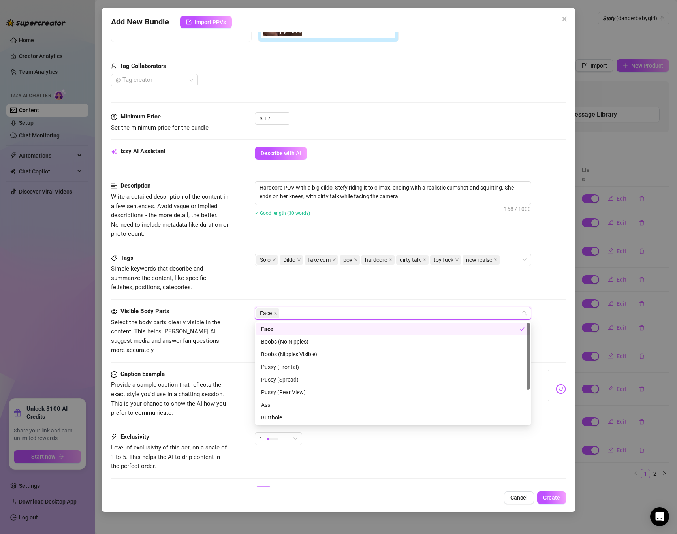
scroll to position [175, 0]
click at [294, 353] on div "Boobs (Nipples Visible)" at bounding box center [393, 354] width 264 height 9
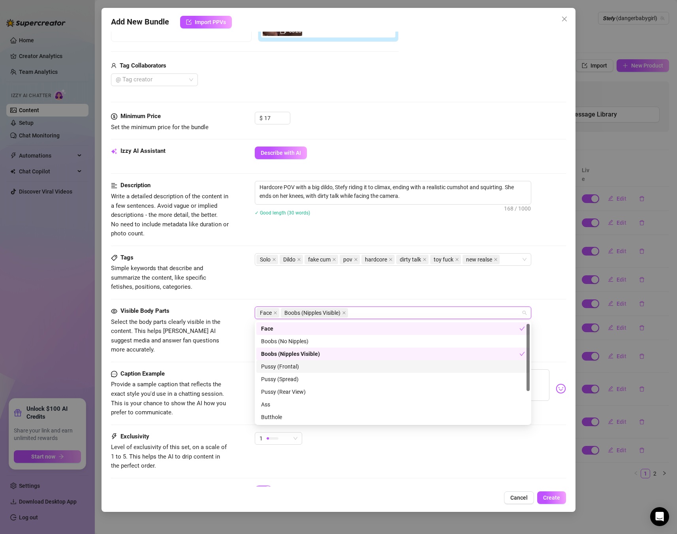
scroll to position [2, 0]
click at [293, 368] on div "Pussy (Frontal)" at bounding box center [393, 364] width 264 height 9
drag, startPoint x: 291, startPoint y: 377, endPoint x: 290, endPoint y: 390, distance: 13.1
click at [291, 377] on div "Pussy (Spread)" at bounding box center [393, 377] width 264 height 9
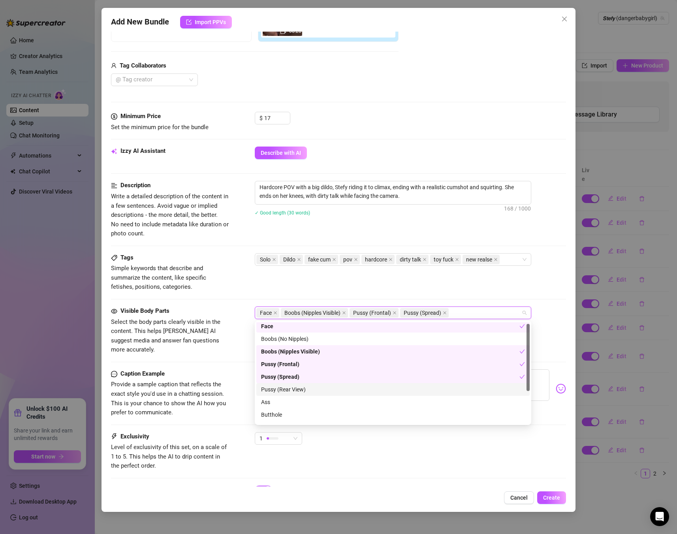
click at [288, 392] on div "Pussy (Rear View)" at bounding box center [393, 389] width 264 height 9
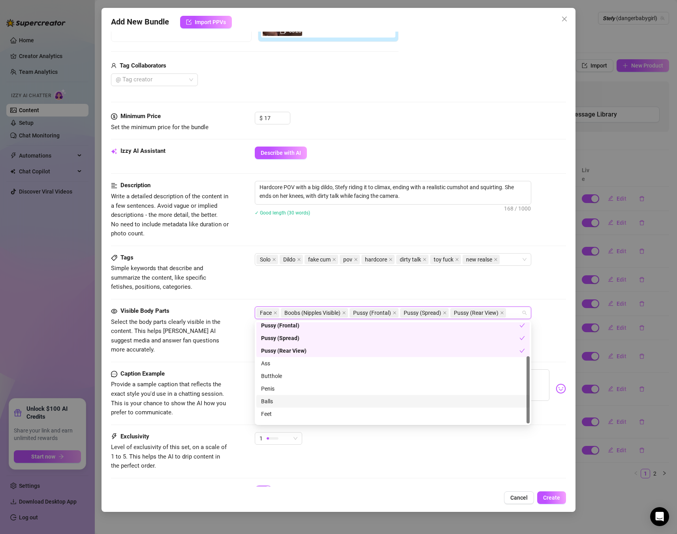
scroll to position [51, 0]
click at [274, 357] on div "Ass" at bounding box center [393, 354] width 264 height 9
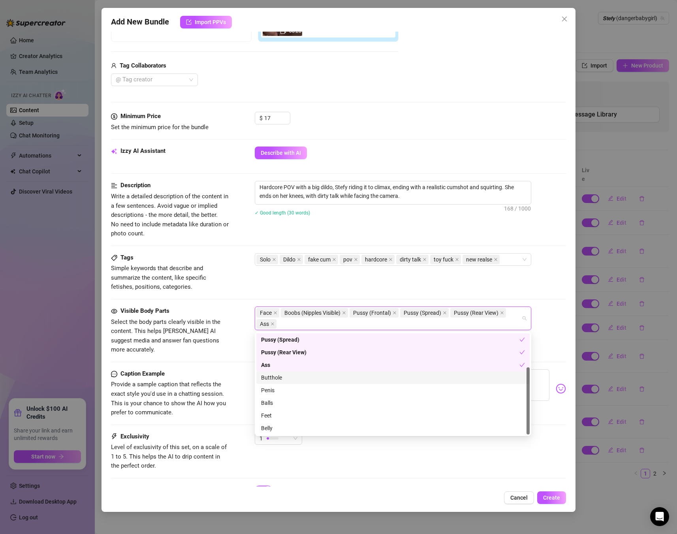
click at [275, 379] on div "Butthole" at bounding box center [393, 377] width 264 height 9
click at [265, 430] on div "Belly" at bounding box center [393, 428] width 264 height 9
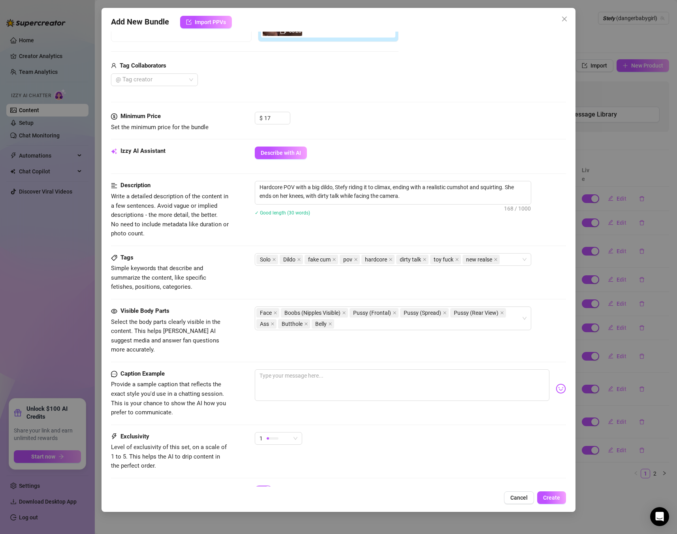
click at [438, 472] on div "Exclusivity Level of exclusivity of this set, on a scale of 1 to 5. This helps …" at bounding box center [338, 458] width 455 height 53
click at [286, 433] on div "1" at bounding box center [275, 439] width 31 height 12
click at [267, 481] on span "4" at bounding box center [286, 482] width 51 height 9
click at [363, 372] on textarea at bounding box center [402, 385] width 295 height 32
paste textarea "Riding till my pussy explodes all over your screen 💦🔥… dripping, moaning, beggi…"
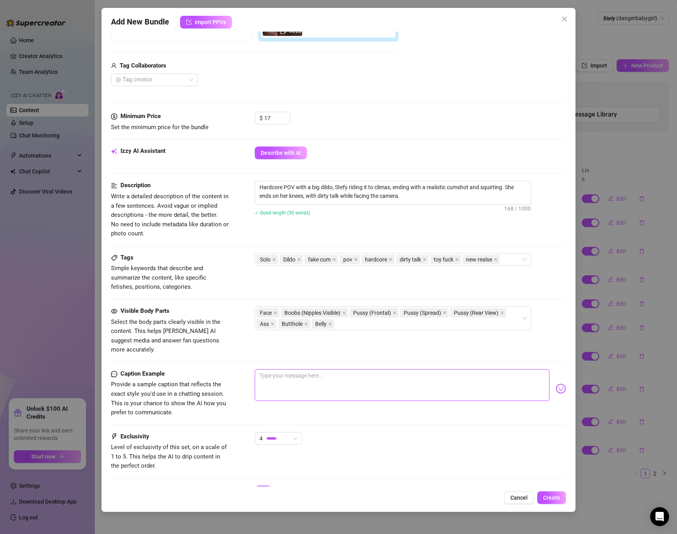
type textarea "Riding till my pussy explodes all over your screen 💦🔥… dripping, moaning, beggi…"
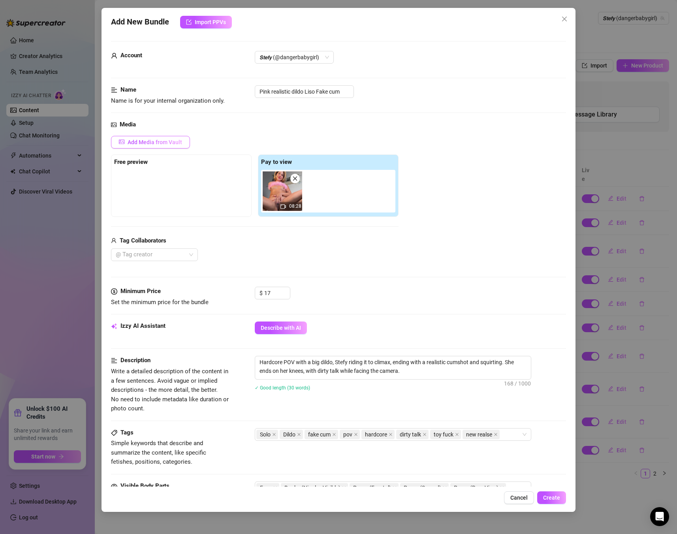
type textarea "Riding till my pussy explodes all over your screen 💦🔥… dripping, moaning, beggi…"
click at [161, 145] on span "Add Media from Vault" at bounding box center [155, 142] width 55 height 6
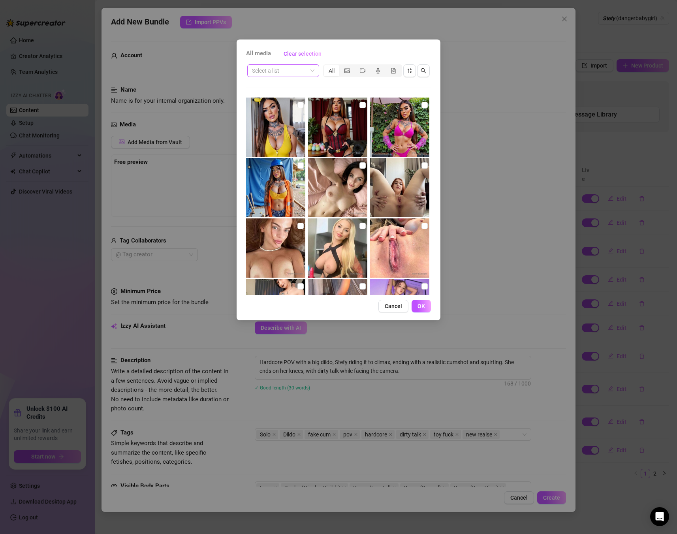
click at [292, 75] on input "search" at bounding box center [279, 71] width 55 height 12
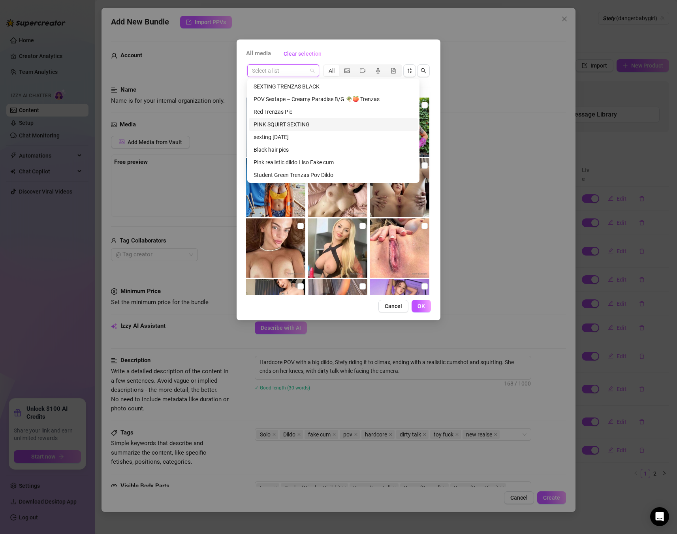
click at [284, 120] on div "PINK SQUIRT SEXTING" at bounding box center [334, 124] width 160 height 9
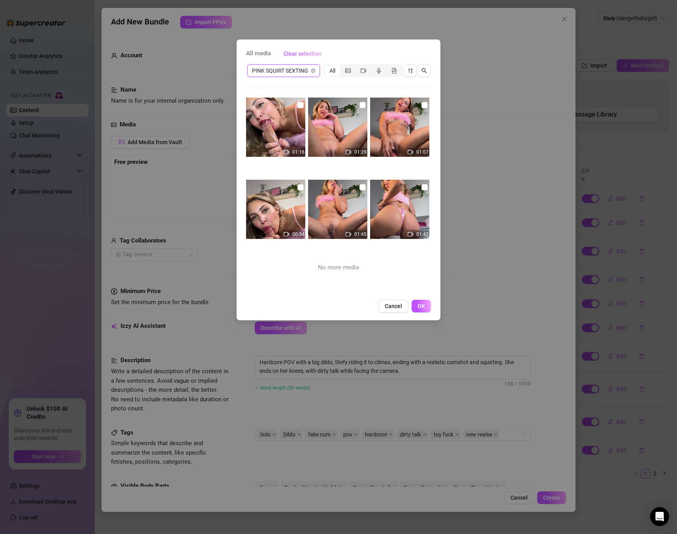
click at [295, 70] on span "PINK SQUIRT SEXTING" at bounding box center [283, 71] width 63 height 12
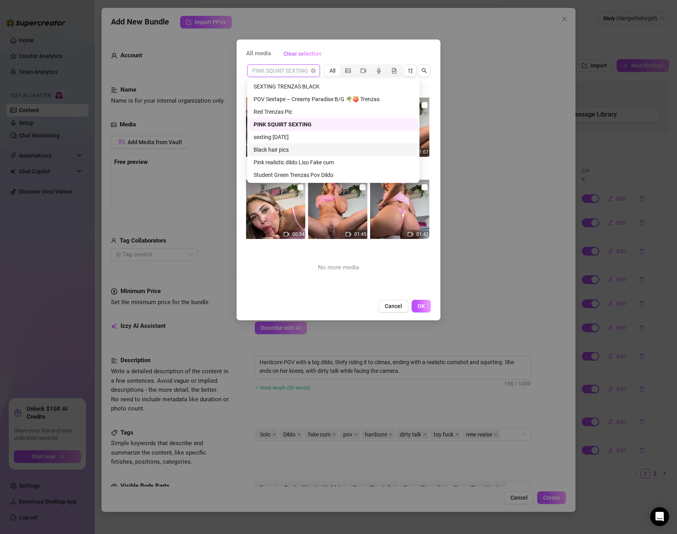
scroll to position [14, 0]
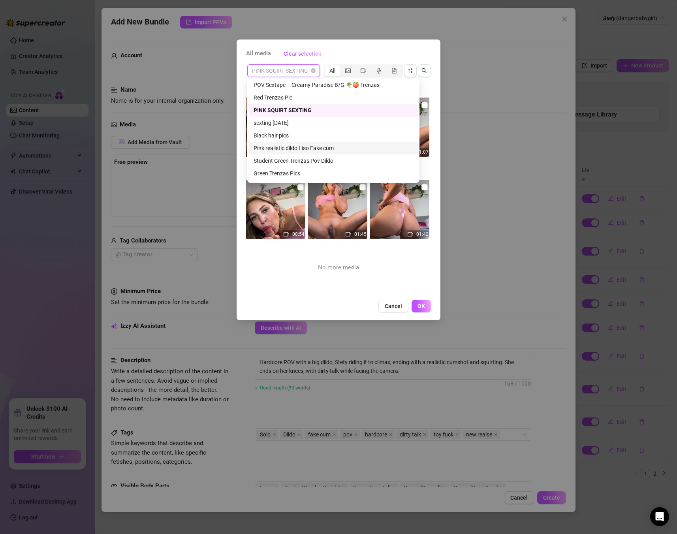
click at [304, 146] on div "Pink realistic dildo Liso Fake cum" at bounding box center [334, 148] width 160 height 9
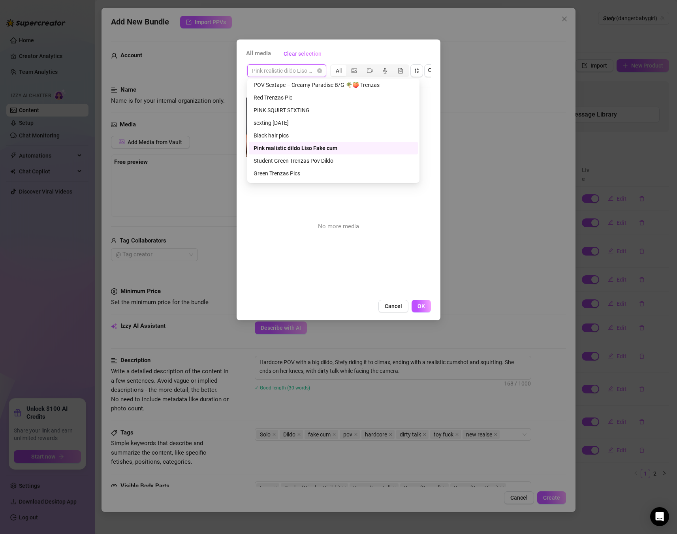
click at [276, 72] on span "Pink realistic dildo Liso Fake cum" at bounding box center [287, 71] width 70 height 12
type input "inv"
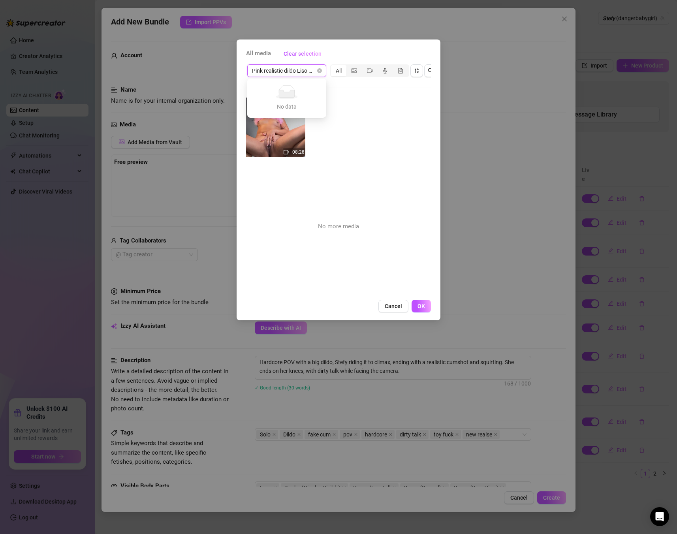
click at [322, 70] on div "Pink realistic dildo Liso Fake cum" at bounding box center [286, 70] width 79 height 13
click at [308, 69] on span "Pink realistic dildo Liso Fake cum" at bounding box center [287, 71] width 70 height 12
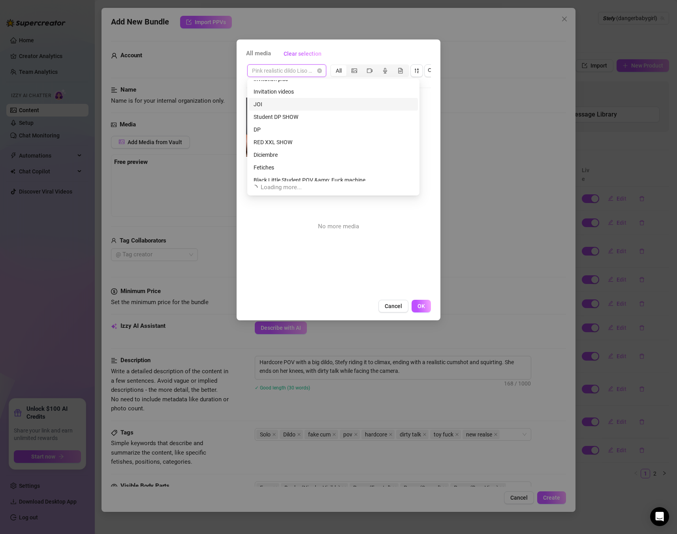
scroll to position [774, 0]
click at [264, 83] on div "Invitation pics" at bounding box center [334, 83] width 160 height 9
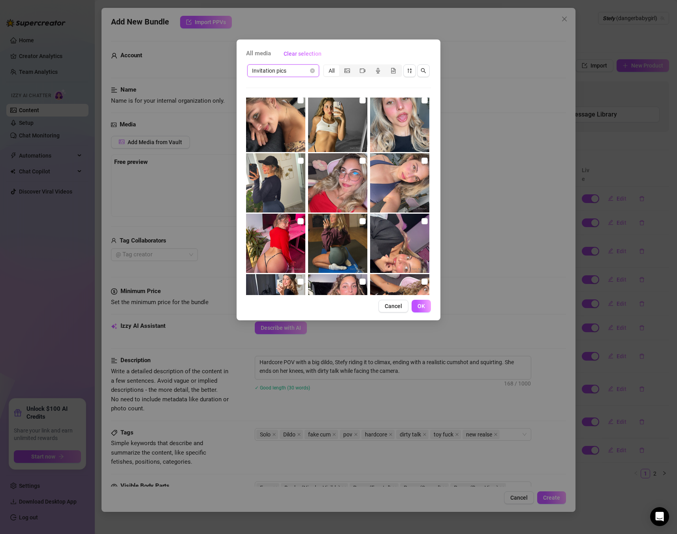
scroll to position [298, 0]
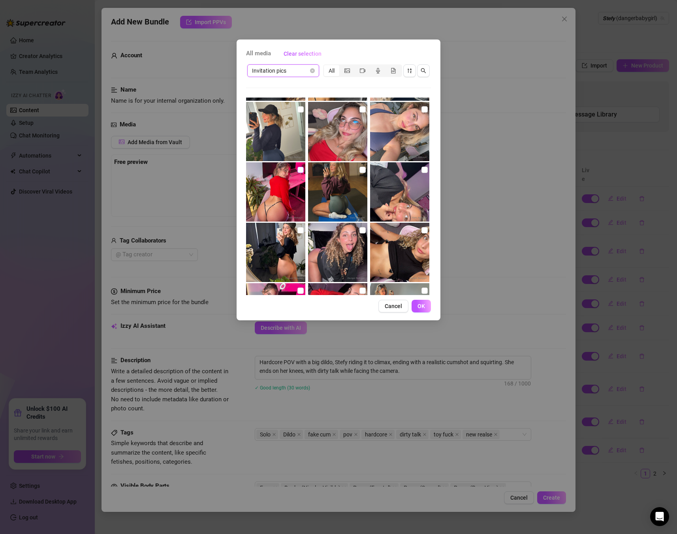
click at [298, 169] on input "checkbox" at bounding box center [300, 170] width 6 height 6
click at [298, 171] on input "checkbox" at bounding box center [300, 170] width 6 height 6
checkbox input "false"
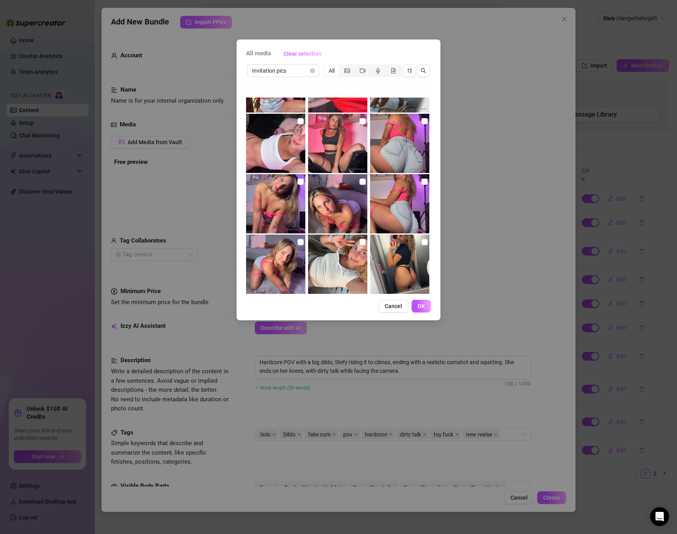
scroll to position [447, 0]
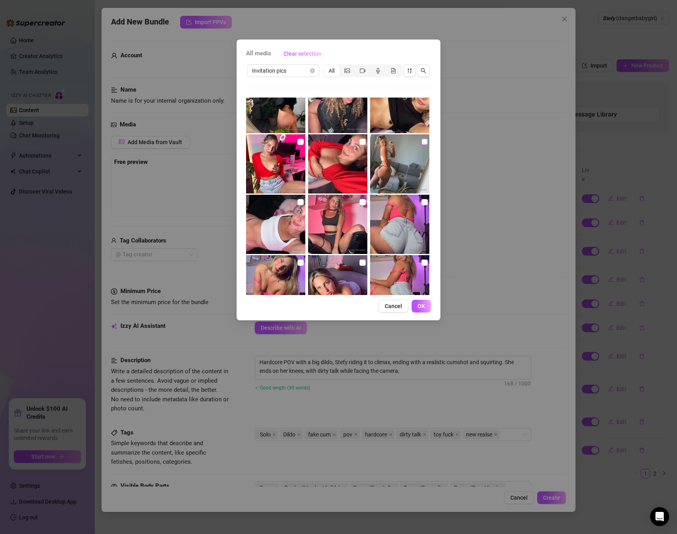
click at [427, 141] on input "checkbox" at bounding box center [425, 142] width 6 height 6
checkbox input "true"
click at [422, 308] on span "OK" at bounding box center [422, 306] width 8 height 6
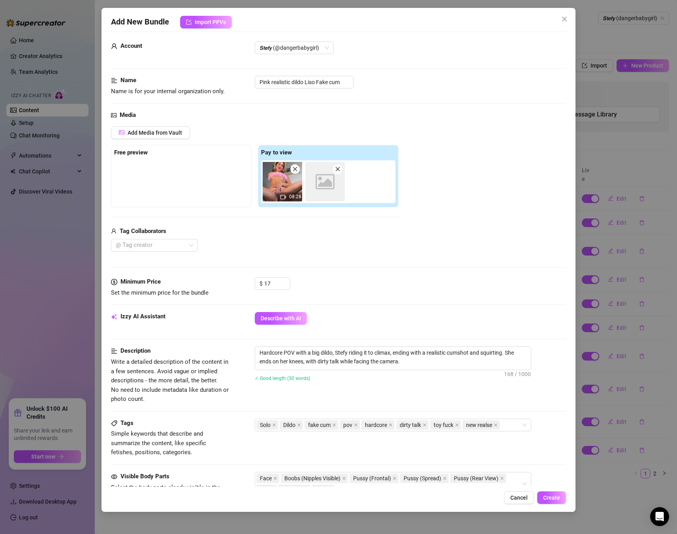
scroll to position [10, 0]
drag, startPoint x: 317, startPoint y: 187, endPoint x: 138, endPoint y: 177, distance: 179.2
click at [138, 177] on div "Free preview Pay to view 08:28" at bounding box center [255, 175] width 288 height 62
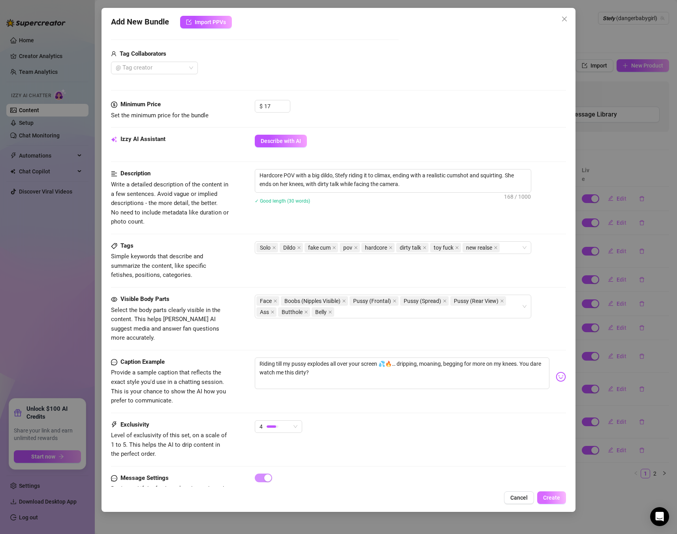
scroll to position [200, 0]
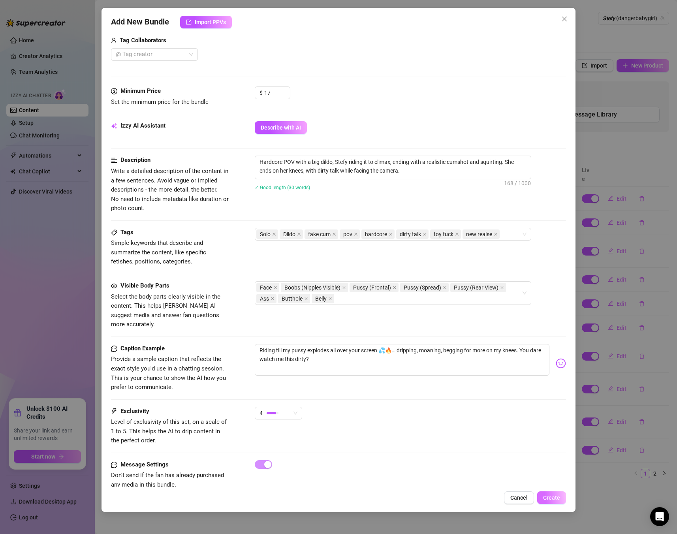
click at [552, 501] on span "Create" at bounding box center [551, 498] width 17 height 6
